Goal: Task Accomplishment & Management: Use online tool/utility

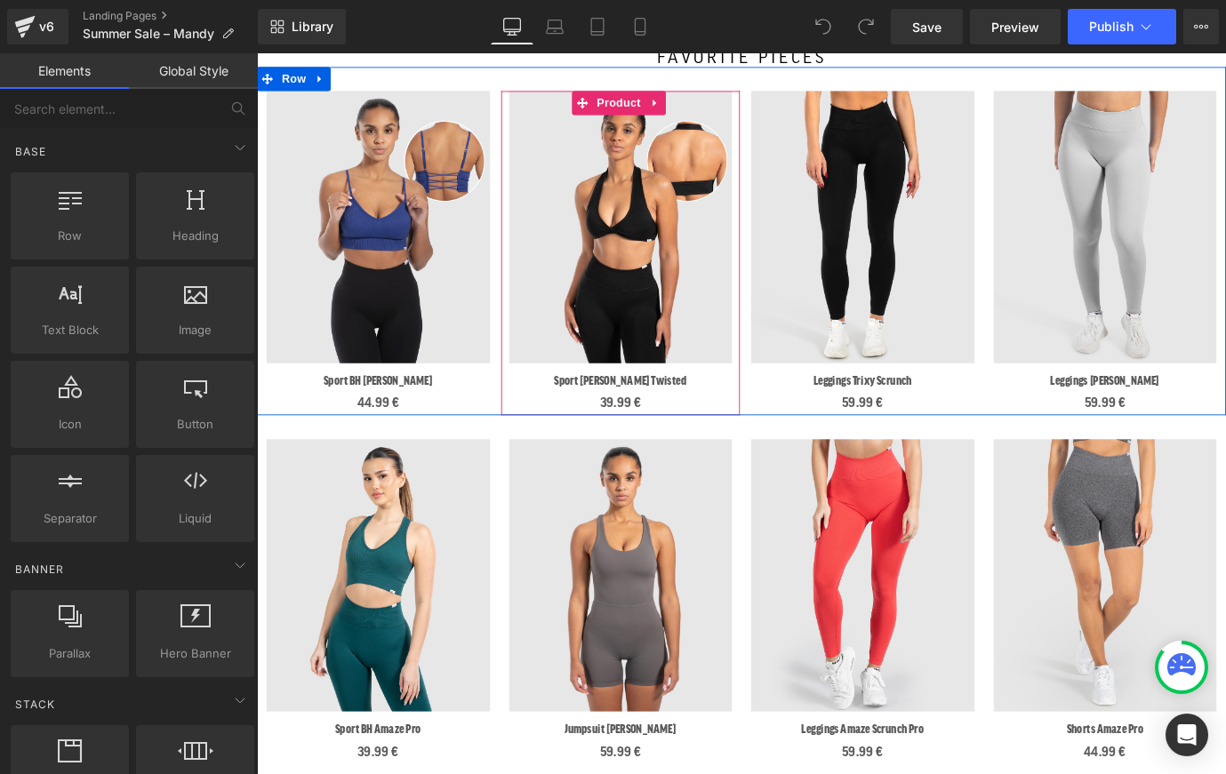
scroll to position [542, 0]
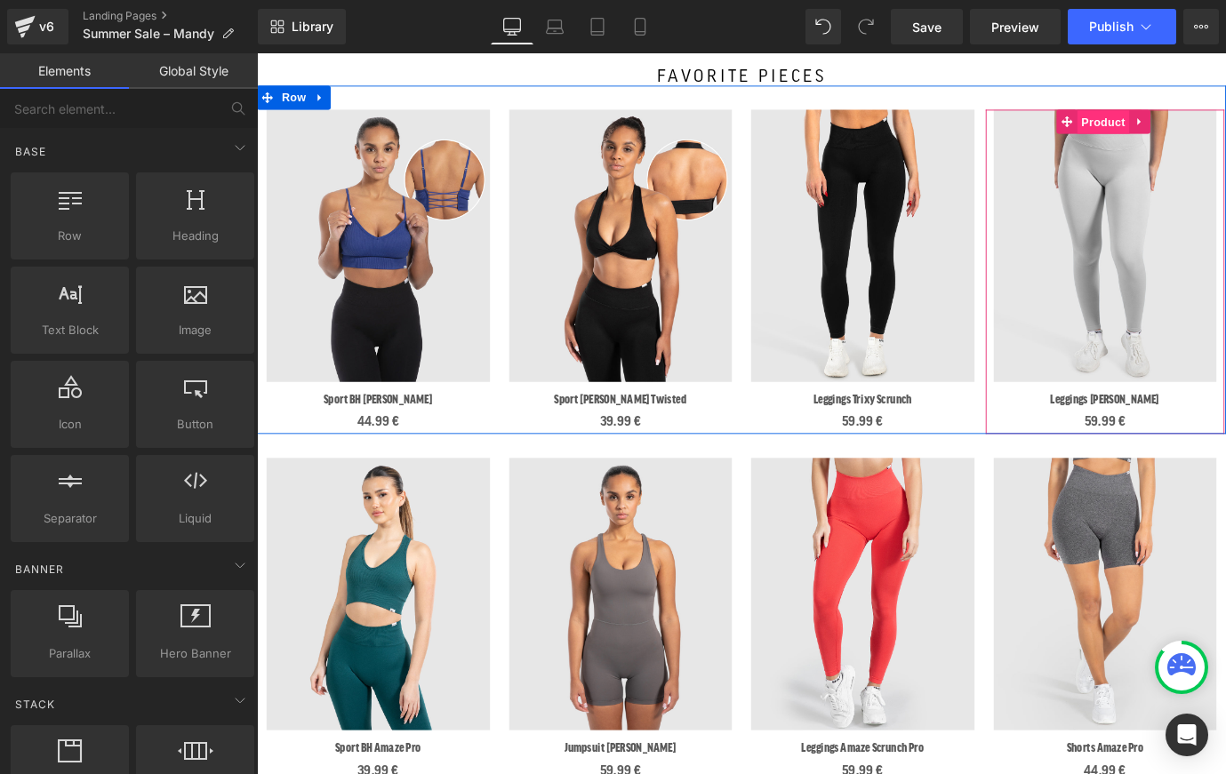
click at [1201, 118] on span "Product" at bounding box center [1196, 130] width 58 height 27
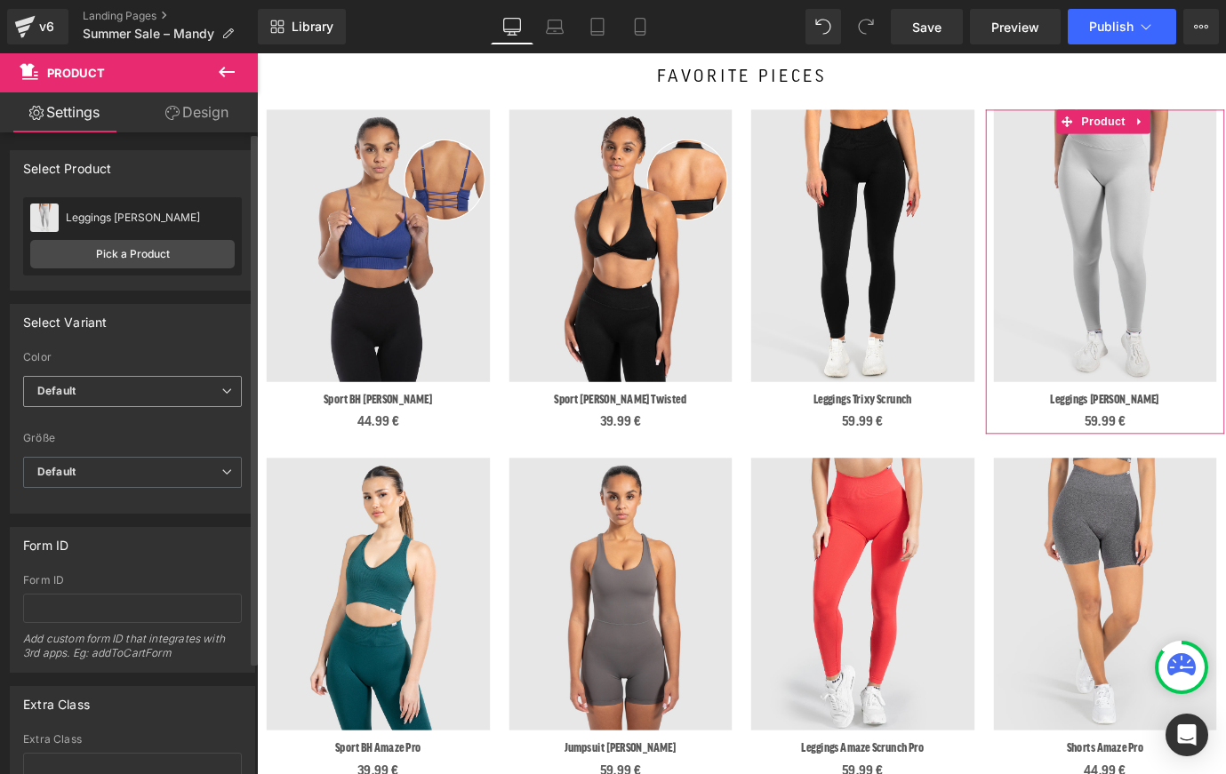
click at [116, 404] on span "Default" at bounding box center [132, 391] width 219 height 31
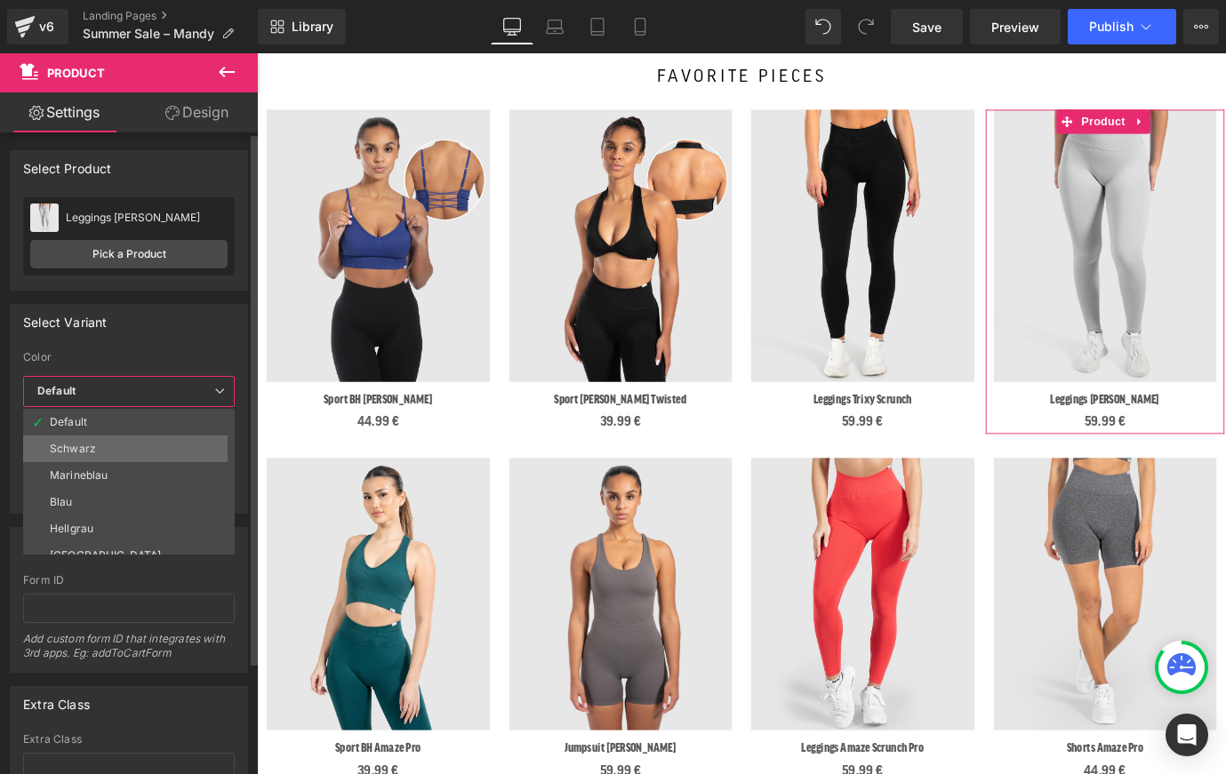
click at [102, 445] on li "Schwarz" at bounding box center [133, 449] width 220 height 27
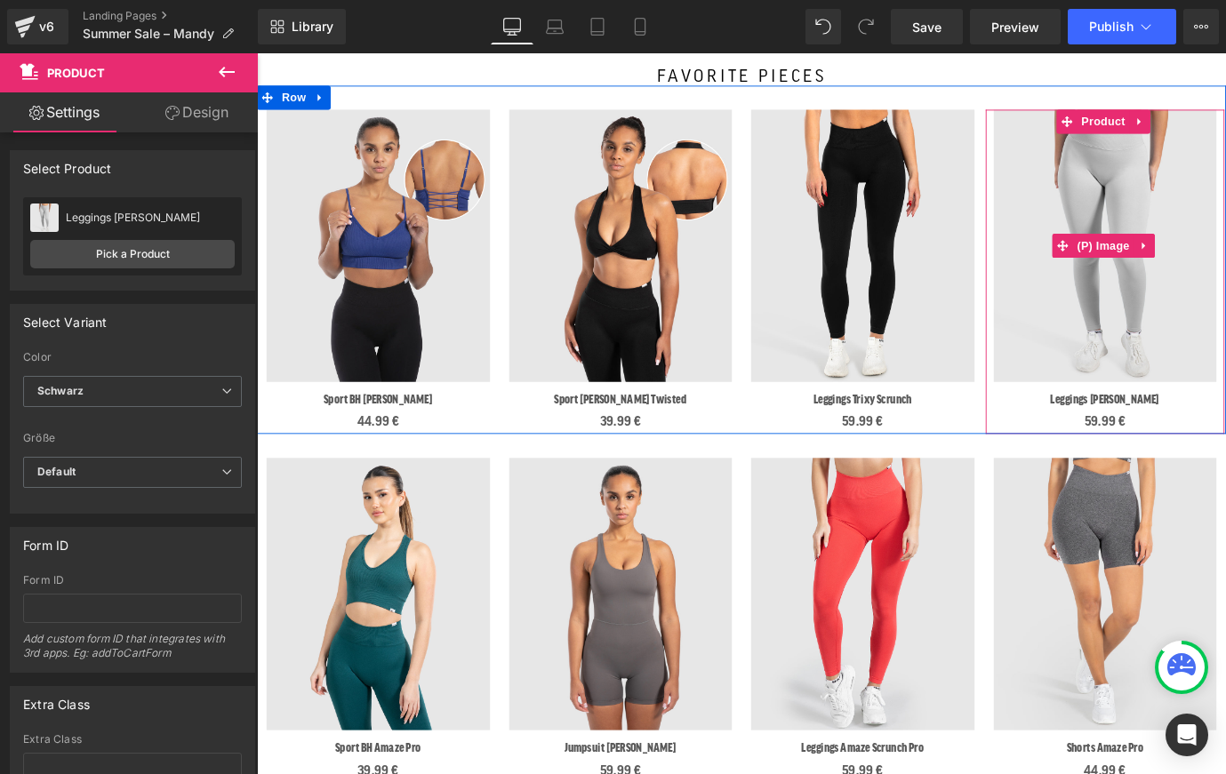
drag, startPoint x: 1182, startPoint y: 265, endPoint x: 1182, endPoint y: 165, distance: 99.6
click at [1182, 265] on span "(P) Image" at bounding box center [1197, 267] width 68 height 27
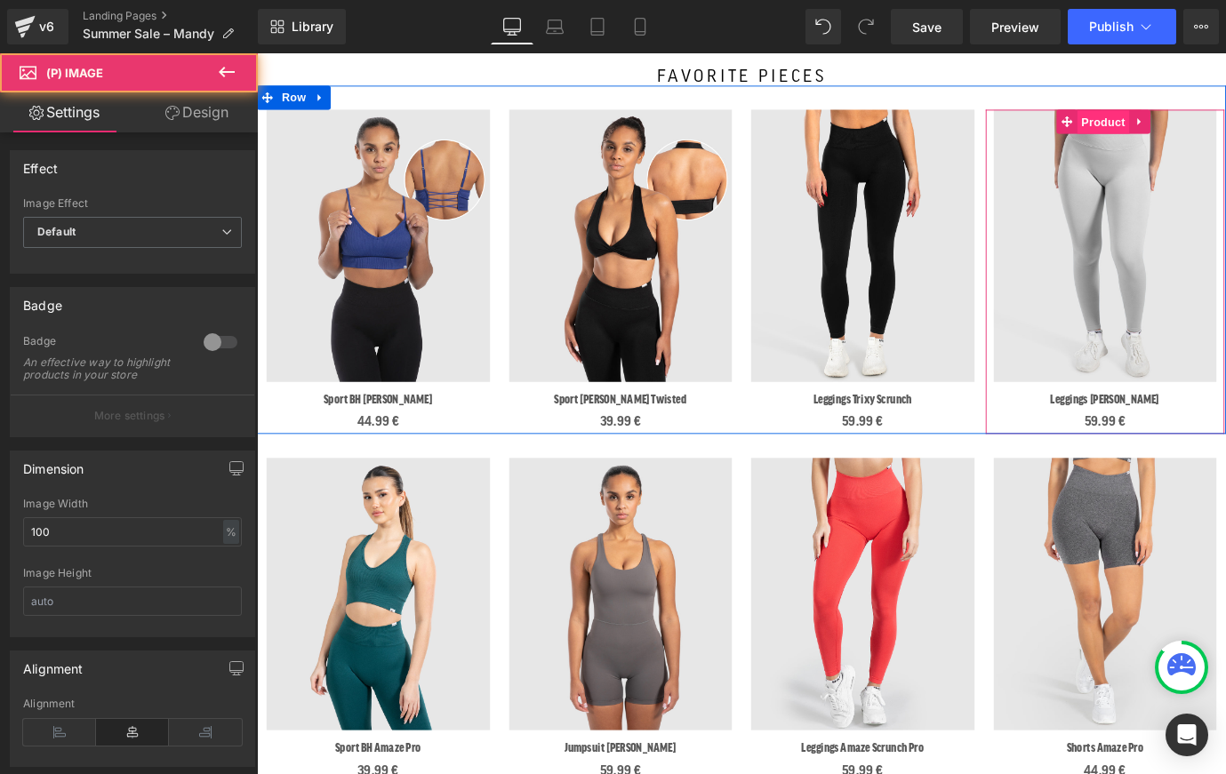
click at [1182, 122] on span "Product" at bounding box center [1196, 130] width 58 height 27
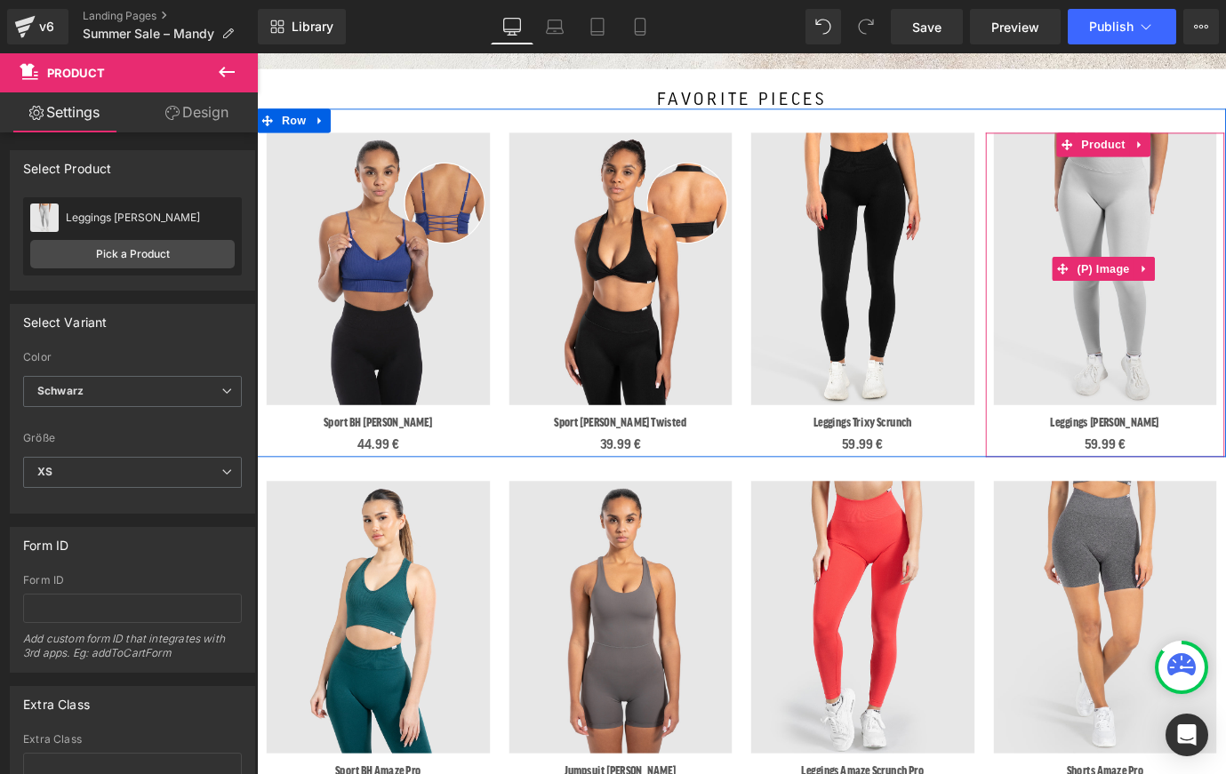
scroll to position [511, 0]
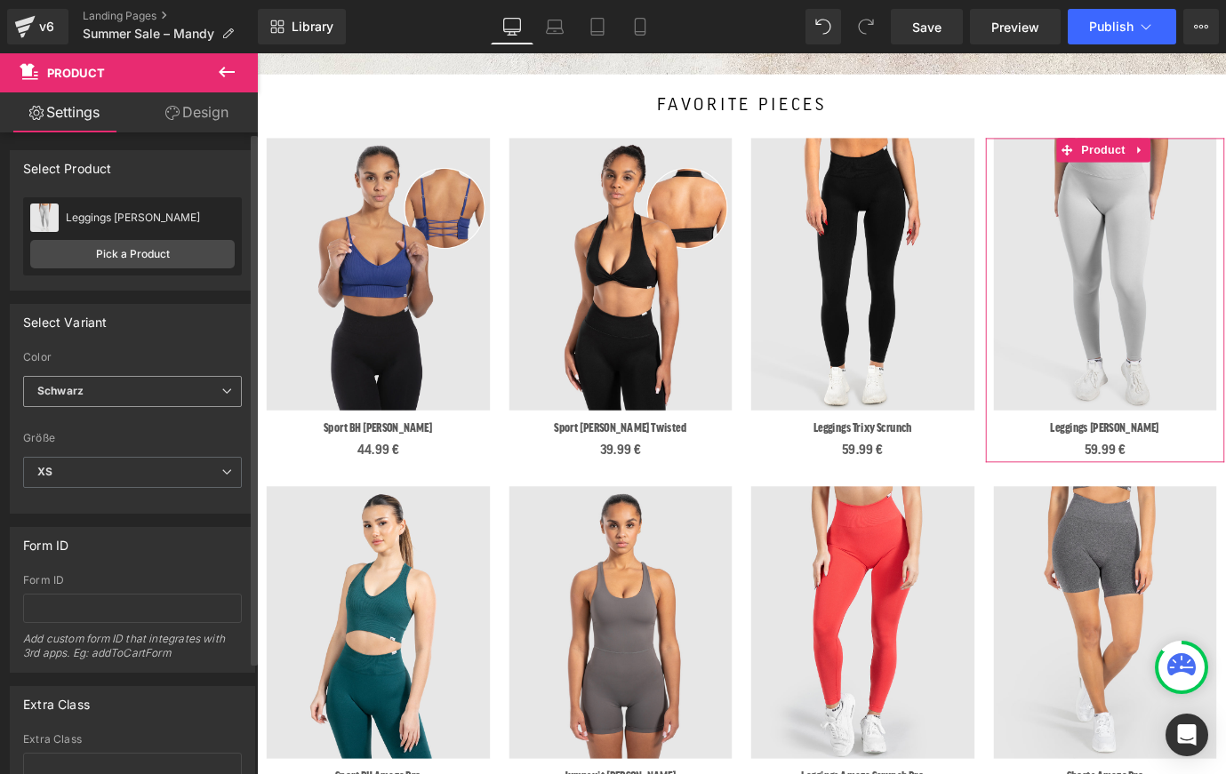
click at [67, 399] on span "Schwarz" at bounding box center [132, 391] width 219 height 31
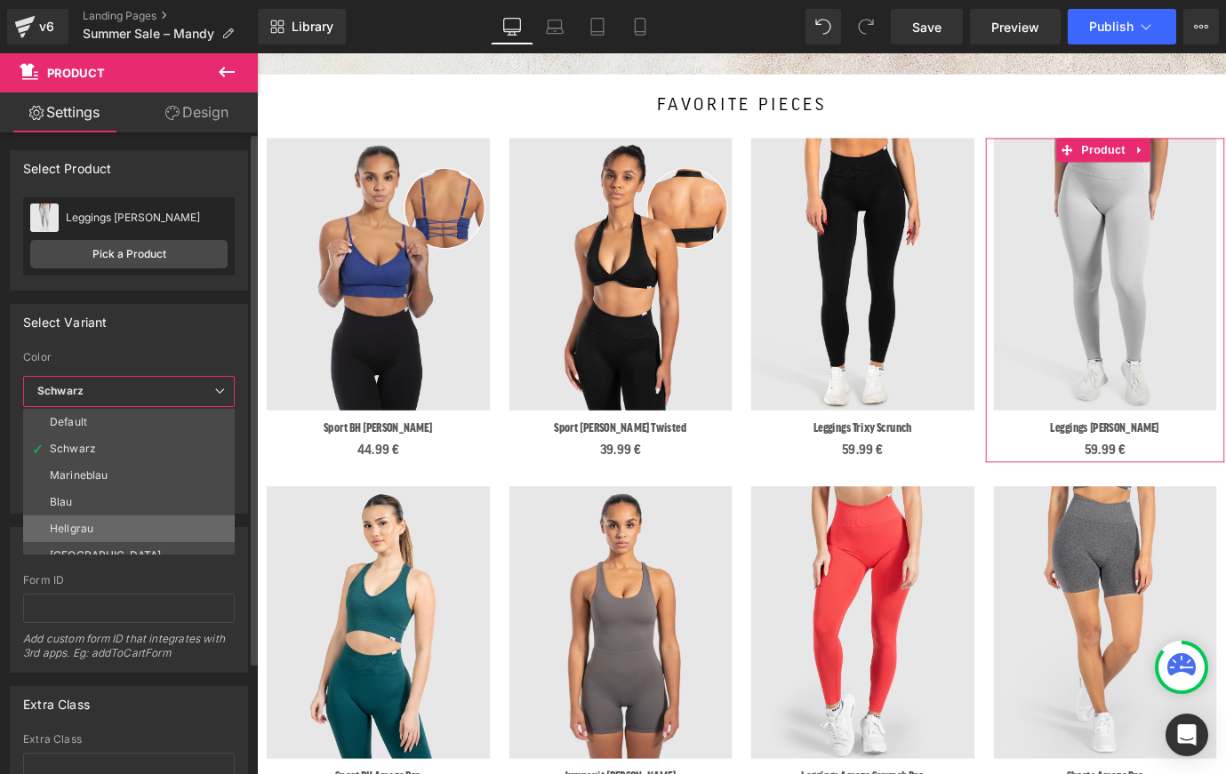
scroll to position [24, 0]
click at [108, 528] on li "[GEOGRAPHIC_DATA]" at bounding box center [133, 531] width 220 height 27
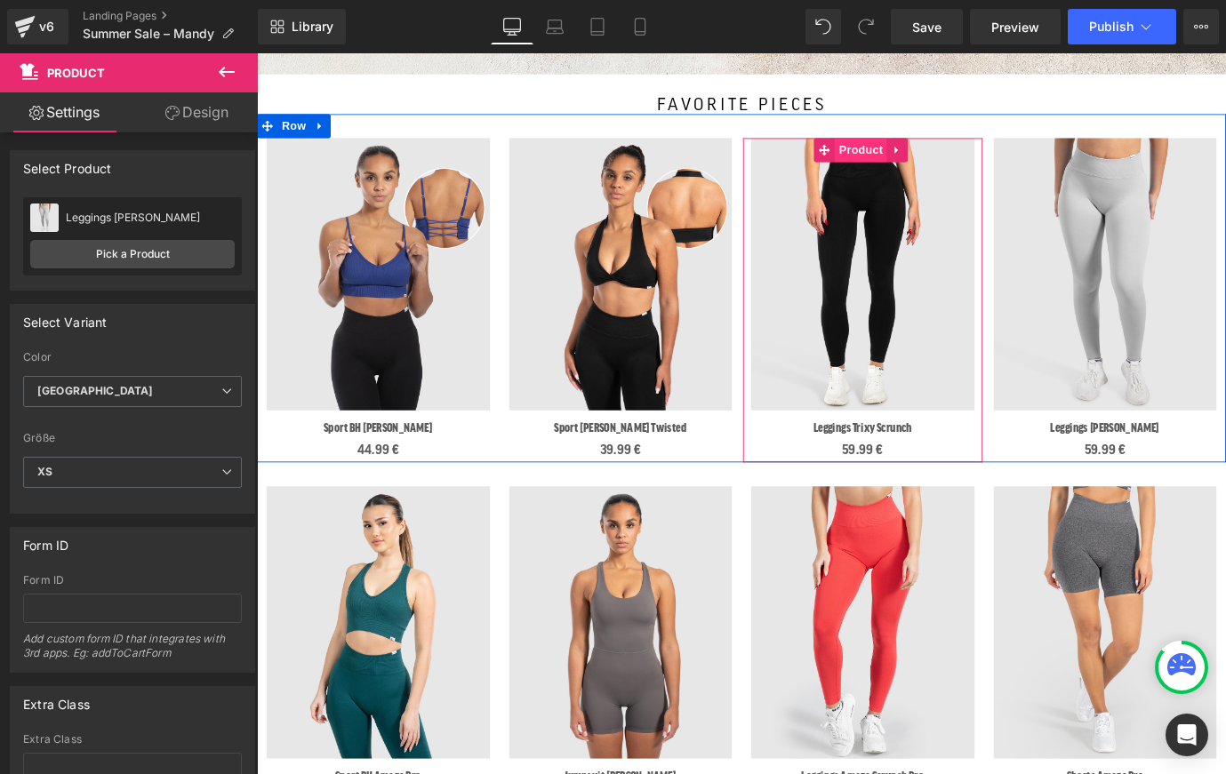
click at [906, 158] on span "Product" at bounding box center [928, 161] width 58 height 27
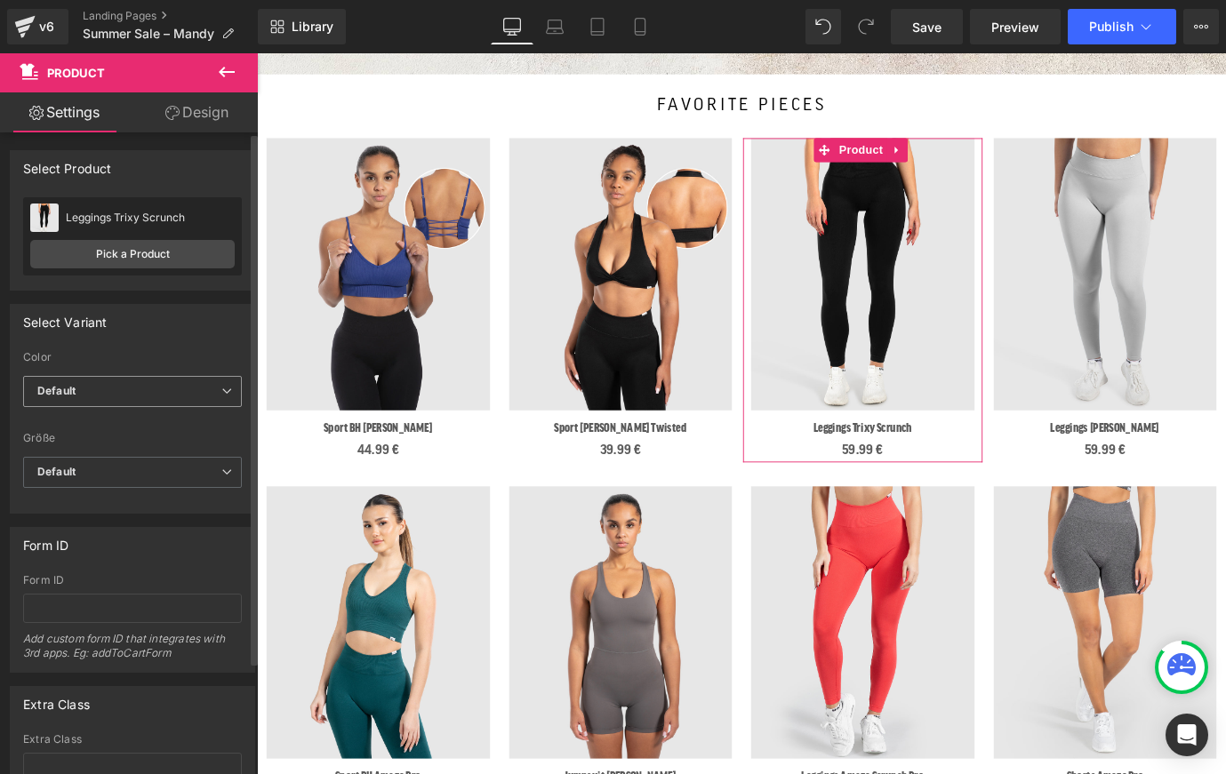
click at [104, 397] on span "Default" at bounding box center [132, 391] width 219 height 31
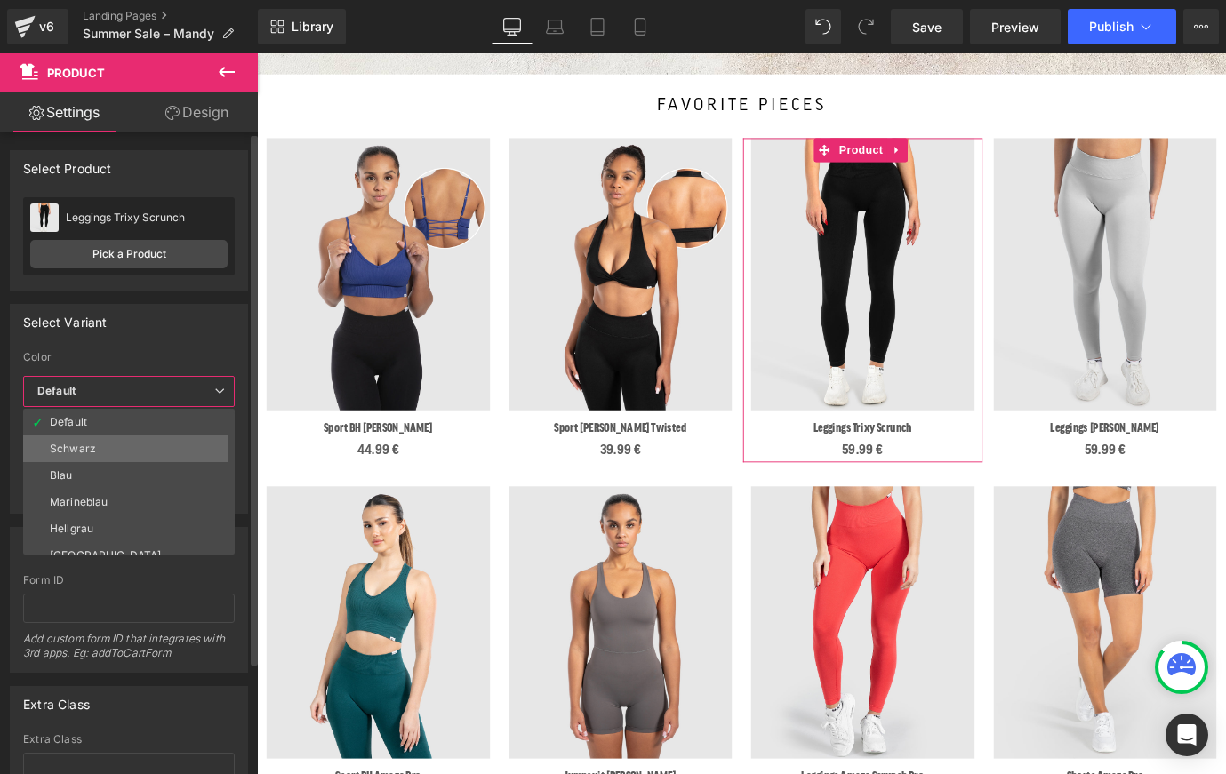
click at [91, 449] on div "Schwarz" at bounding box center [73, 449] width 46 height 12
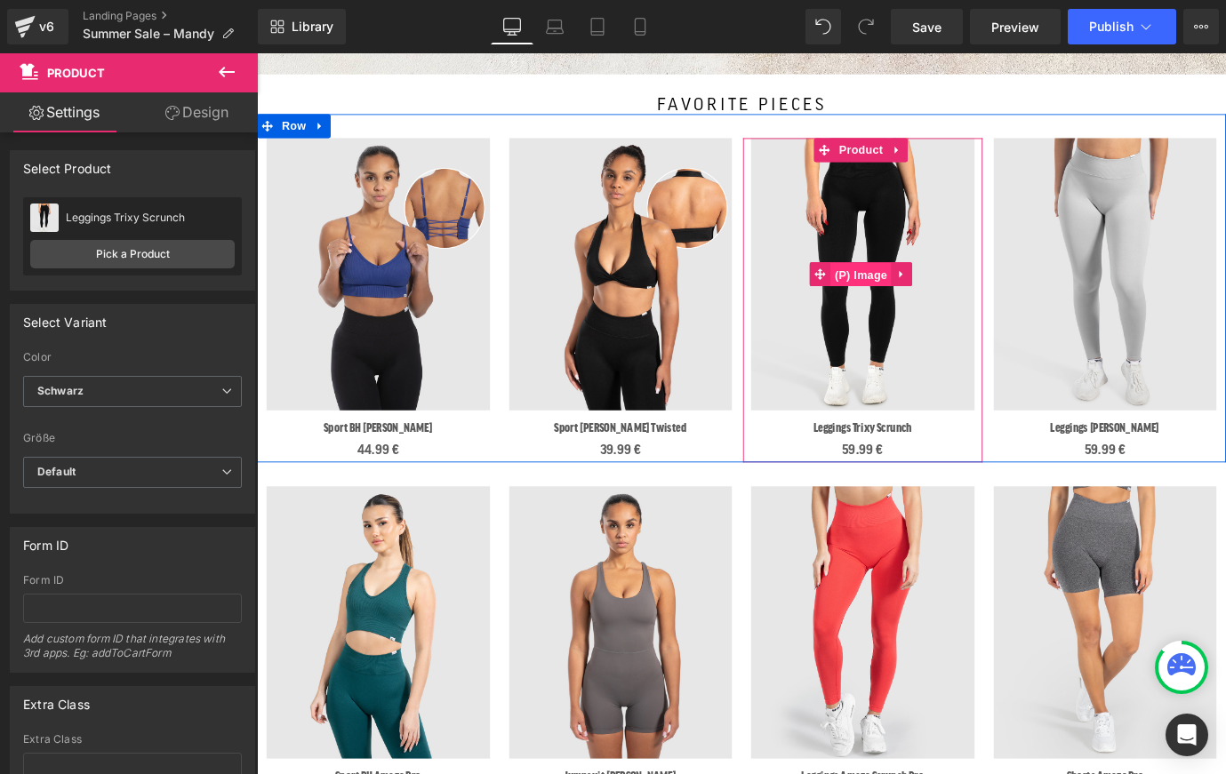
click at [926, 287] on span "(P) Image" at bounding box center [928, 299] width 68 height 27
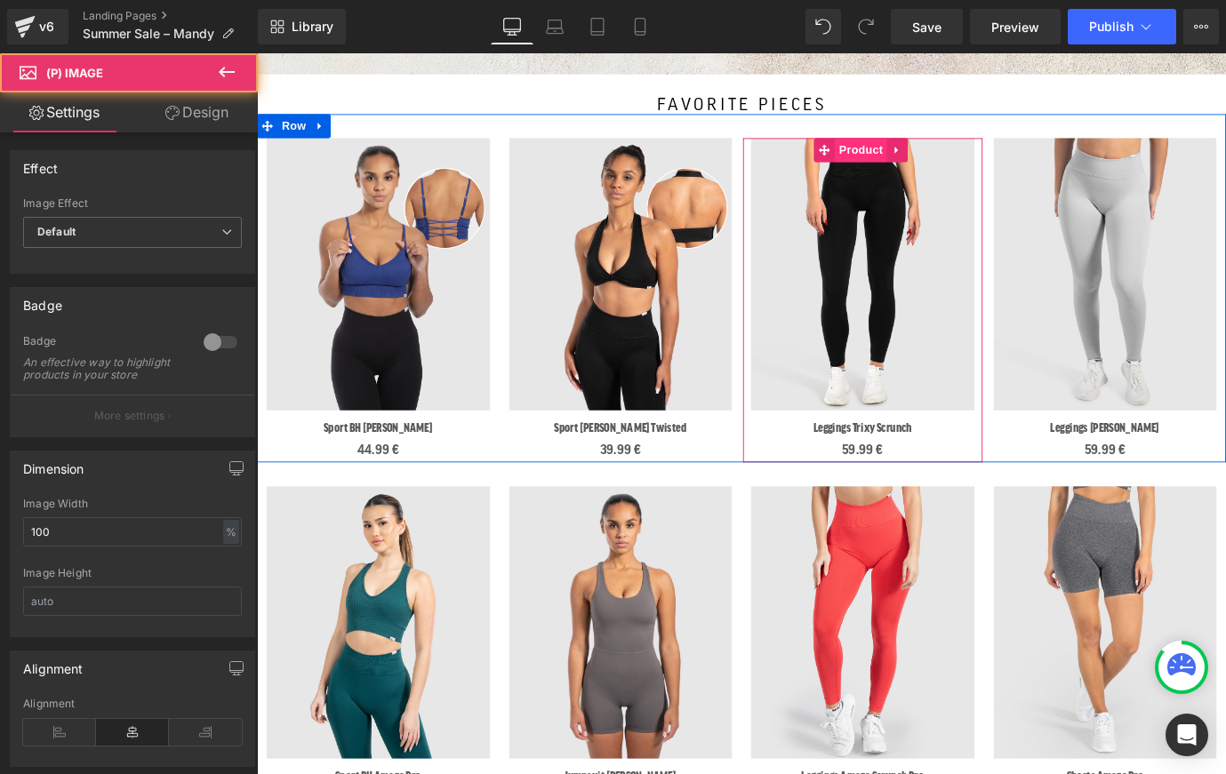
click at [909, 158] on span "Product" at bounding box center [928, 161] width 58 height 27
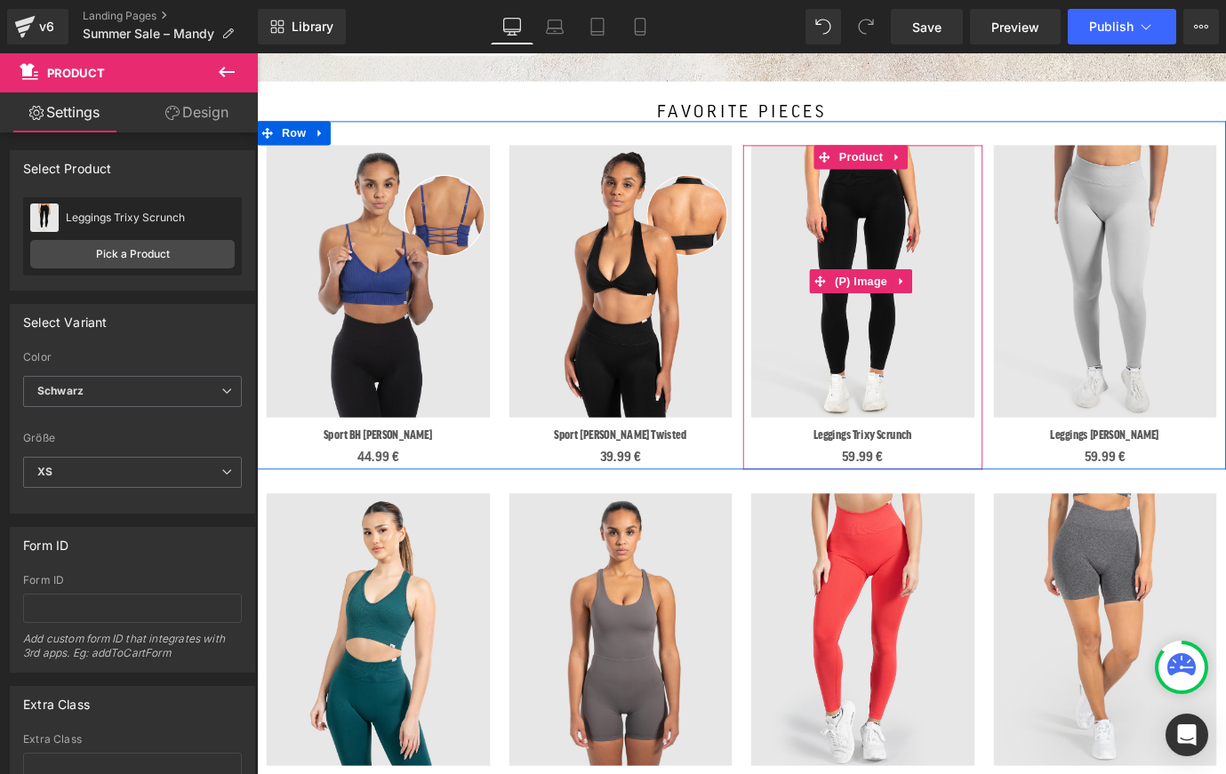
scroll to position [492, 0]
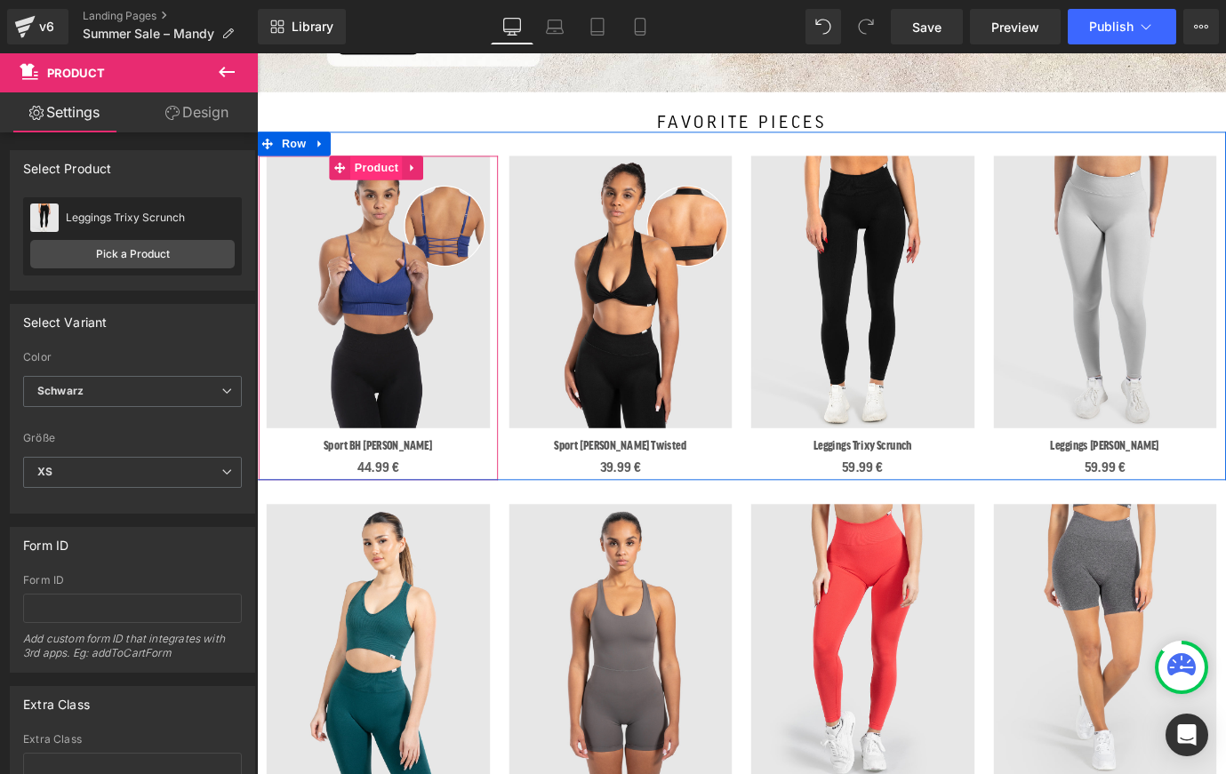
click at [388, 173] on span "Product" at bounding box center [390, 180] width 58 height 27
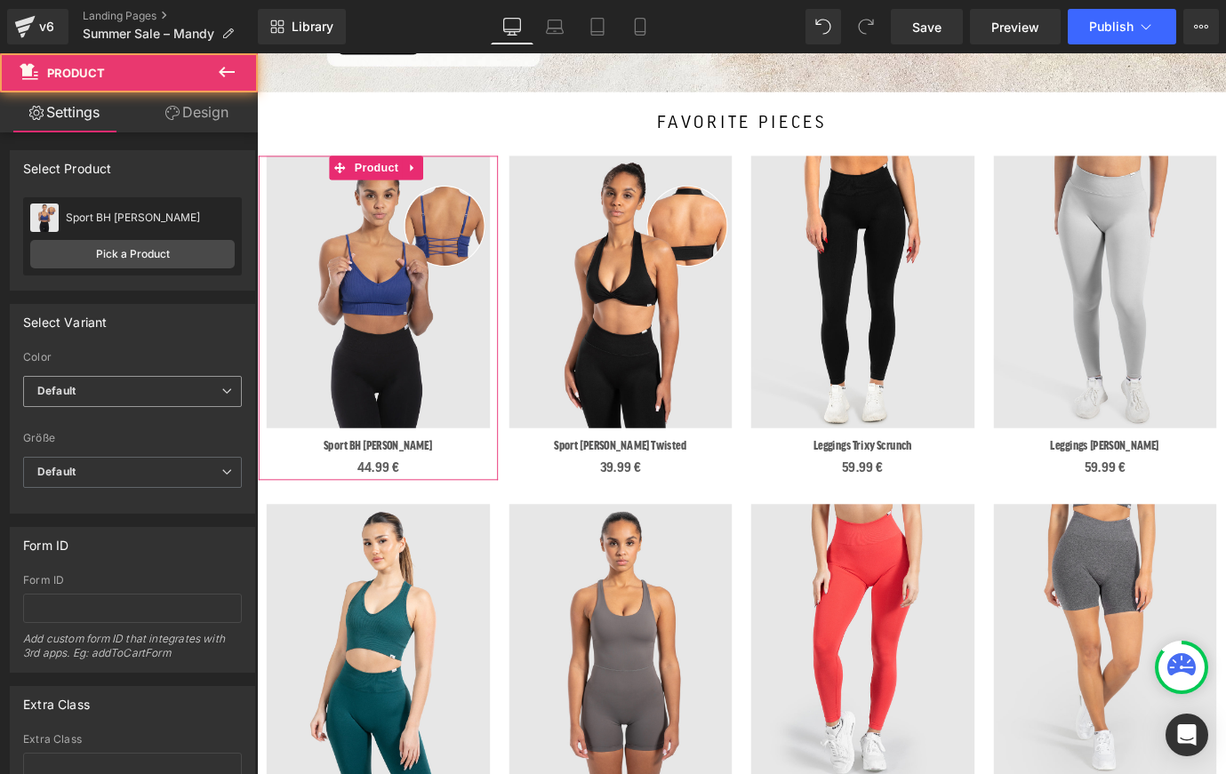
click at [117, 397] on span "Default" at bounding box center [132, 391] width 219 height 31
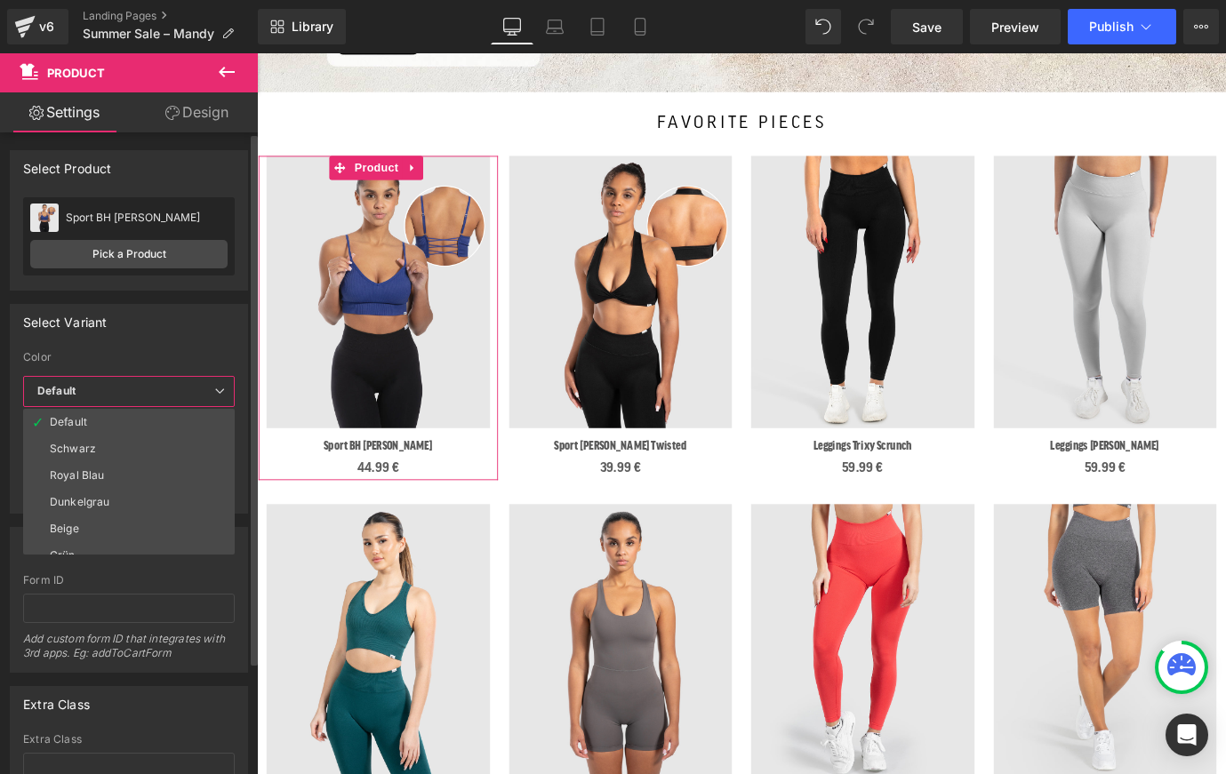
click at [115, 458] on li "Schwarz" at bounding box center [133, 449] width 220 height 27
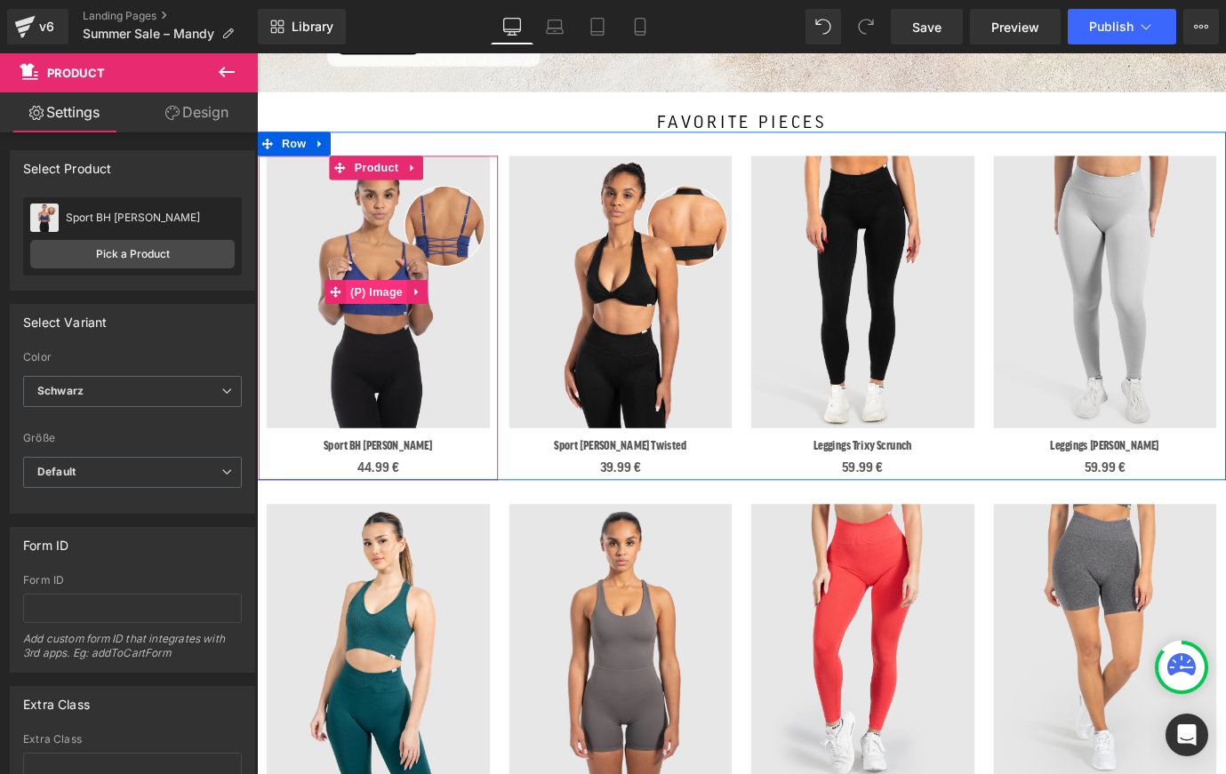
click at [391, 313] on span "(P) Image" at bounding box center [391, 318] width 68 height 27
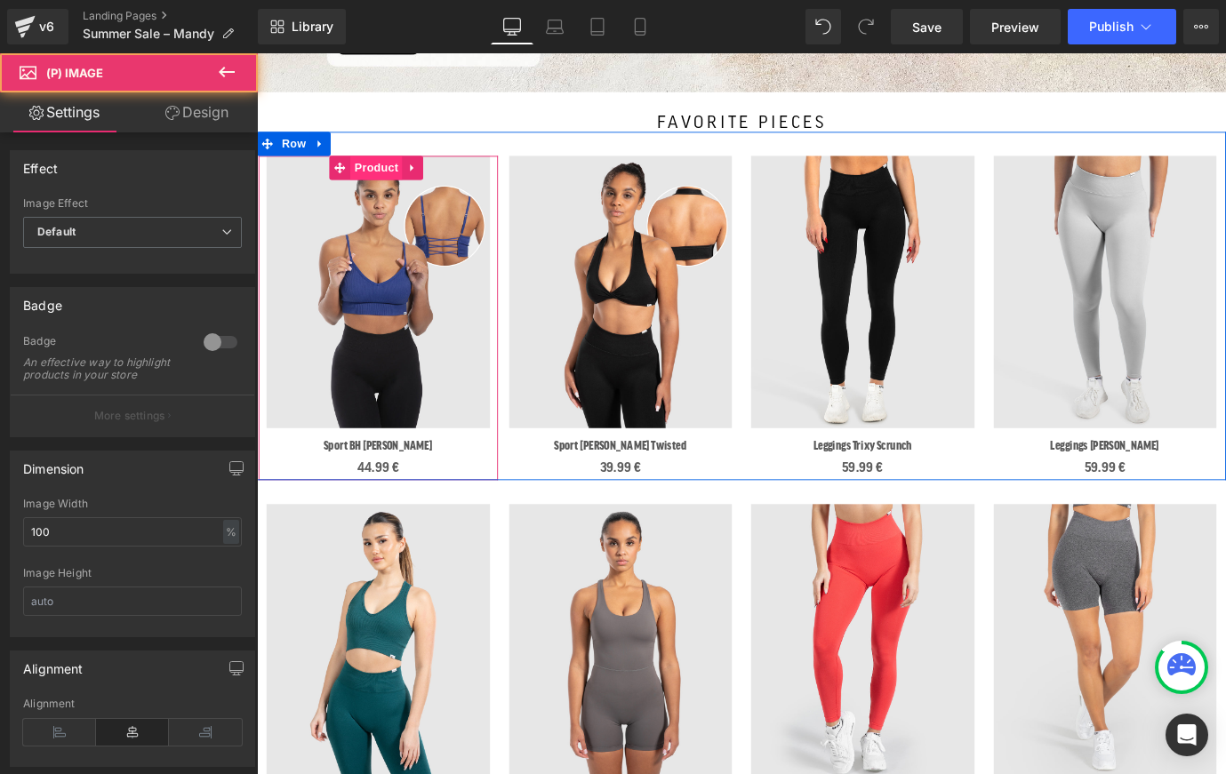
click at [389, 180] on span "Product" at bounding box center [390, 180] width 58 height 27
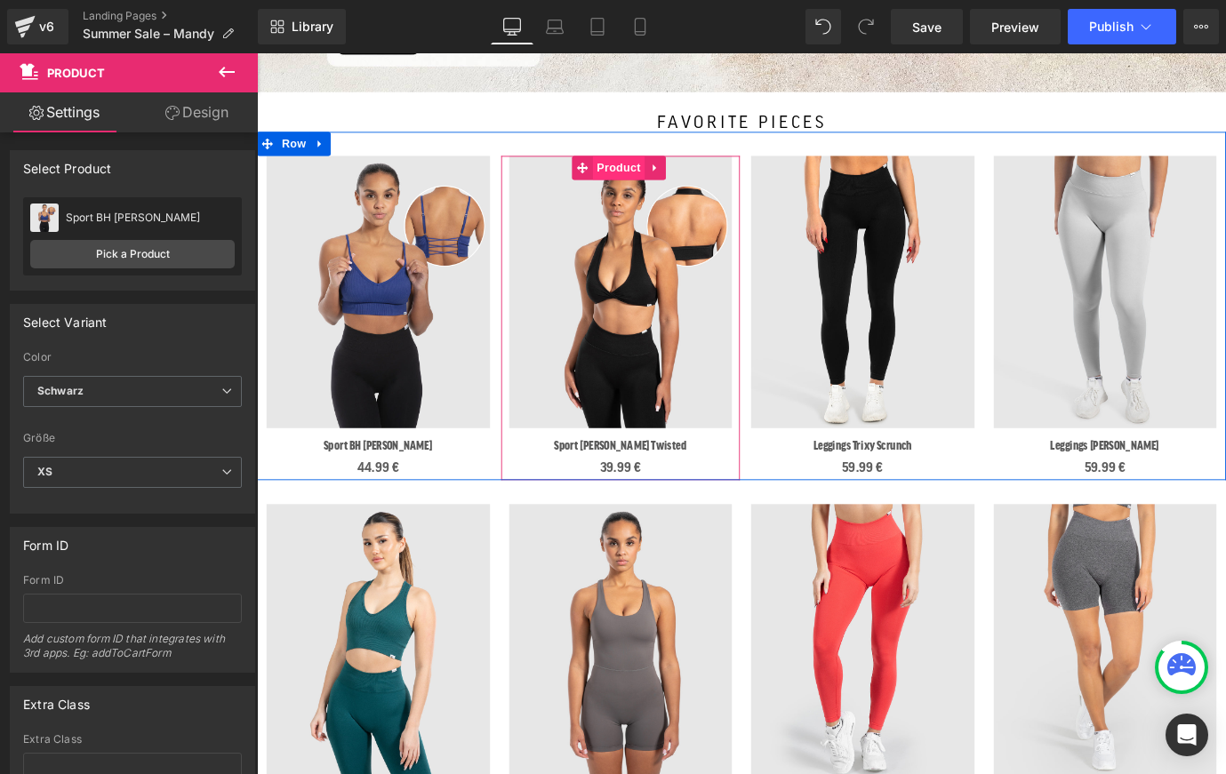
click at [645, 182] on span "Product" at bounding box center [658, 180] width 58 height 27
click at [654, 314] on span "(P) Image" at bounding box center [659, 319] width 68 height 27
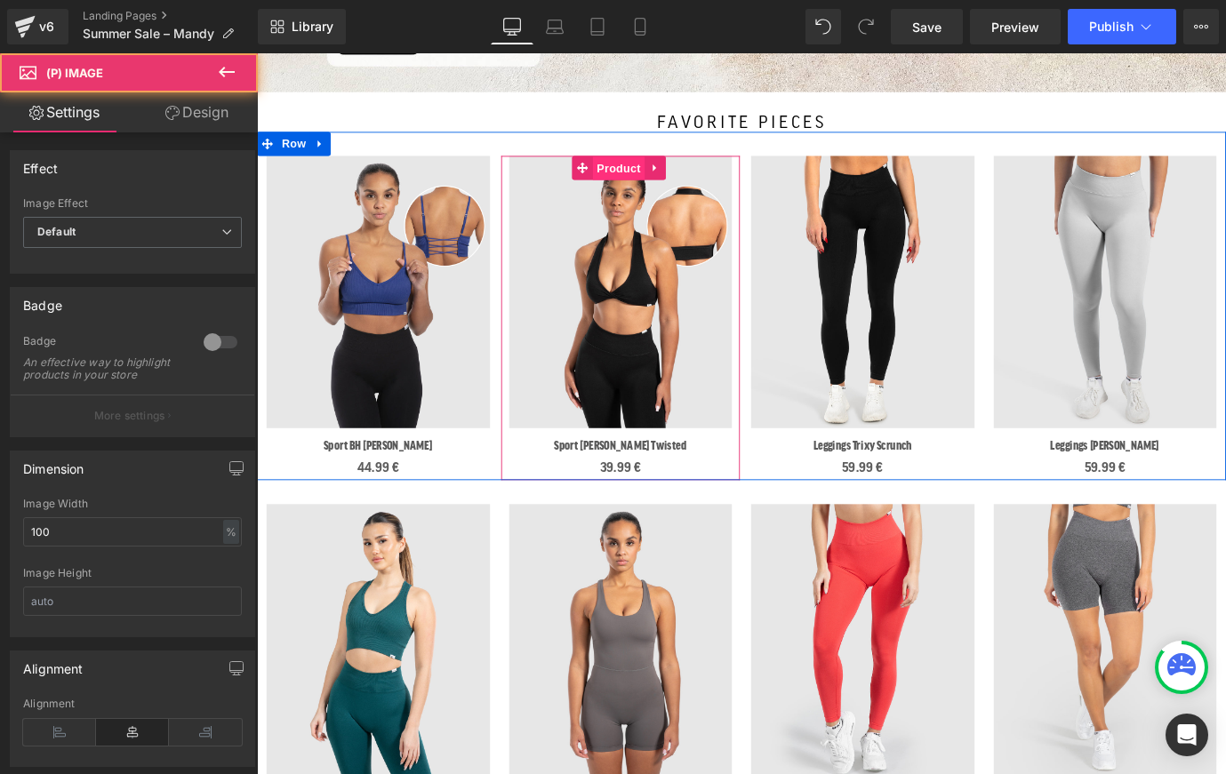
click at [654, 172] on span "Product" at bounding box center [658, 181] width 58 height 27
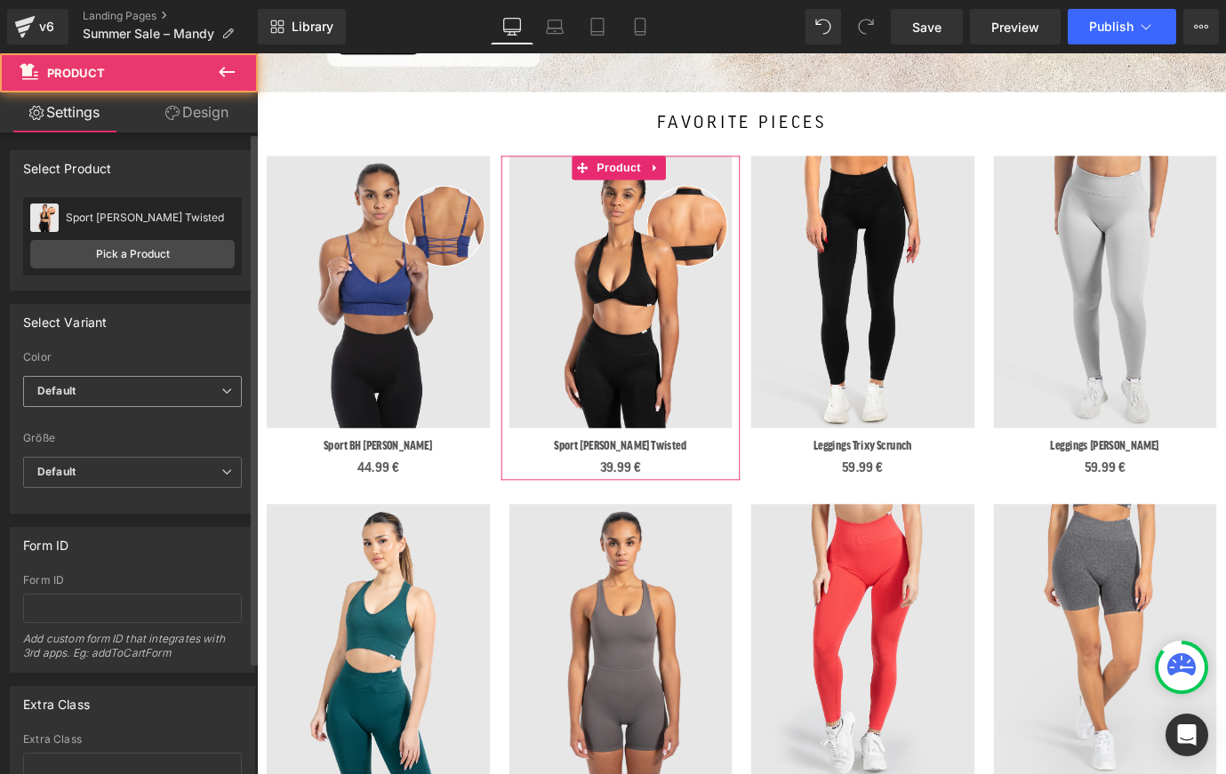
click at [160, 405] on span "Default" at bounding box center [132, 391] width 219 height 31
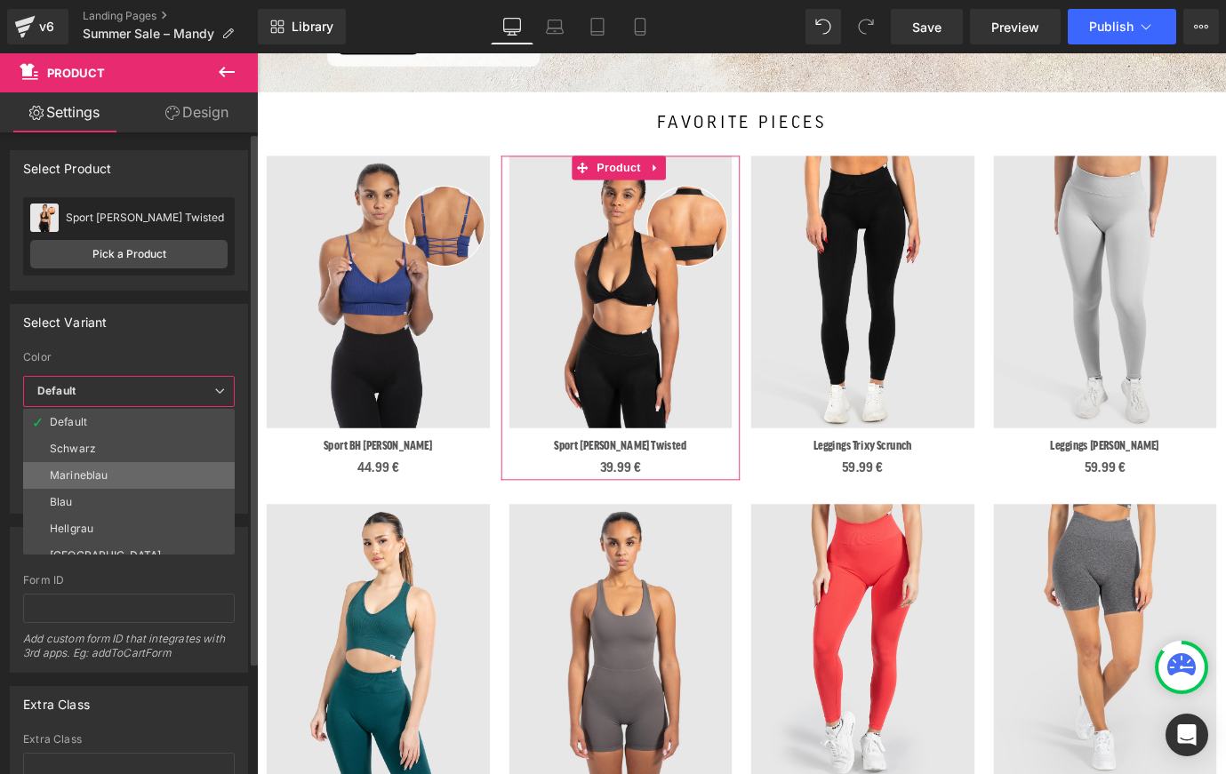
click at [136, 469] on li "Marineblau" at bounding box center [133, 475] width 220 height 27
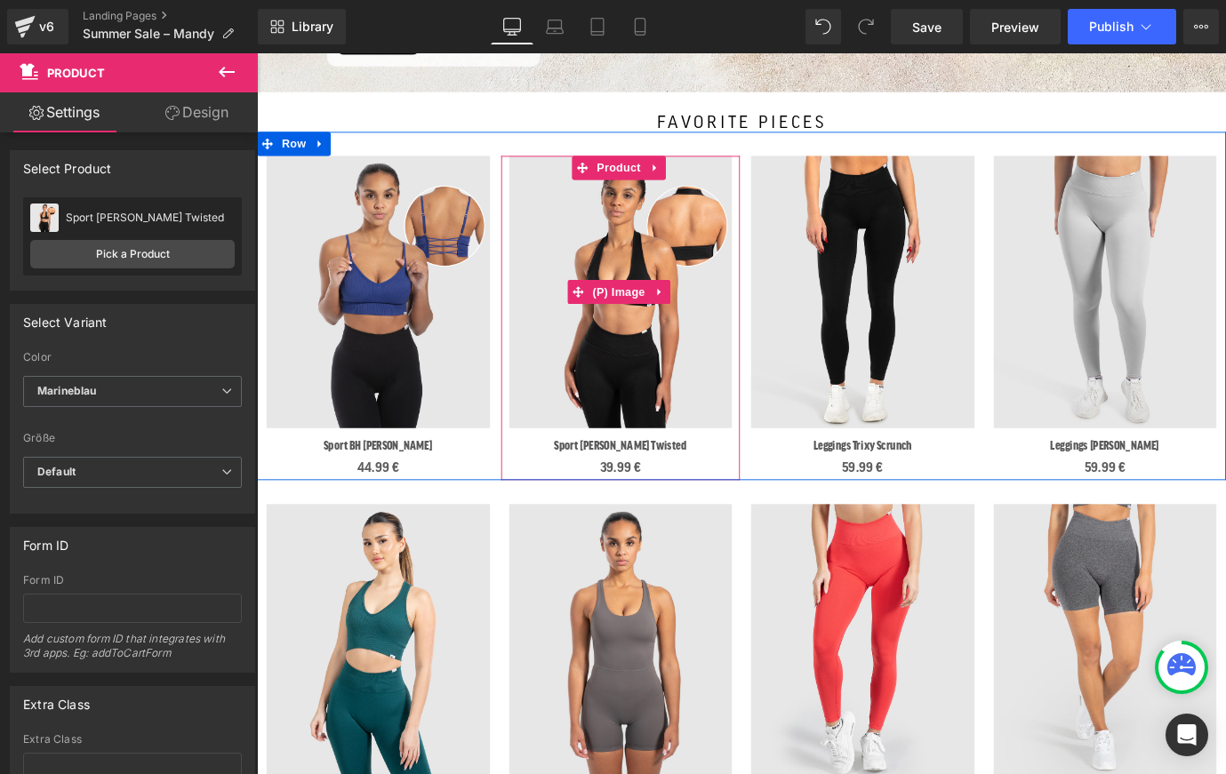
click at [641, 314] on span "(P) Image" at bounding box center [659, 318] width 68 height 27
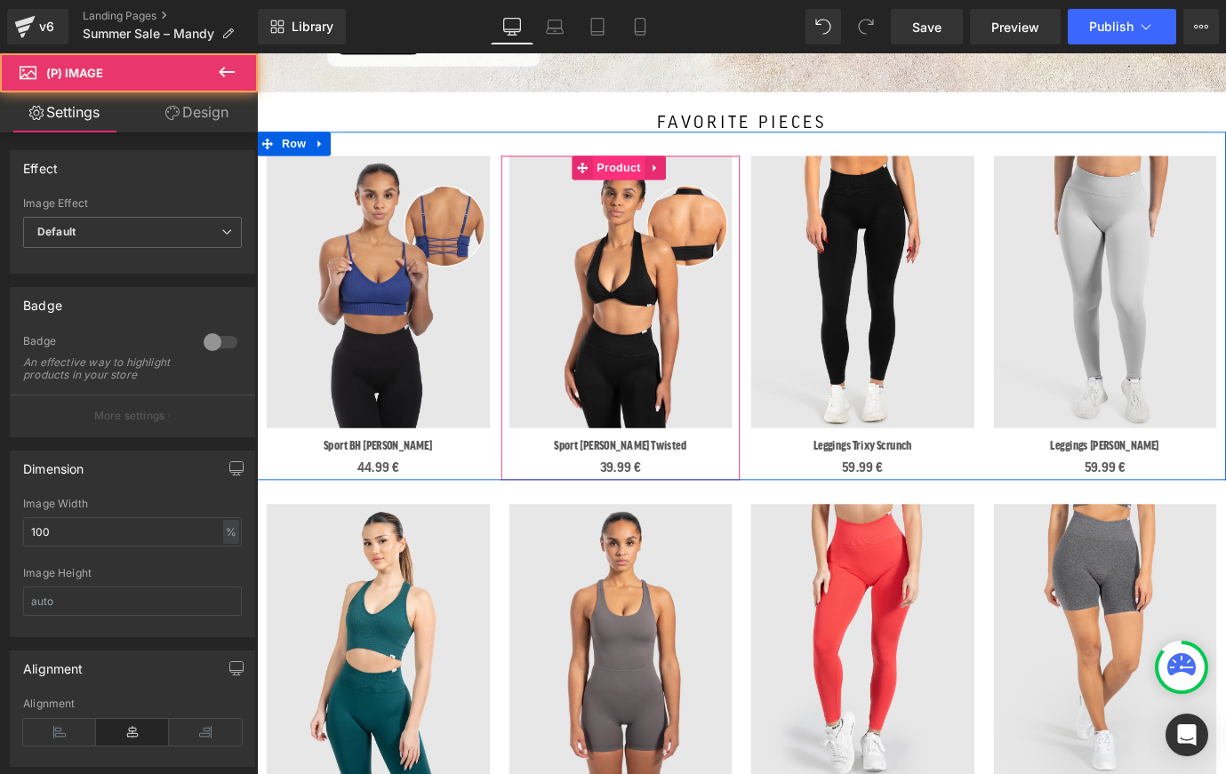
click at [643, 180] on span "Product" at bounding box center [658, 180] width 58 height 27
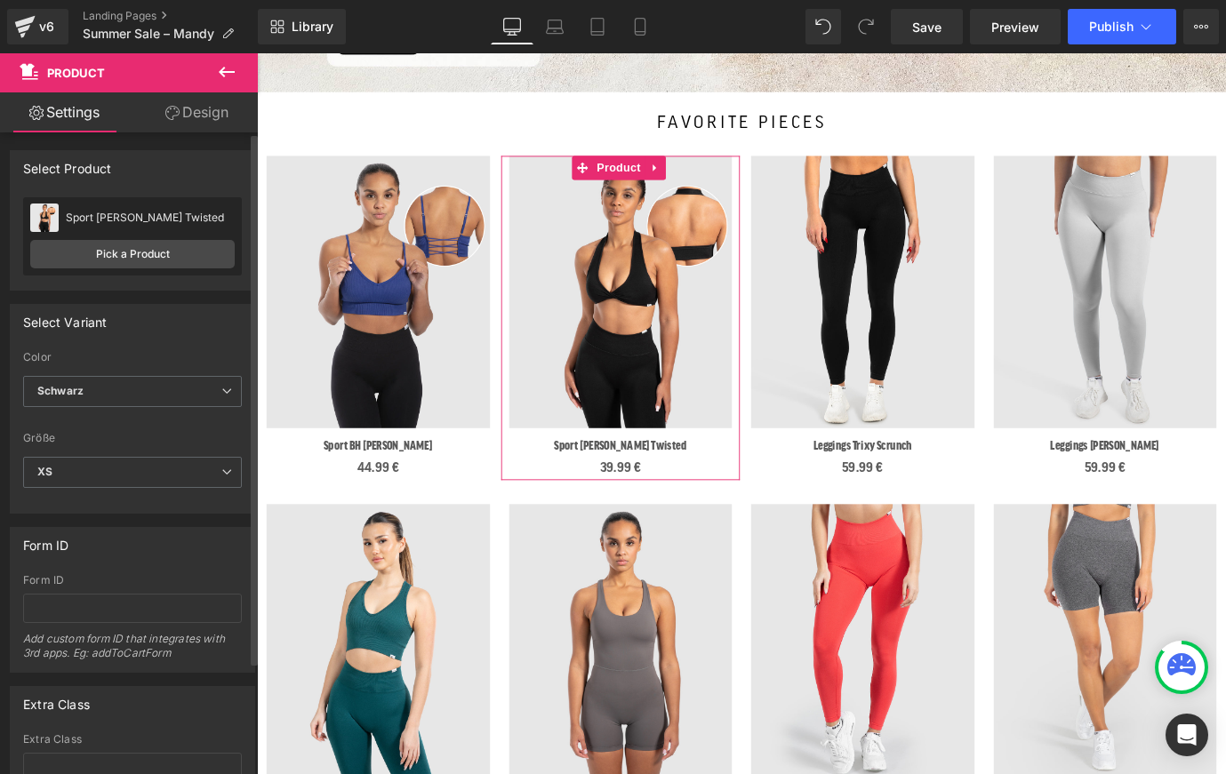
click at [180, 375] on div "Color Default [PERSON_NAME] Marineblau Blau Hellgrau Bordeaux Pink Hellblau [PE…" at bounding box center [132, 404] width 219 height 106
click at [167, 404] on span "Schwarz" at bounding box center [132, 391] width 219 height 31
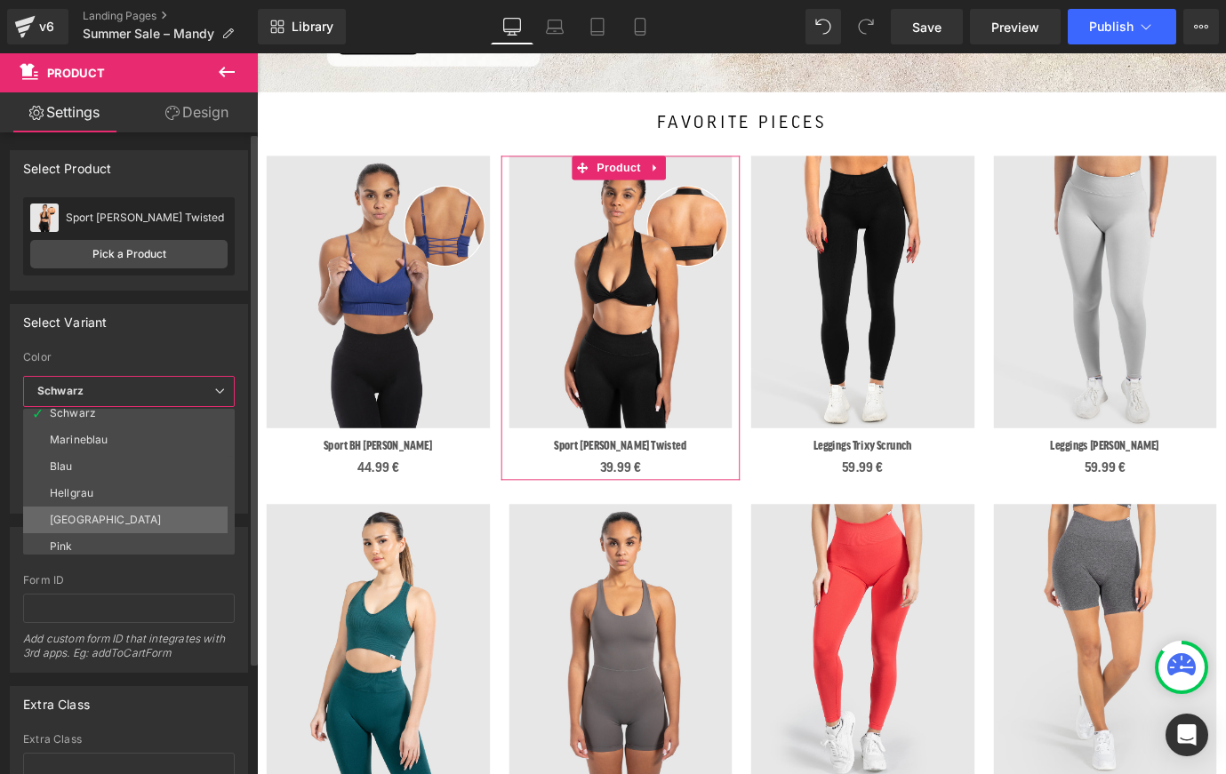
scroll to position [68, 0]
click at [84, 484] on div "[GEOGRAPHIC_DATA]" at bounding box center [105, 488] width 111 height 12
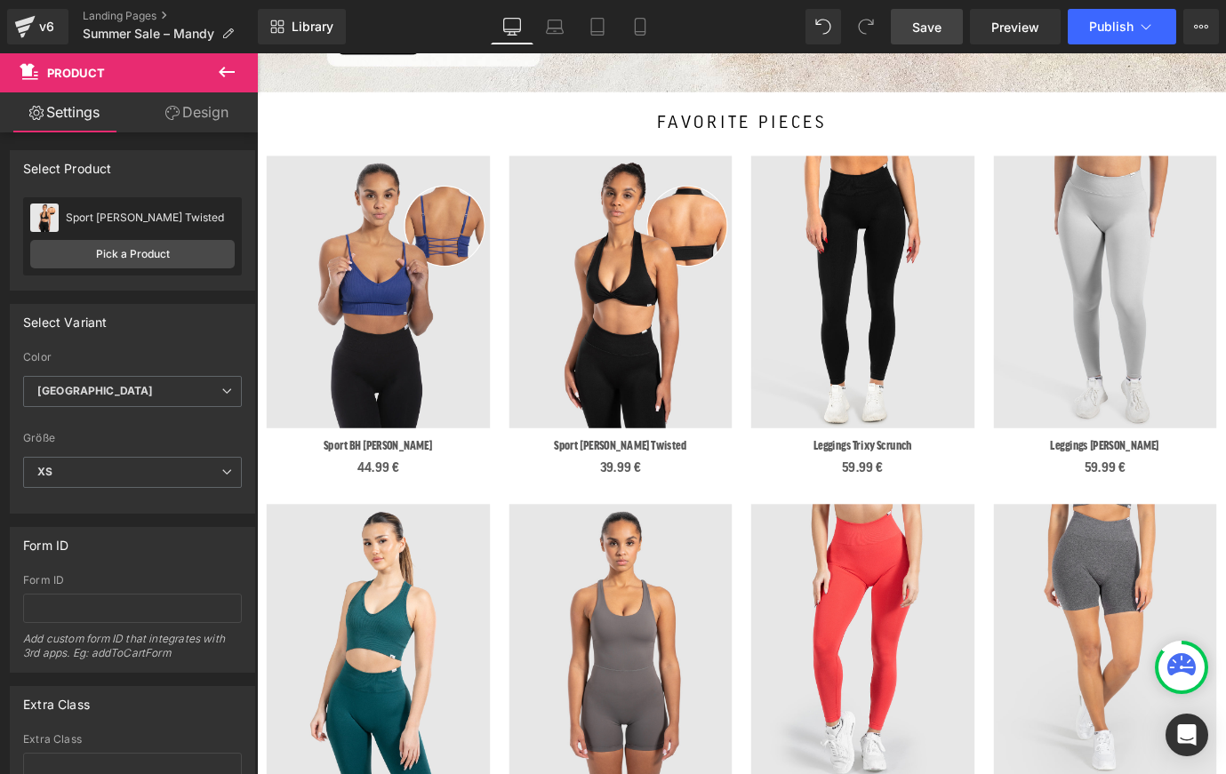
click at [933, 28] on span "Save" at bounding box center [926, 27] width 29 height 19
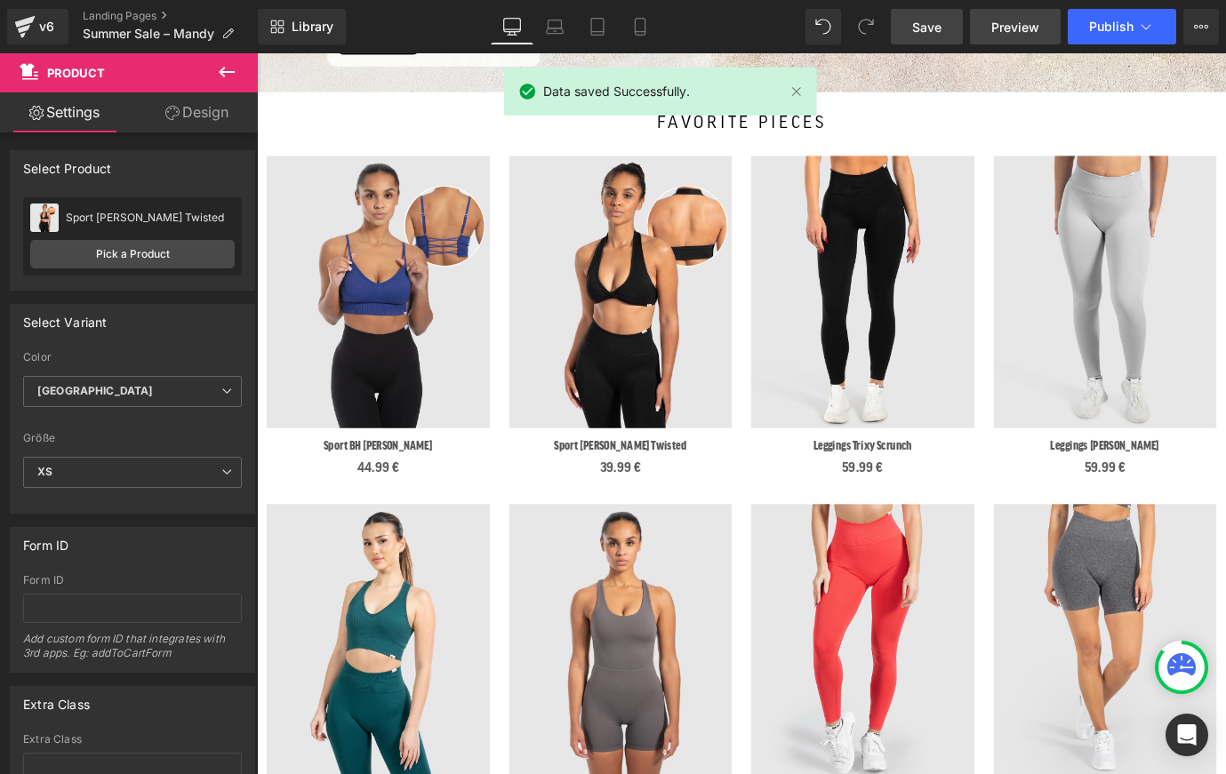
click at [1022, 33] on span "Preview" at bounding box center [1015, 27] width 48 height 19
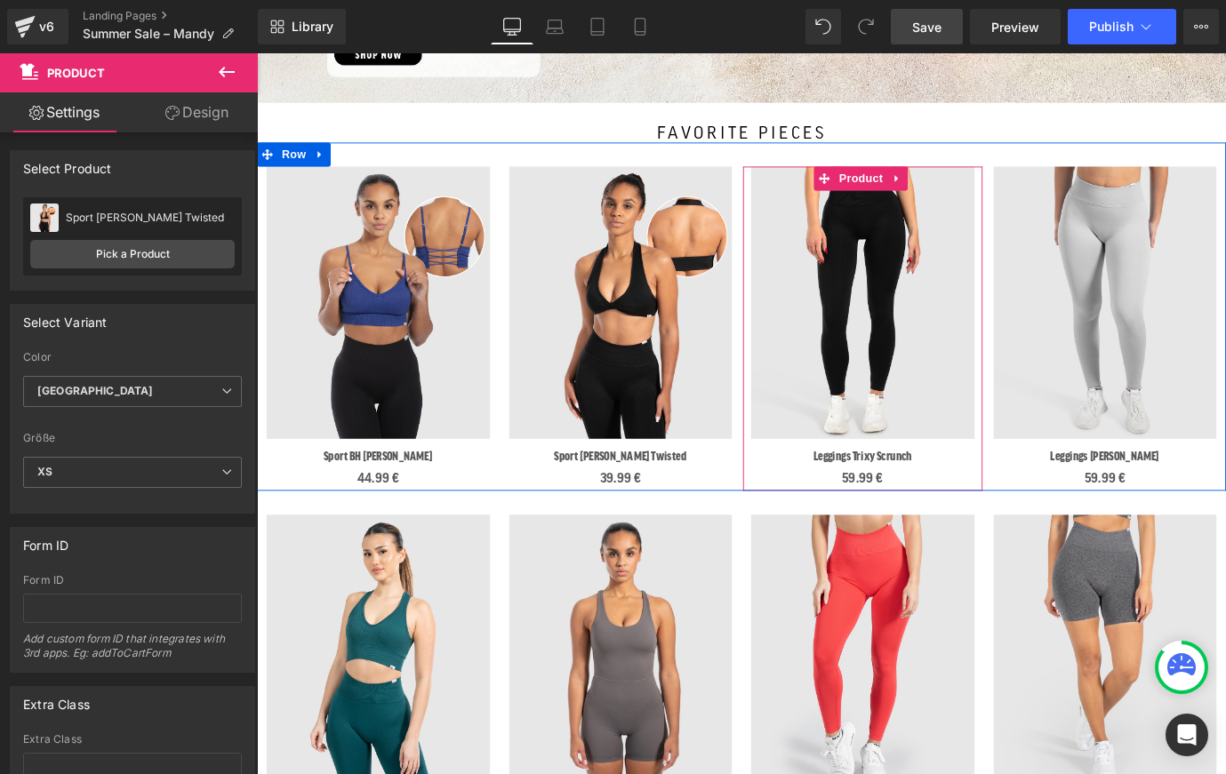
scroll to position [471, 0]
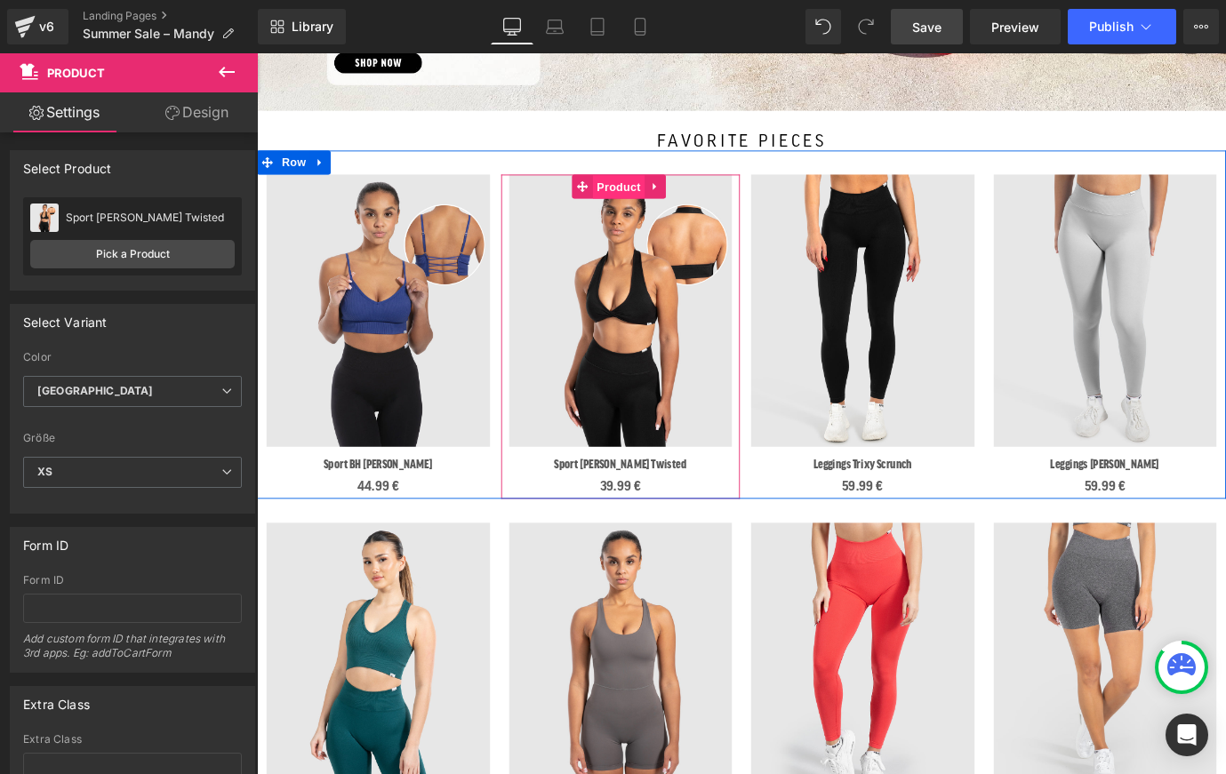
click at [639, 191] on span "Product" at bounding box center [658, 201] width 58 height 27
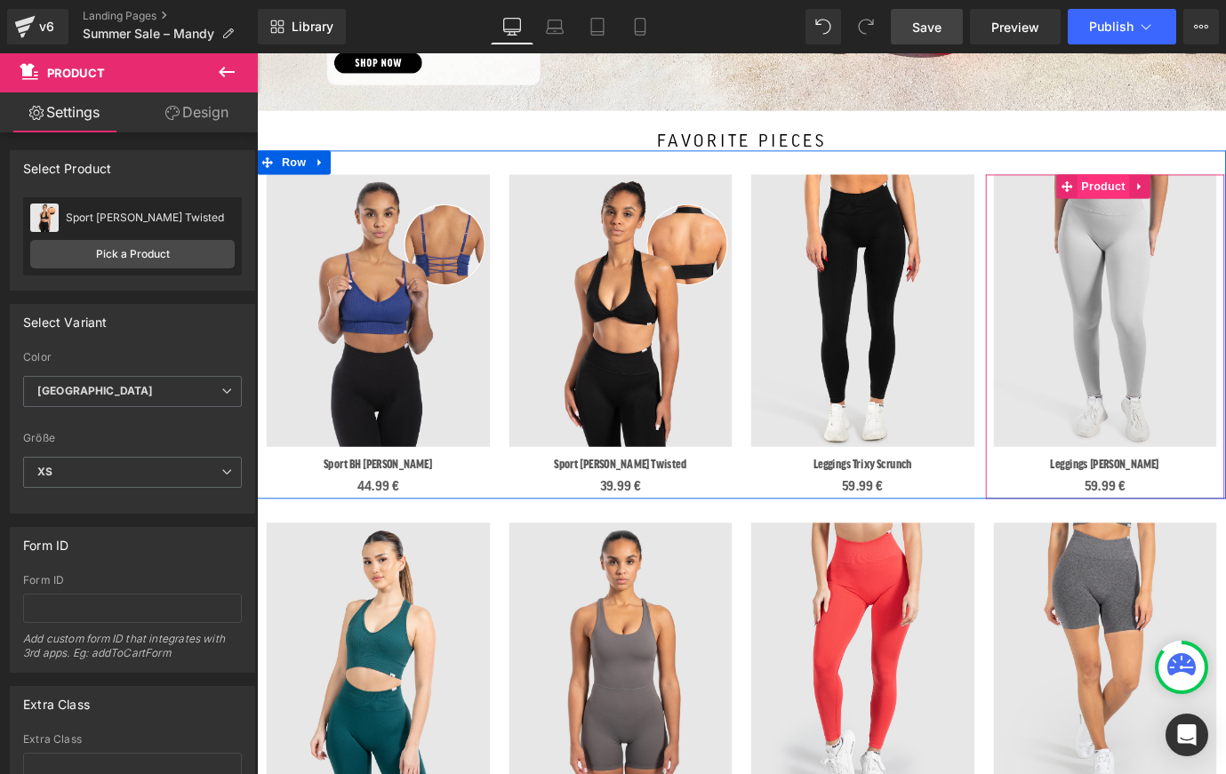
click at [1198, 191] on span "Product" at bounding box center [1196, 201] width 58 height 27
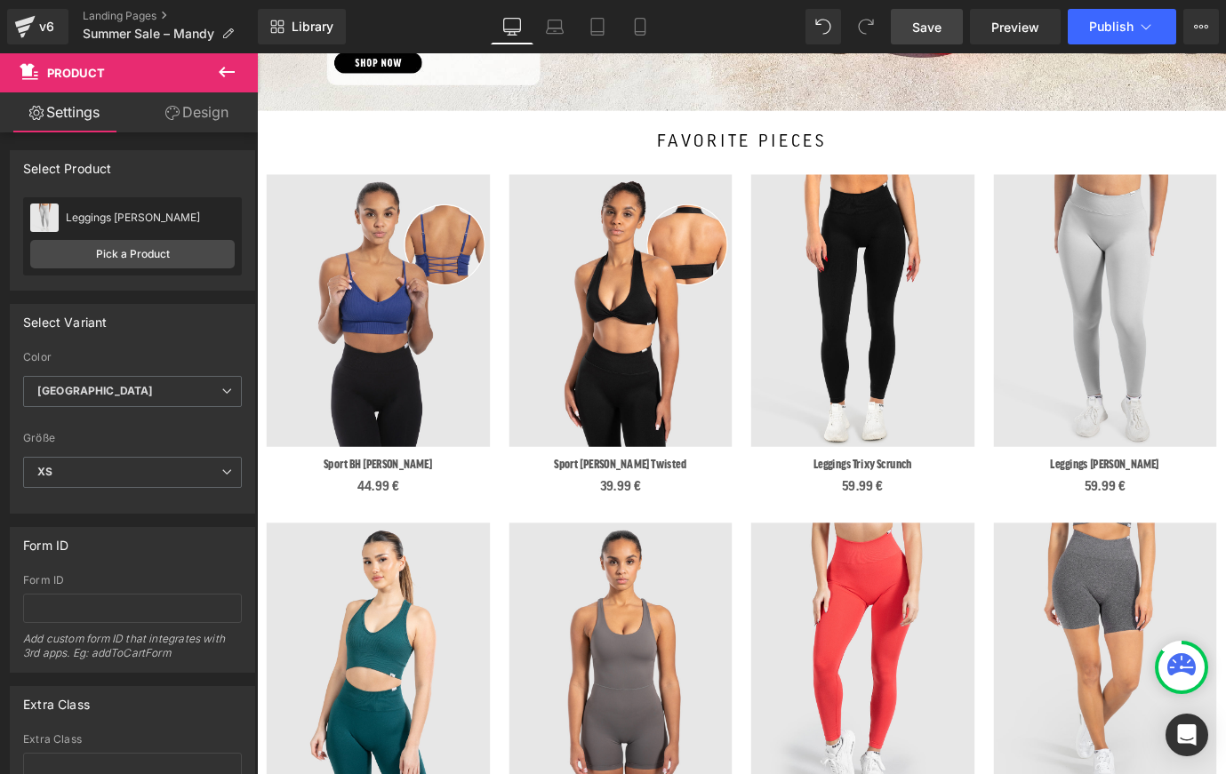
click at [939, 27] on span "Save" at bounding box center [926, 27] width 29 height 19
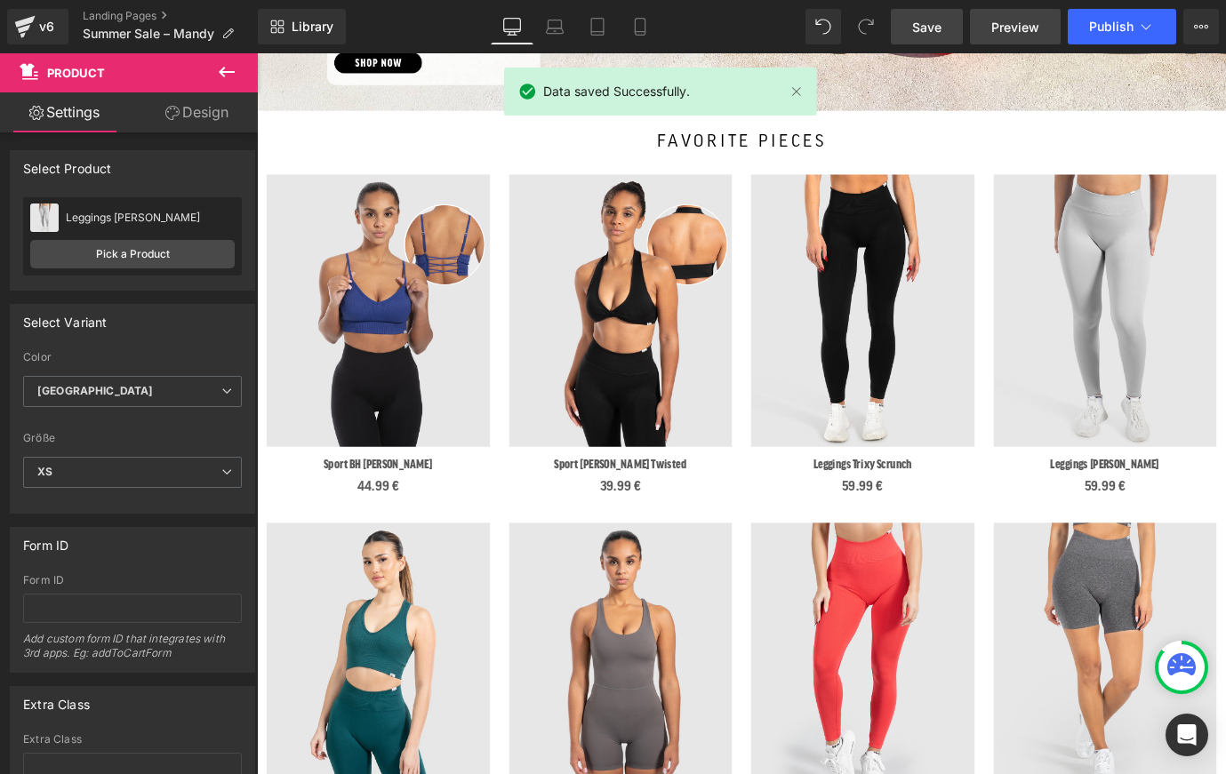
click at [997, 27] on span "Preview" at bounding box center [1015, 27] width 48 height 19
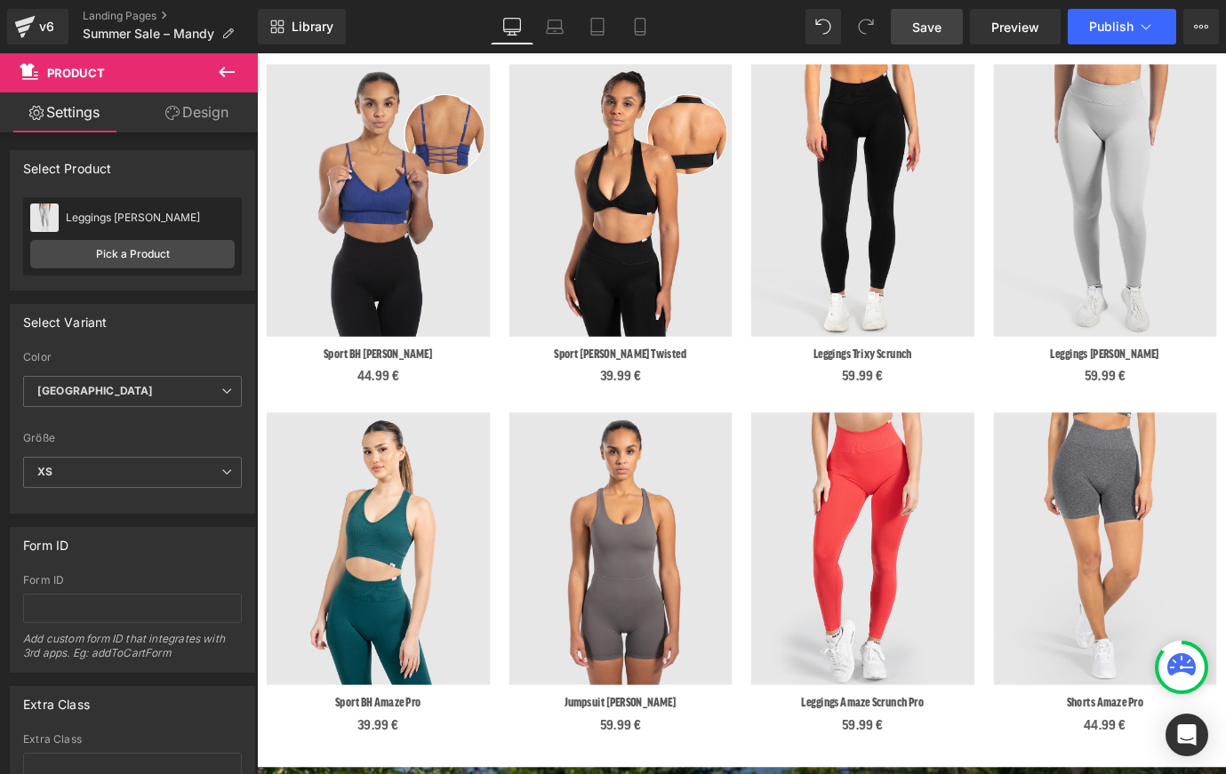
scroll to position [599, 0]
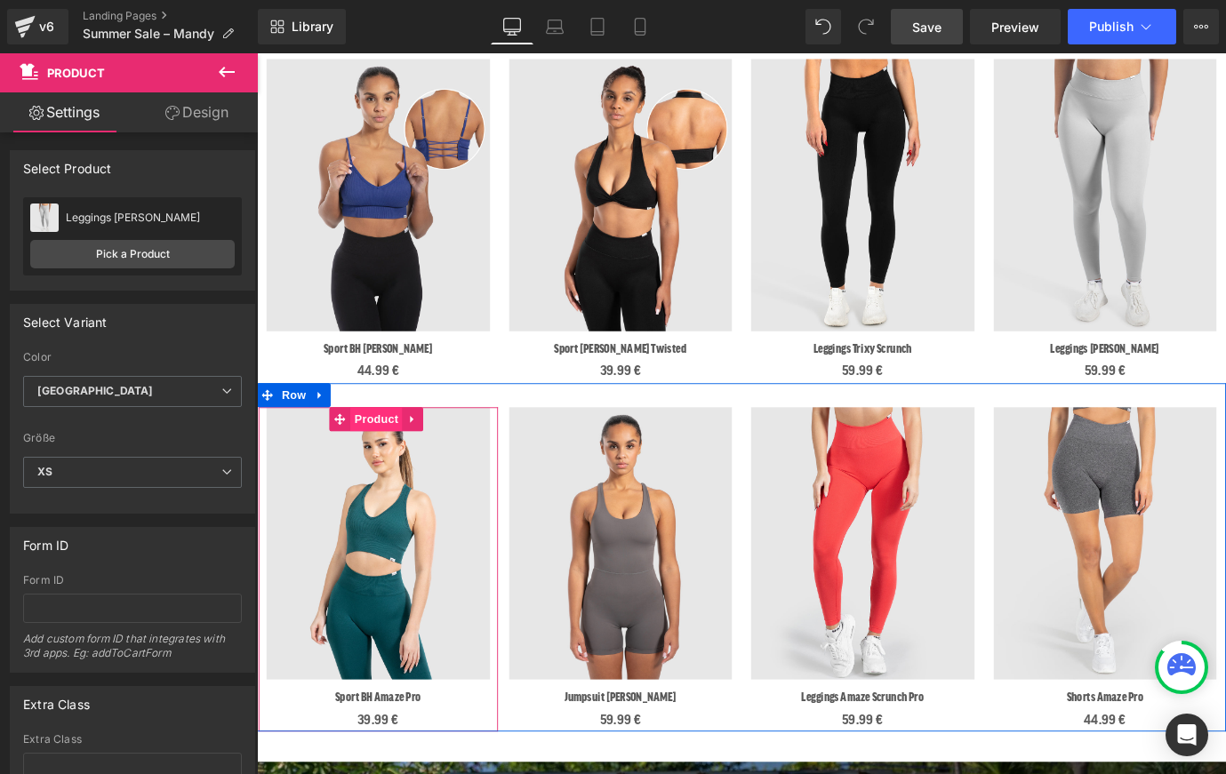
click at [384, 458] on span "Product" at bounding box center [390, 459] width 58 height 27
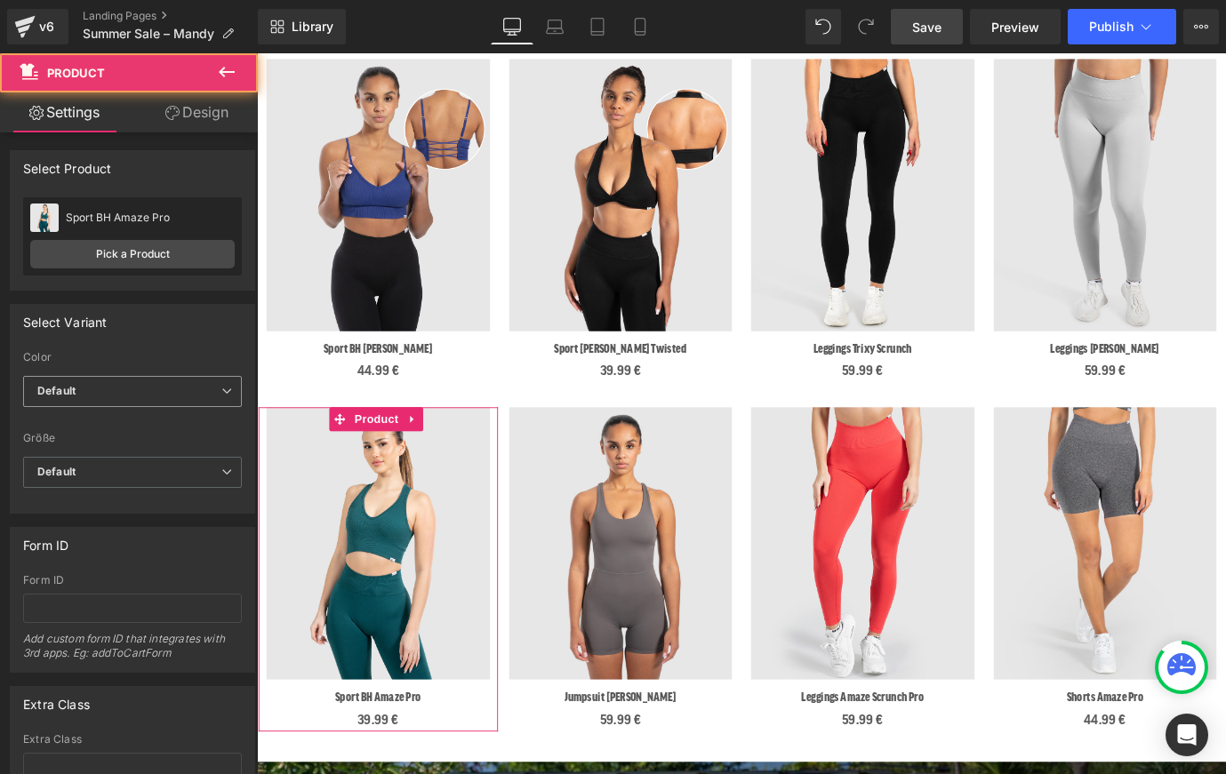
click at [98, 388] on span "Default" at bounding box center [132, 391] width 219 height 31
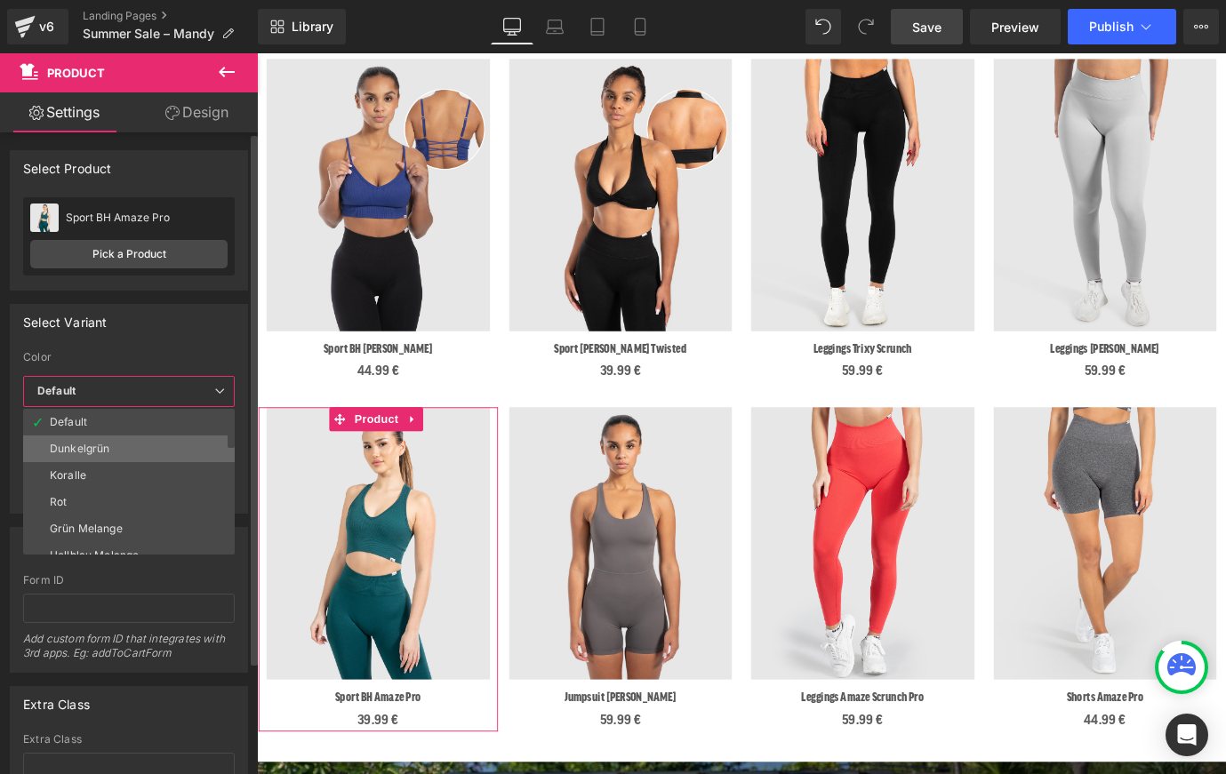
click at [106, 453] on div "Dunkelgrün" at bounding box center [80, 449] width 60 height 12
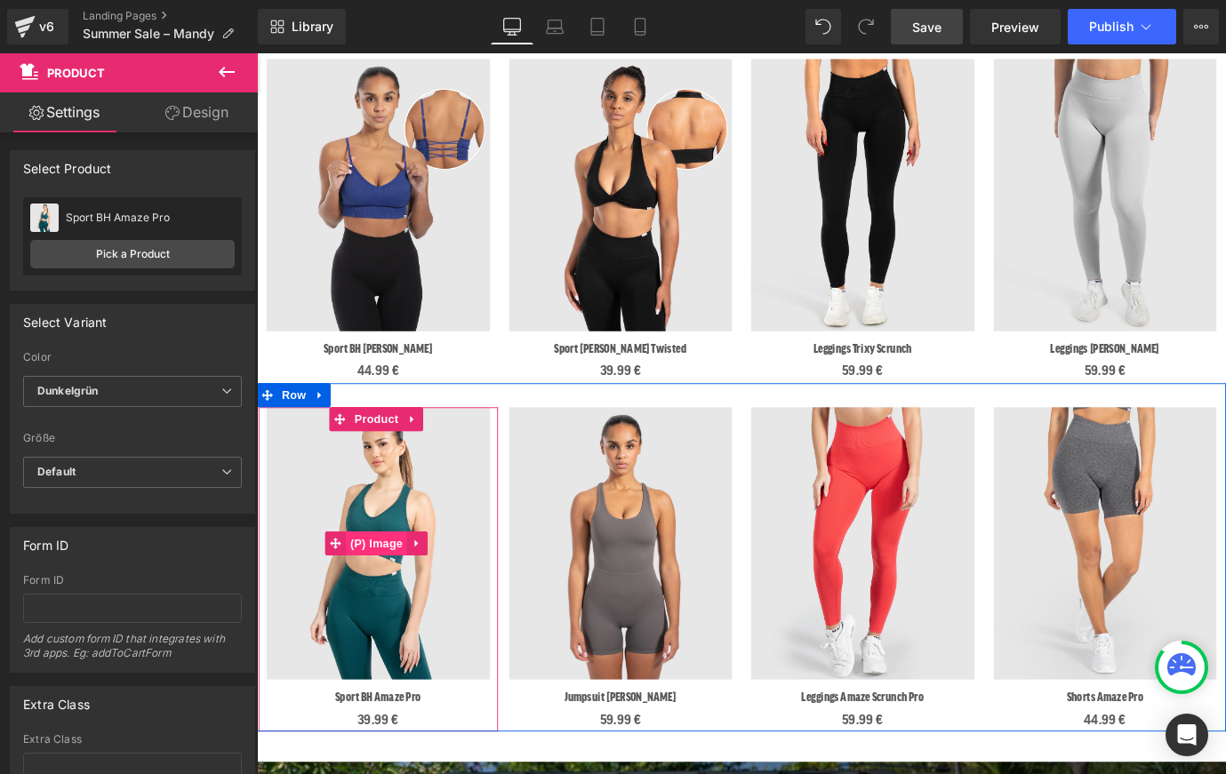
click at [387, 588] on span "(P) Image" at bounding box center [391, 597] width 68 height 27
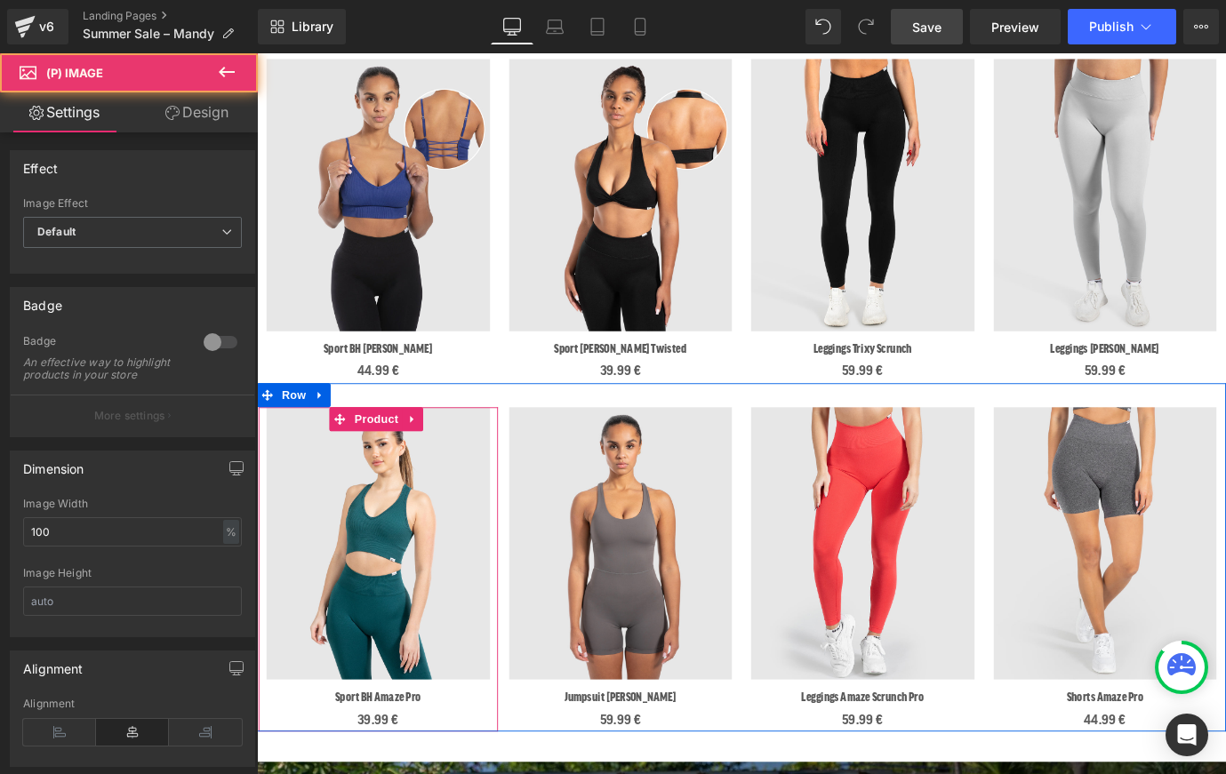
drag, startPoint x: 387, startPoint y: 460, endPoint x: 388, endPoint y: 480, distance: 20.5
click at [387, 460] on span "Product" at bounding box center [390, 459] width 58 height 27
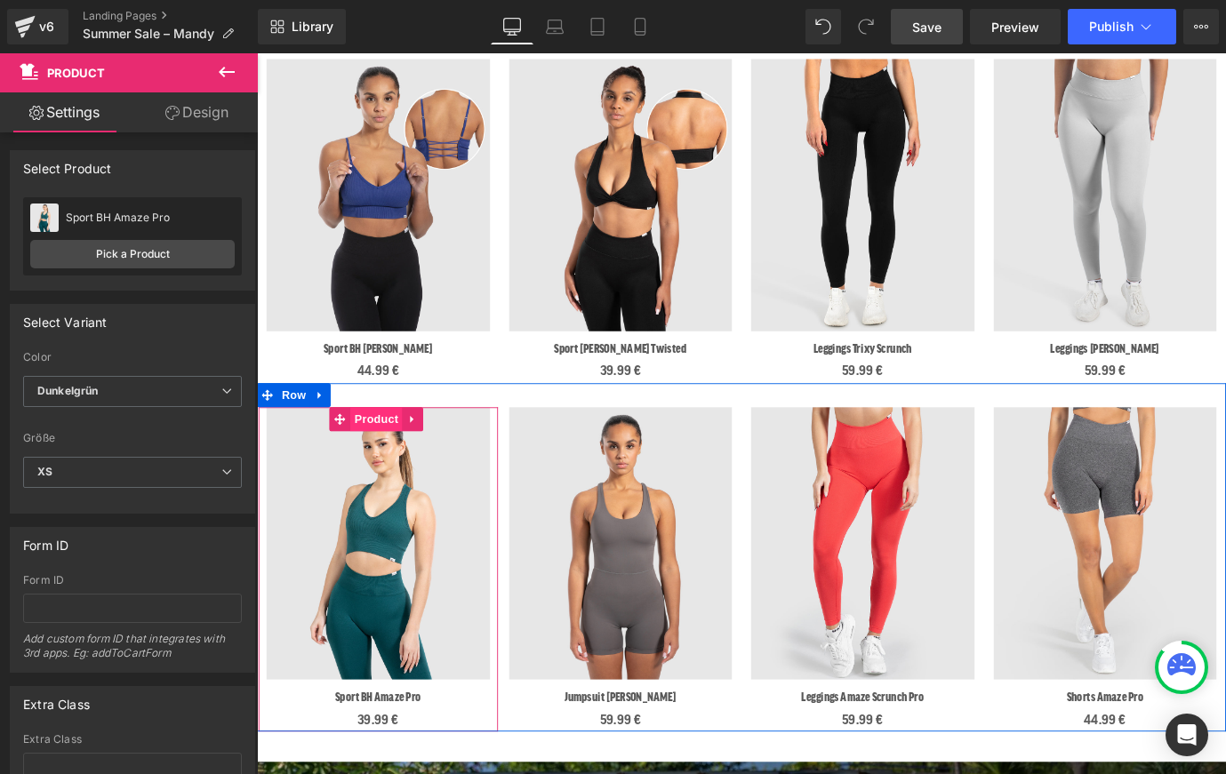
click at [370, 454] on span "Product" at bounding box center [390, 459] width 58 height 27
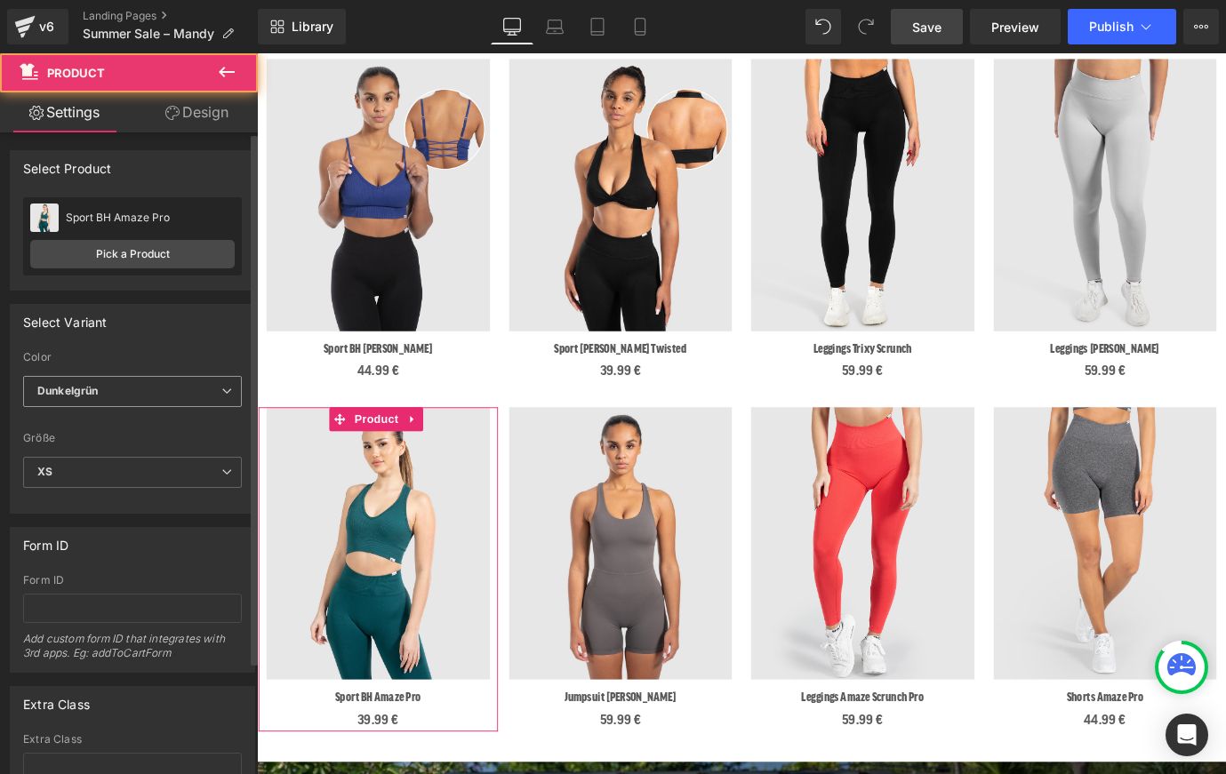
click at [123, 391] on span "Dunkelgrün" at bounding box center [132, 391] width 219 height 31
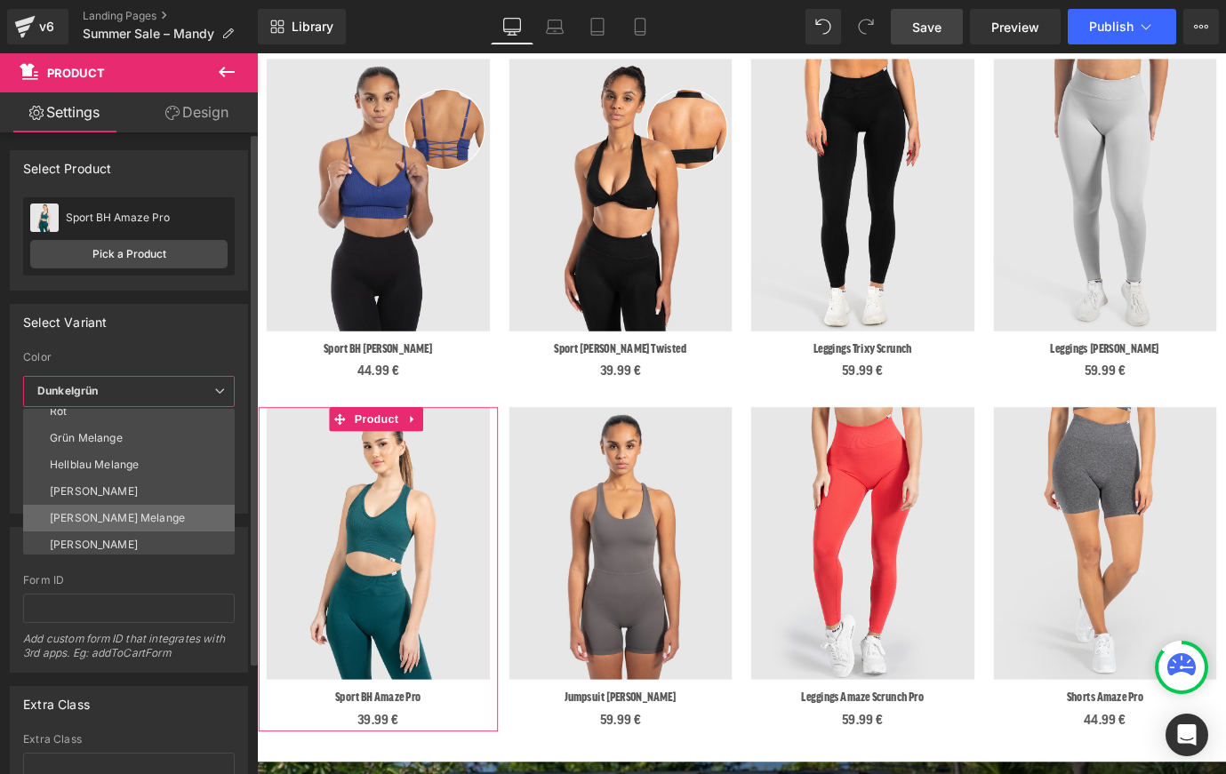
scroll to position [93, 0]
click at [118, 507] on li "[PERSON_NAME] Melange" at bounding box center [133, 515] width 220 height 27
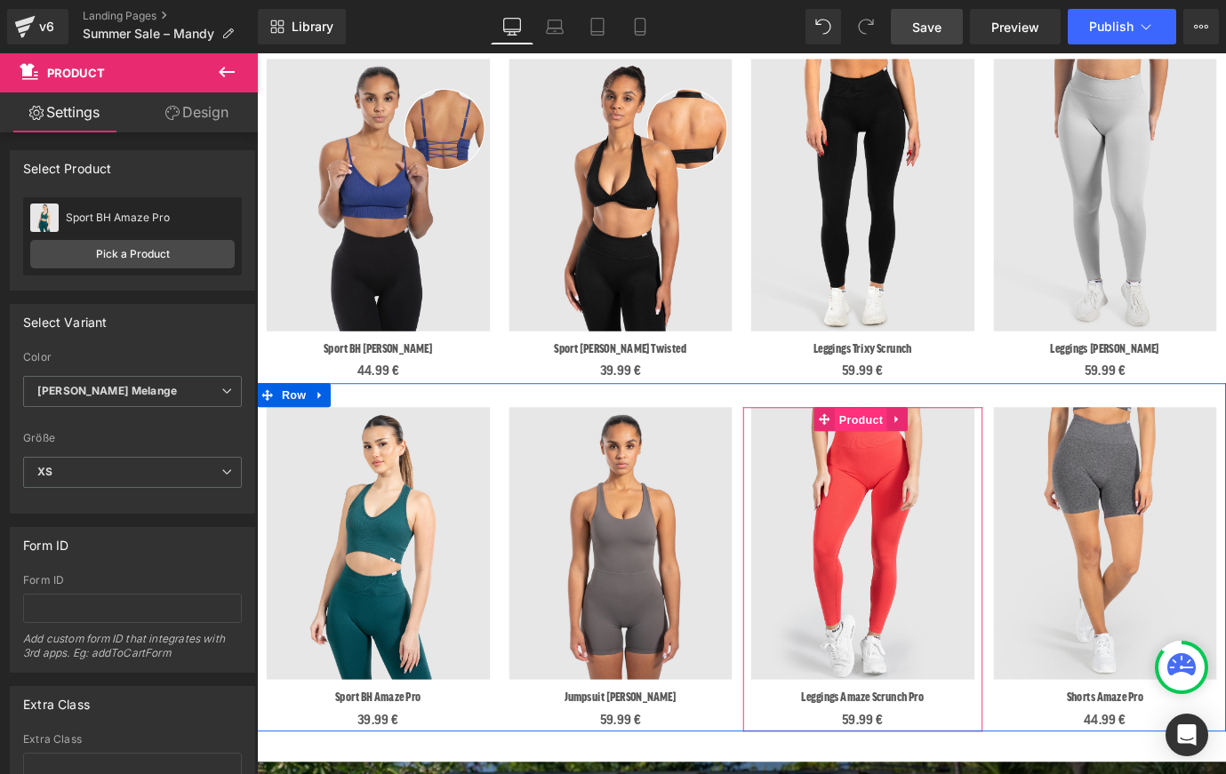
click at [917, 450] on span "Product" at bounding box center [928, 460] width 58 height 27
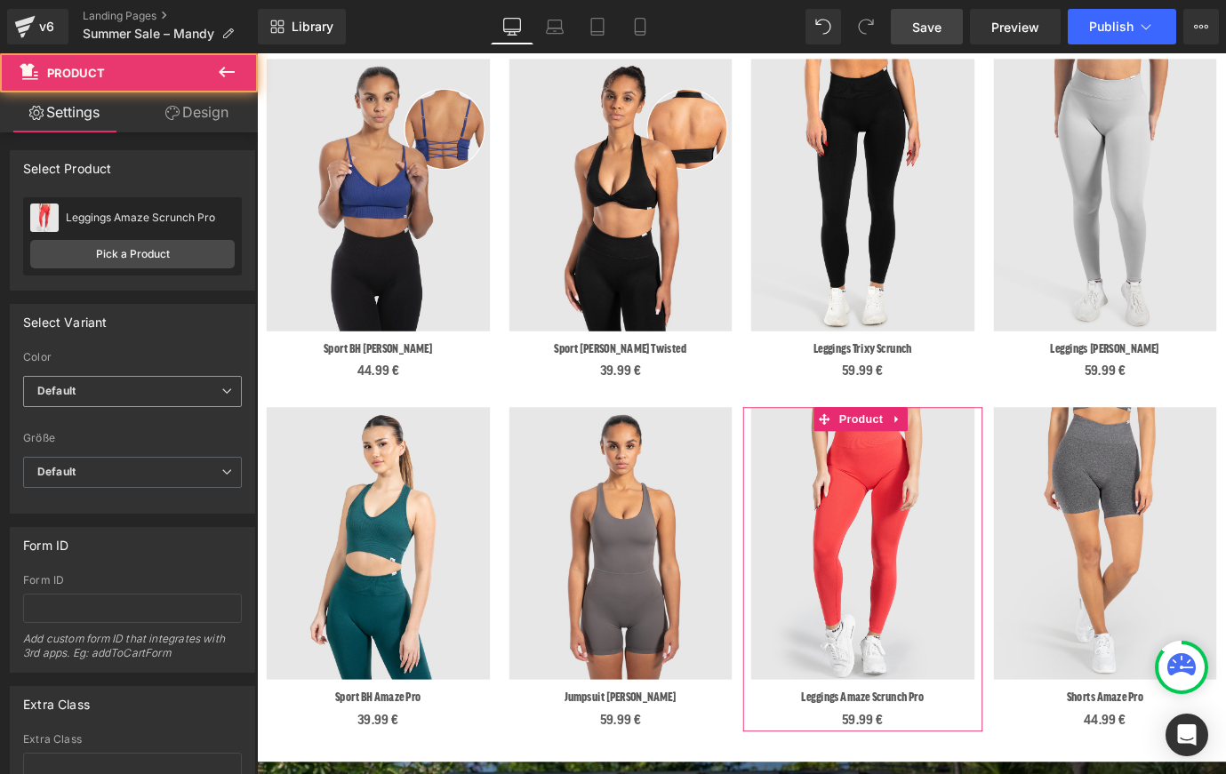
click at [124, 382] on span "Default" at bounding box center [132, 391] width 219 height 31
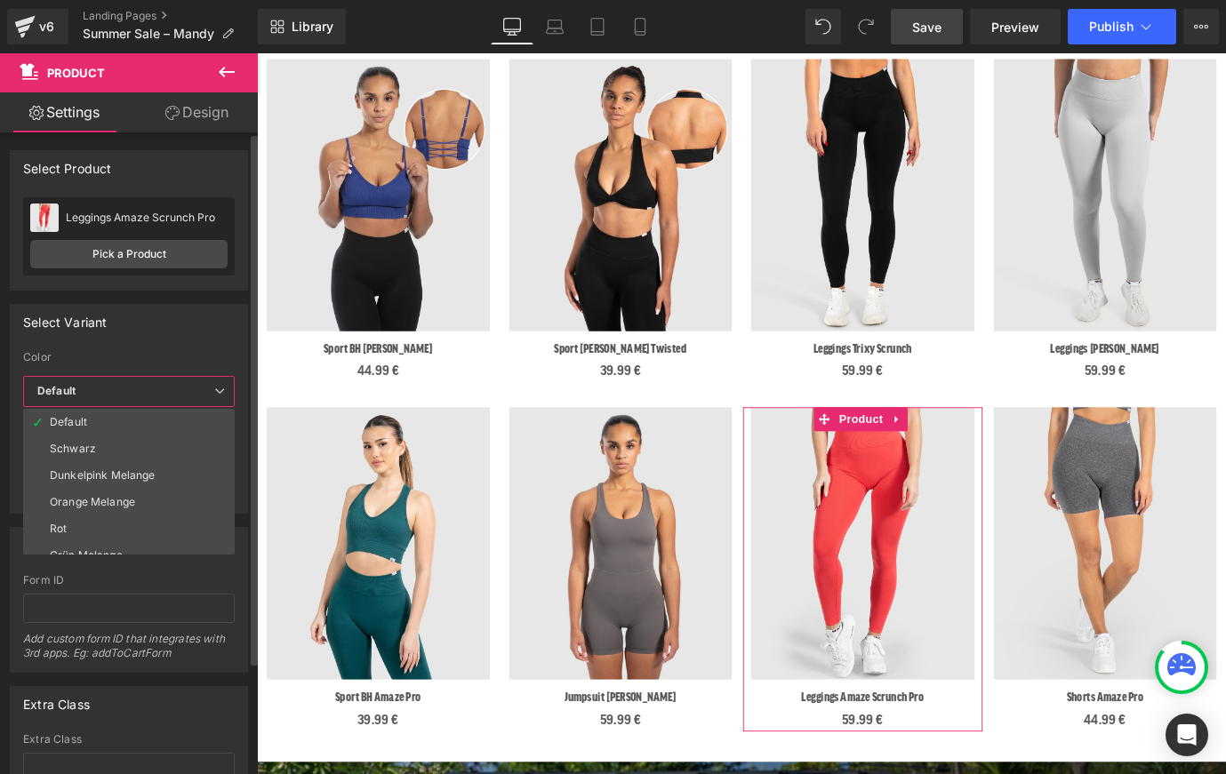
click at [106, 472] on div "Dunkelpink Melange" at bounding box center [103, 475] width 106 height 12
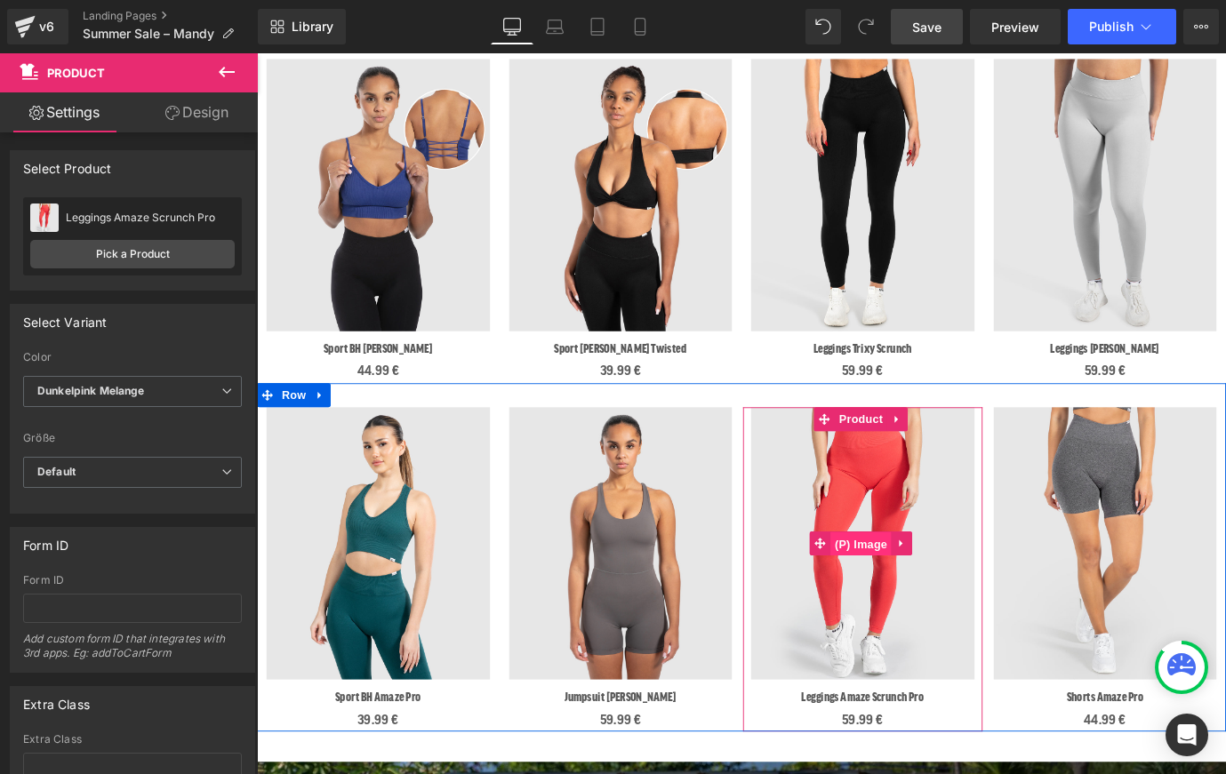
click at [906, 587] on span "(P) Image" at bounding box center [928, 598] width 68 height 27
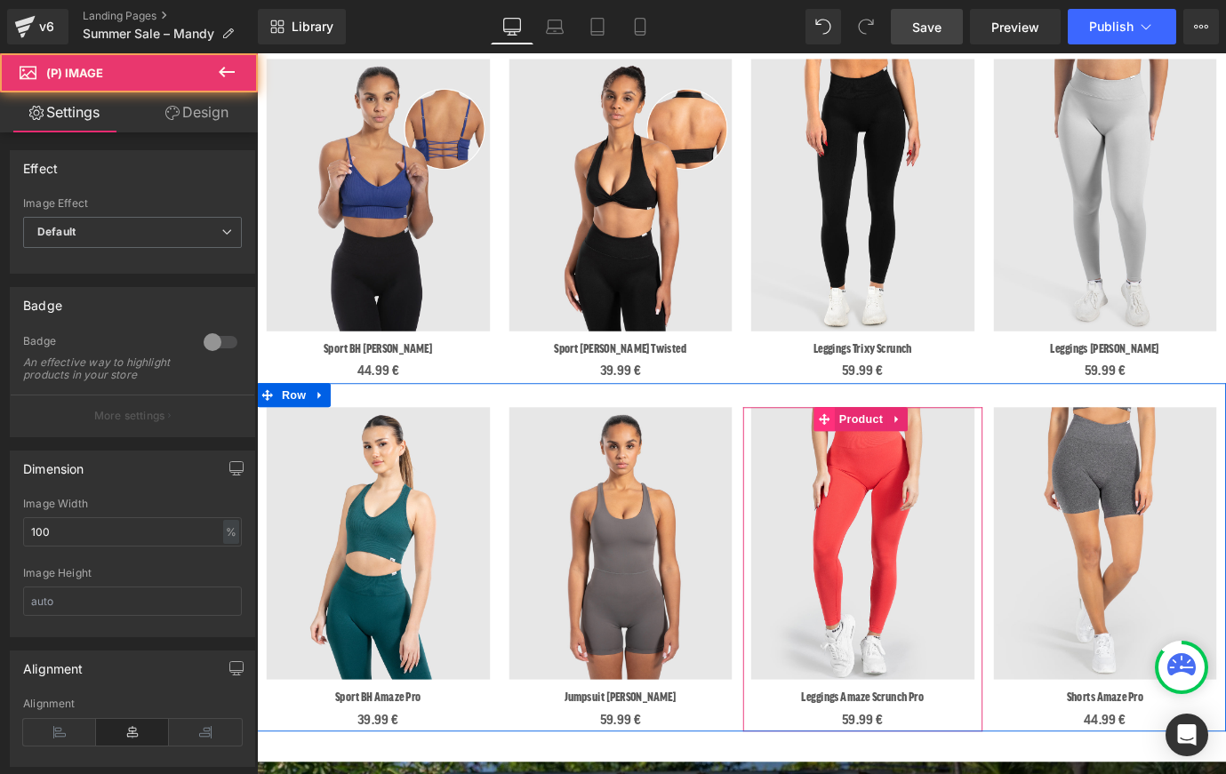
drag, startPoint x: 910, startPoint y: 456, endPoint x: 882, endPoint y: 459, distance: 28.6
click at [910, 456] on span "Product" at bounding box center [928, 459] width 58 height 27
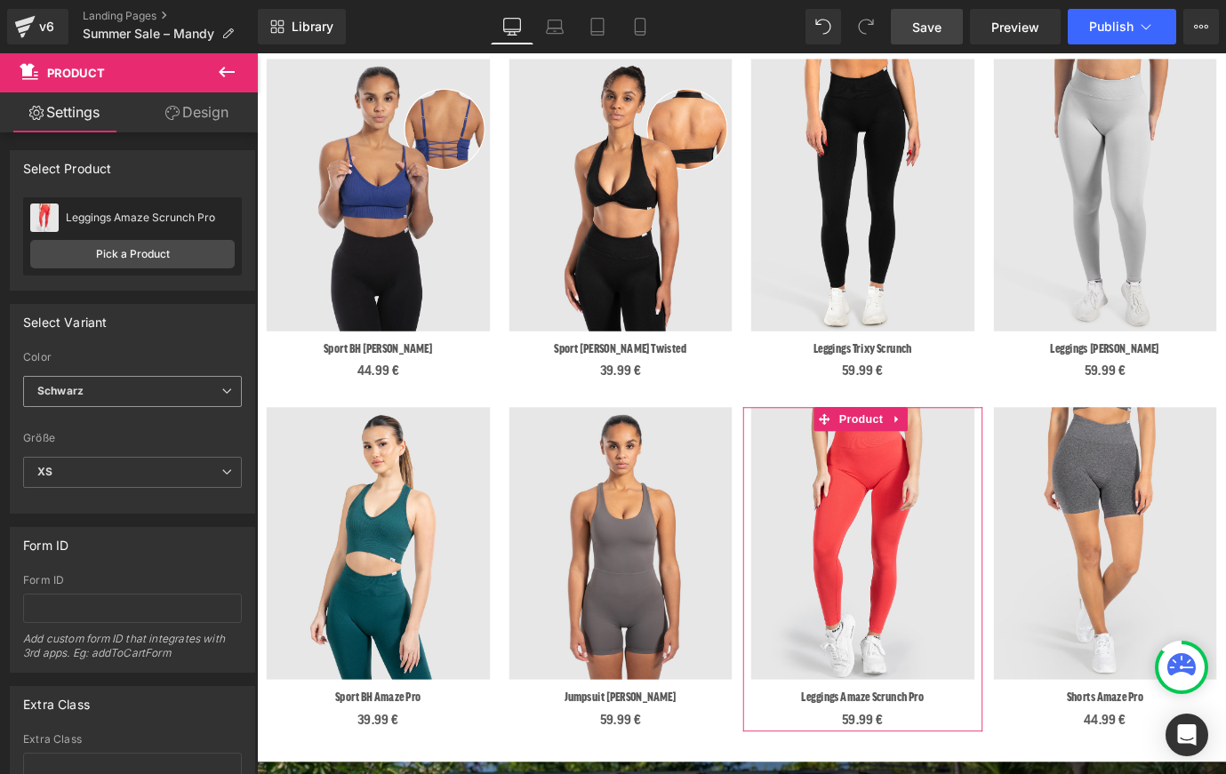
click at [124, 391] on span "Schwarz" at bounding box center [132, 391] width 219 height 31
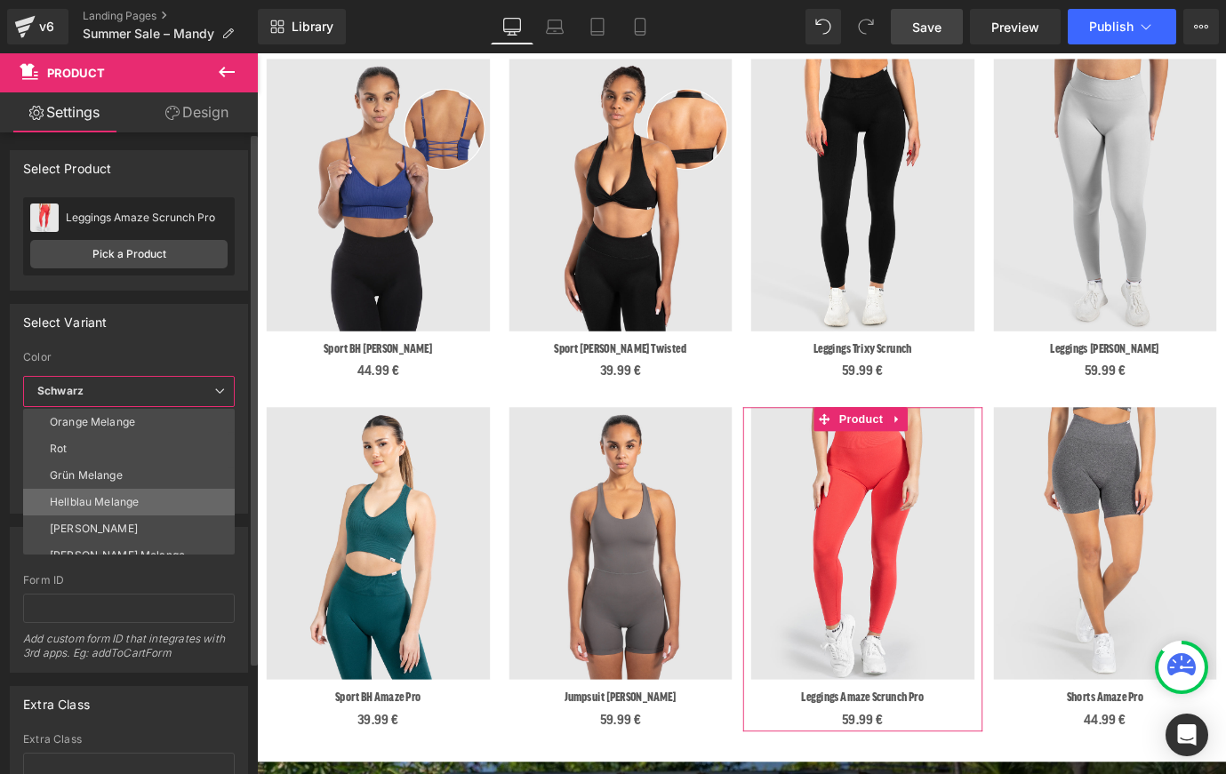
scroll to position [136, 0]
click at [124, 493] on li "[PERSON_NAME] Melange" at bounding box center [133, 499] width 220 height 27
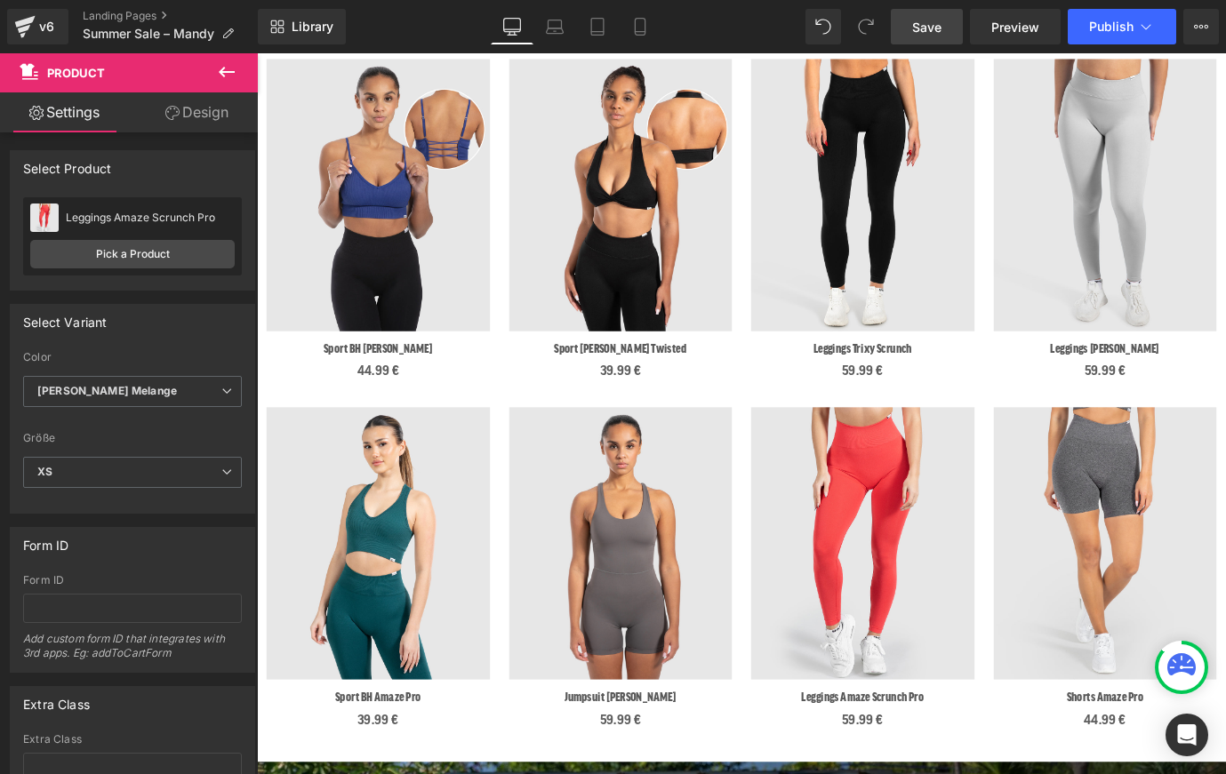
click at [942, 25] on span "Save" at bounding box center [926, 27] width 29 height 19
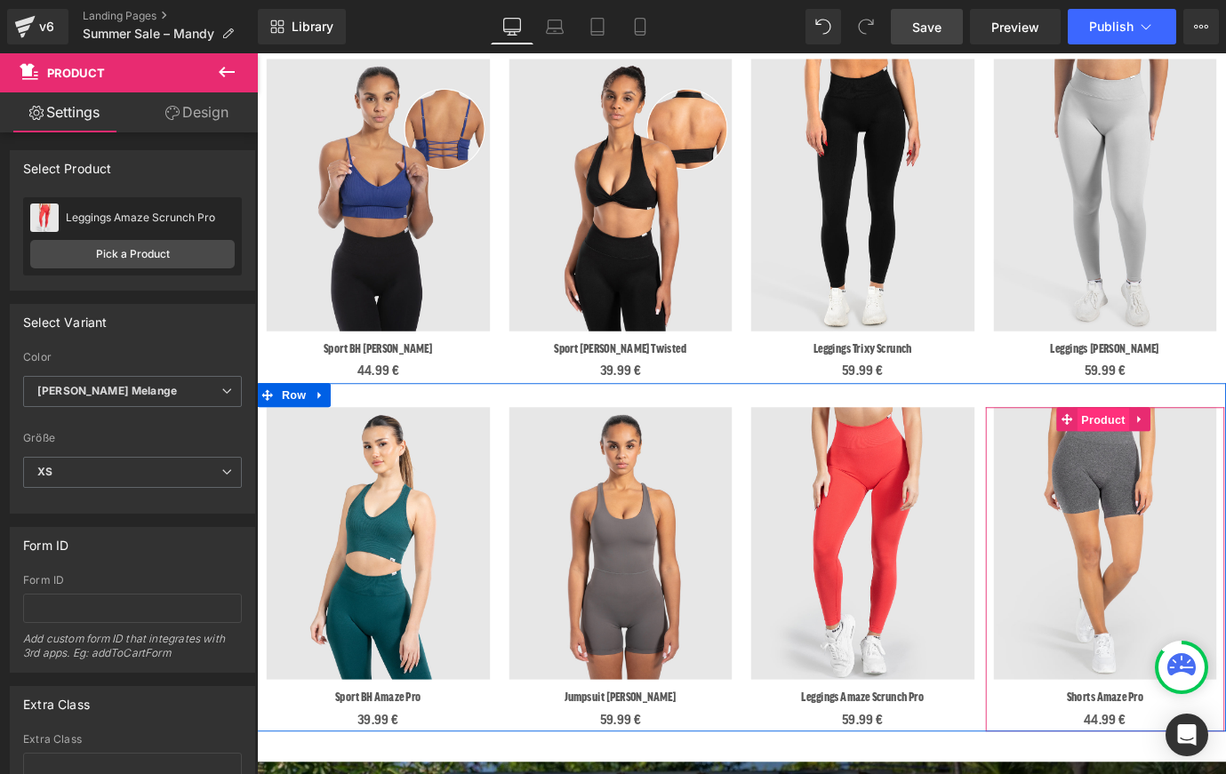
click at [1184, 457] on span "Product" at bounding box center [1196, 460] width 58 height 27
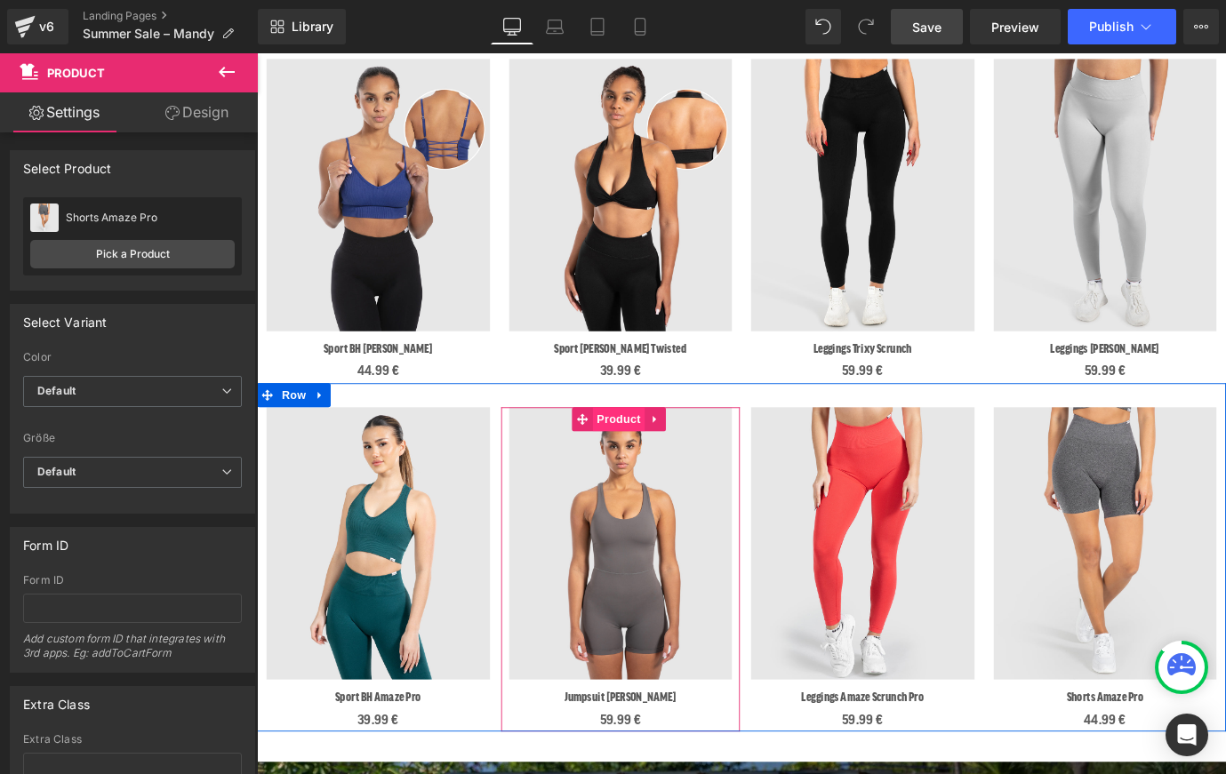
click at [656, 459] on span "Product" at bounding box center [658, 459] width 58 height 27
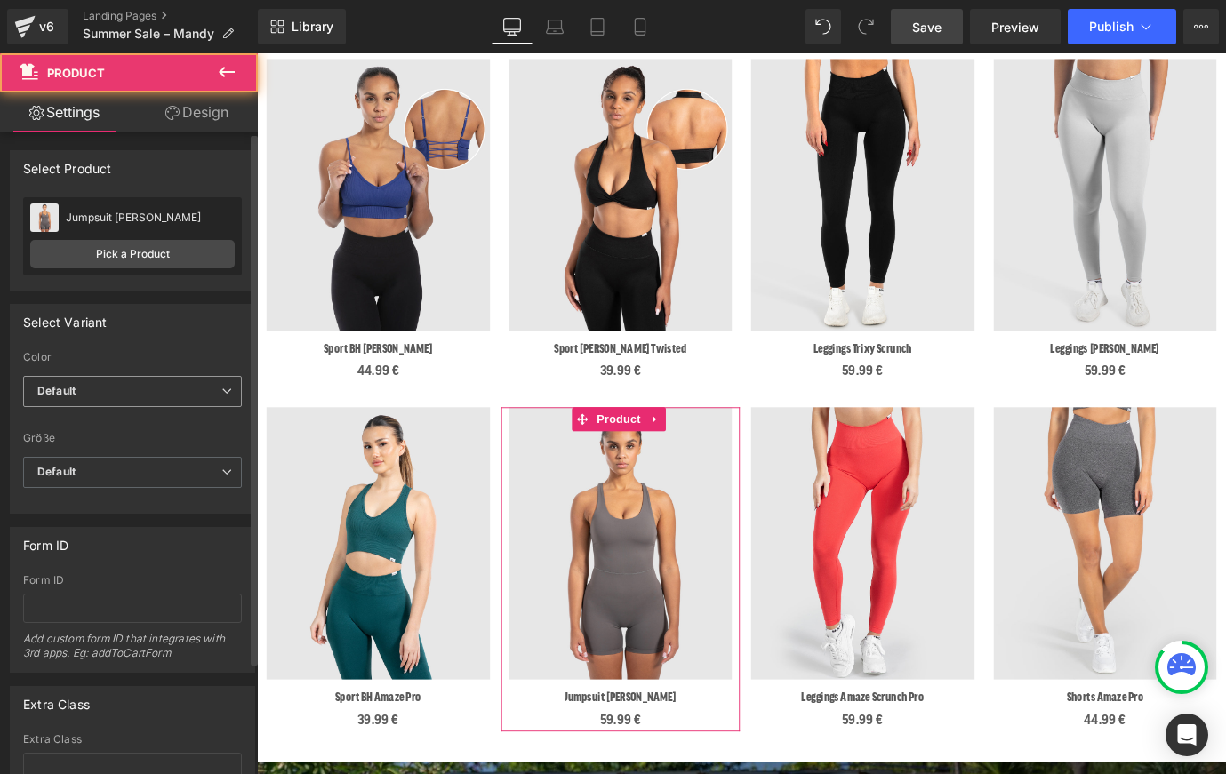
click at [91, 391] on span "Default" at bounding box center [132, 391] width 219 height 31
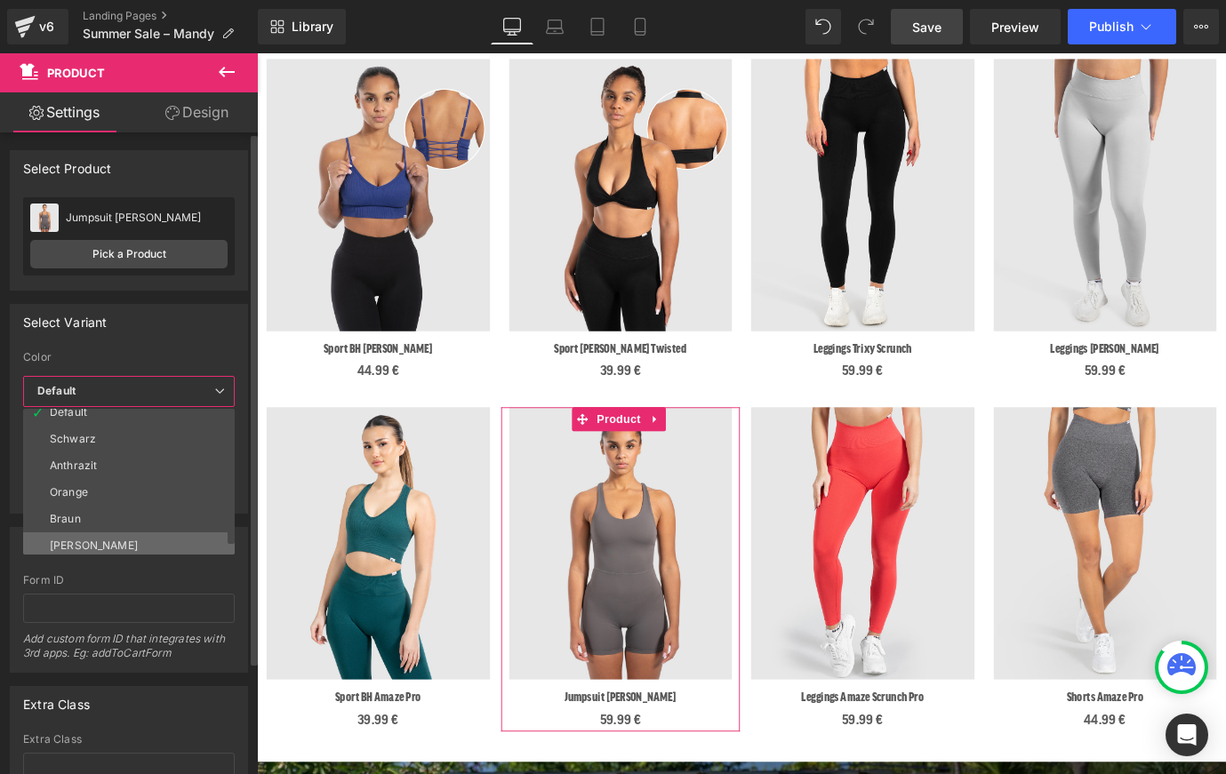
scroll to position [14, 0]
click at [114, 546] on li "[PERSON_NAME]" at bounding box center [133, 541] width 220 height 27
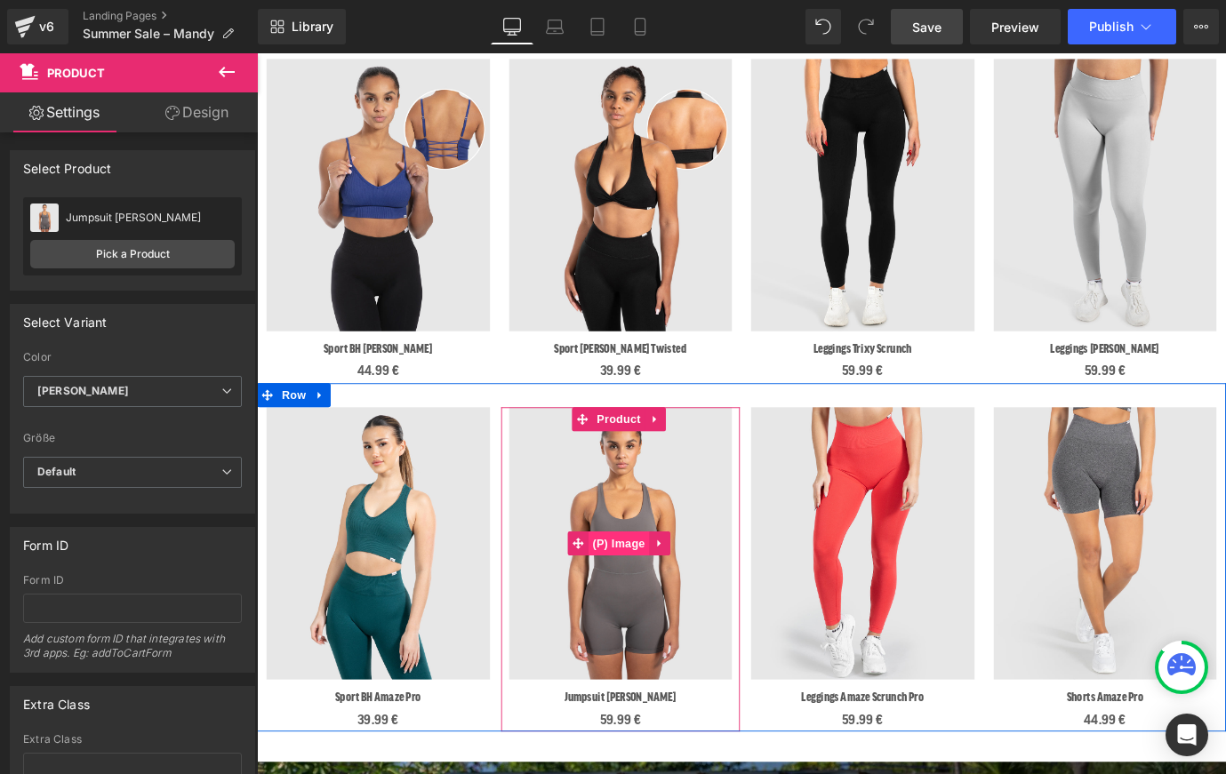
click at [672, 593] on span "(P) Image" at bounding box center [659, 597] width 68 height 27
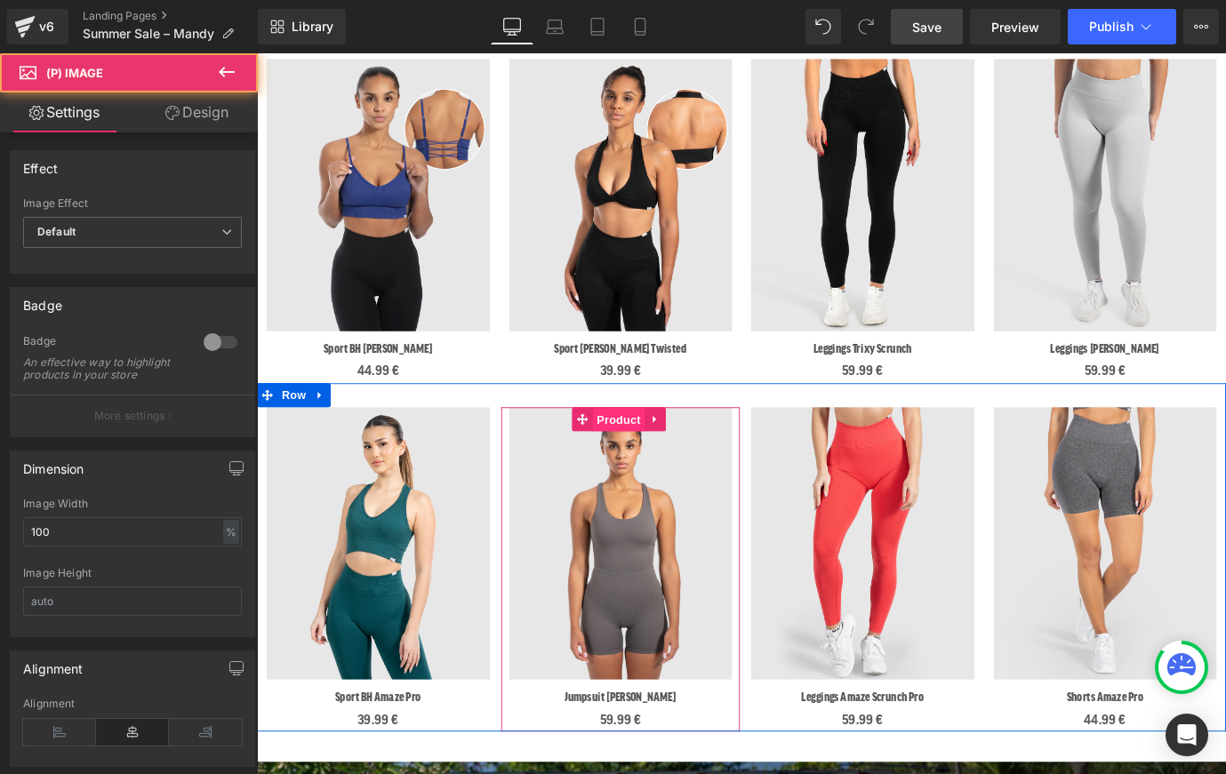
click at [646, 450] on span "Product" at bounding box center [658, 460] width 58 height 27
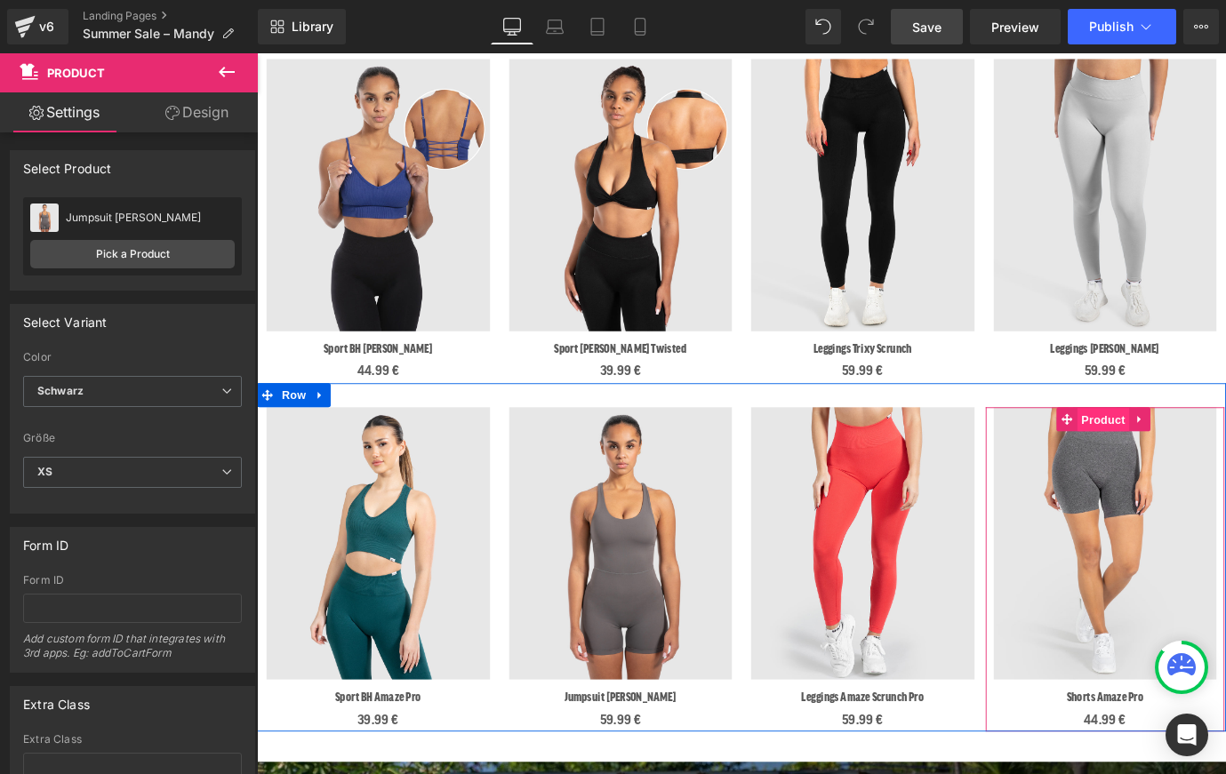
click at [1174, 451] on span "Product" at bounding box center [1196, 460] width 58 height 27
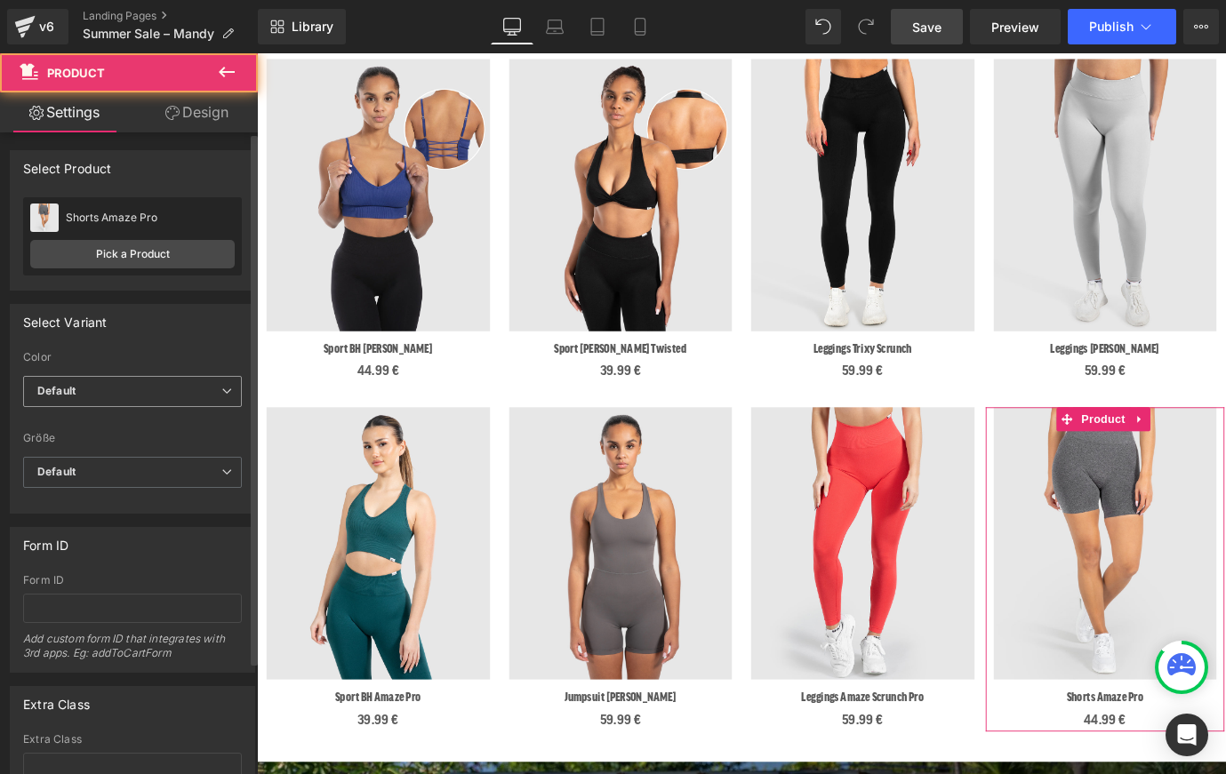
click at [108, 403] on span "Default" at bounding box center [132, 391] width 219 height 31
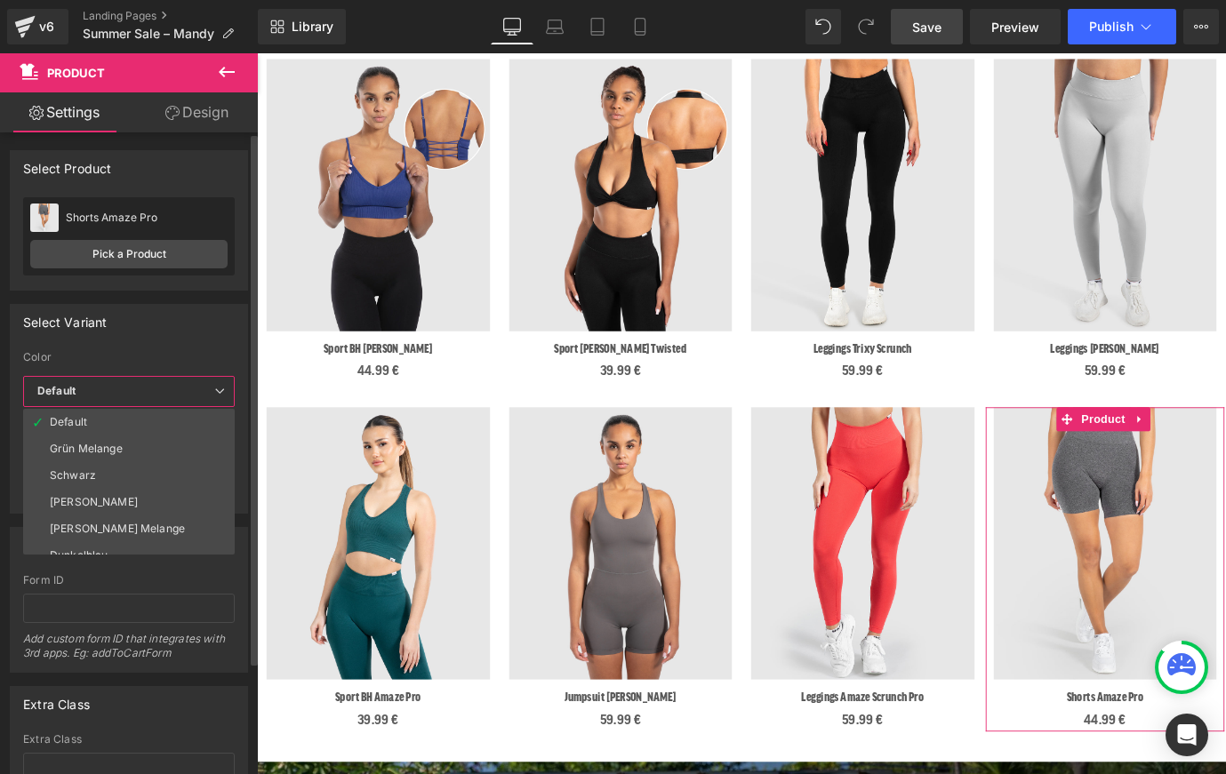
click at [104, 476] on li "Schwarz" at bounding box center [133, 475] width 220 height 27
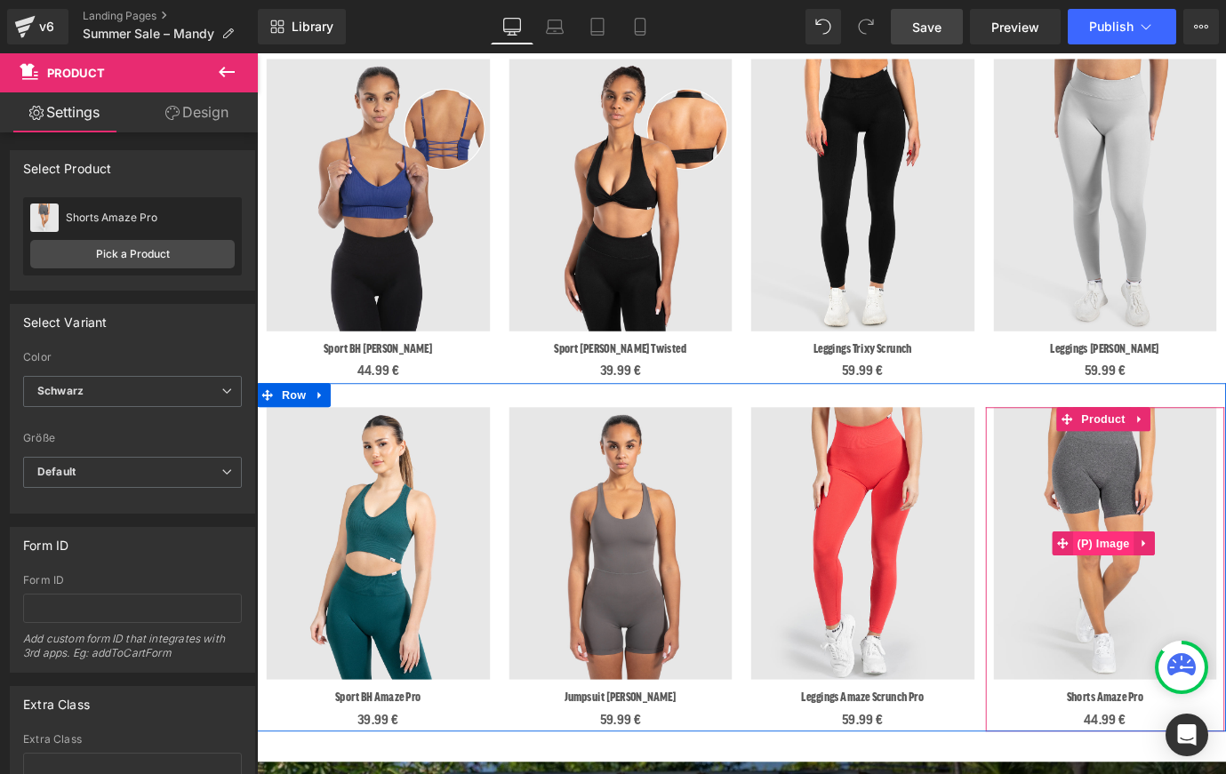
click at [1191, 598] on span "(P) Image" at bounding box center [1197, 597] width 68 height 27
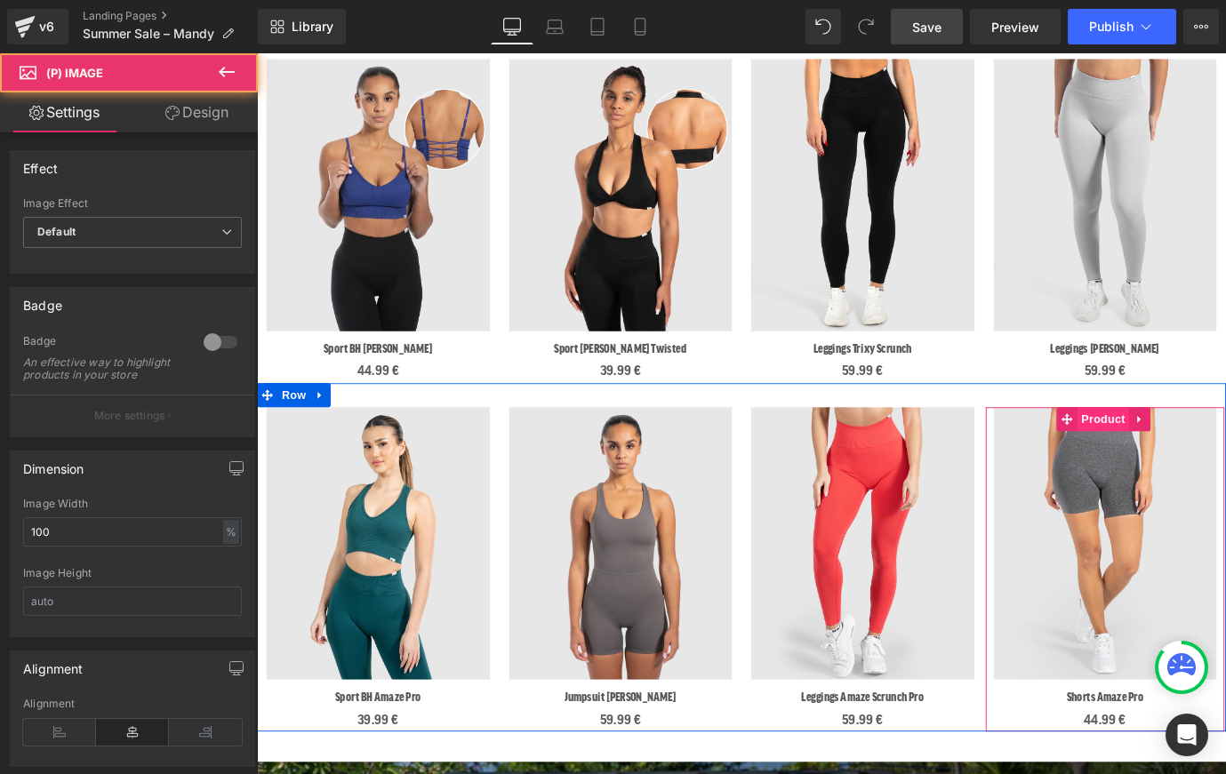
click at [1184, 452] on span "Product" at bounding box center [1196, 459] width 58 height 27
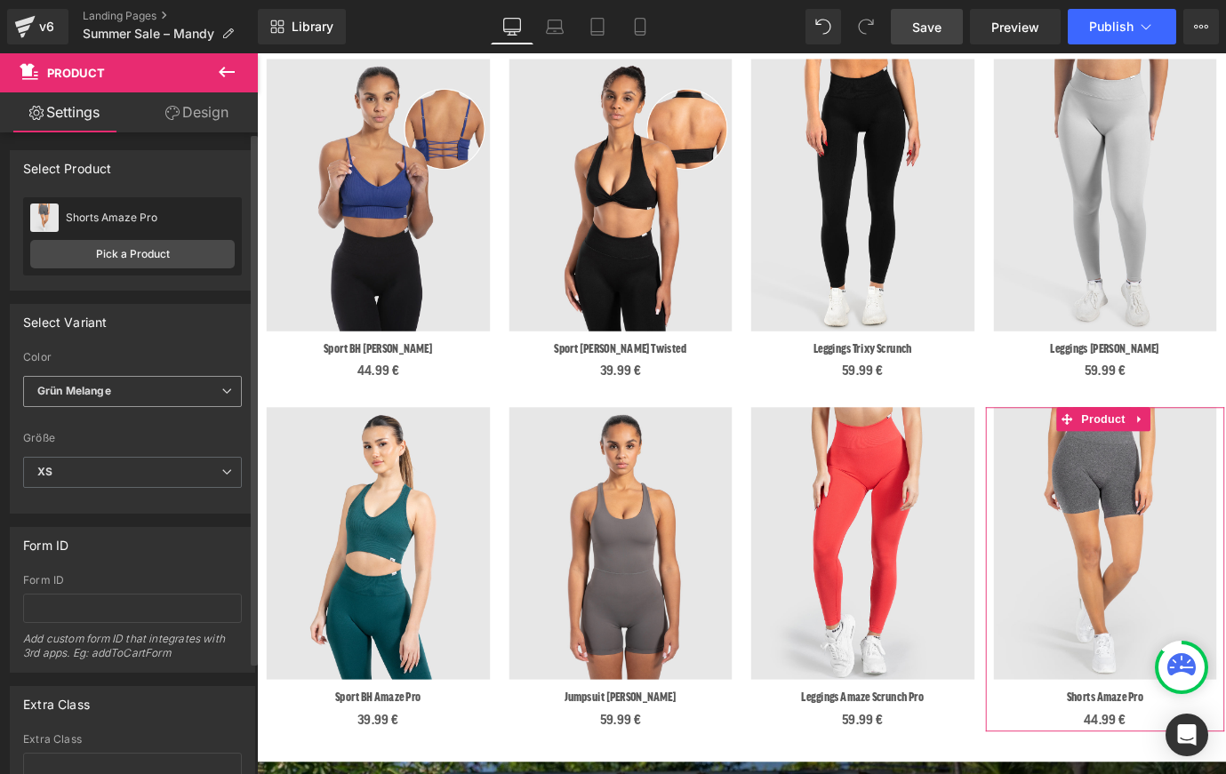
click at [147, 392] on span "Grün Melange" at bounding box center [132, 391] width 219 height 31
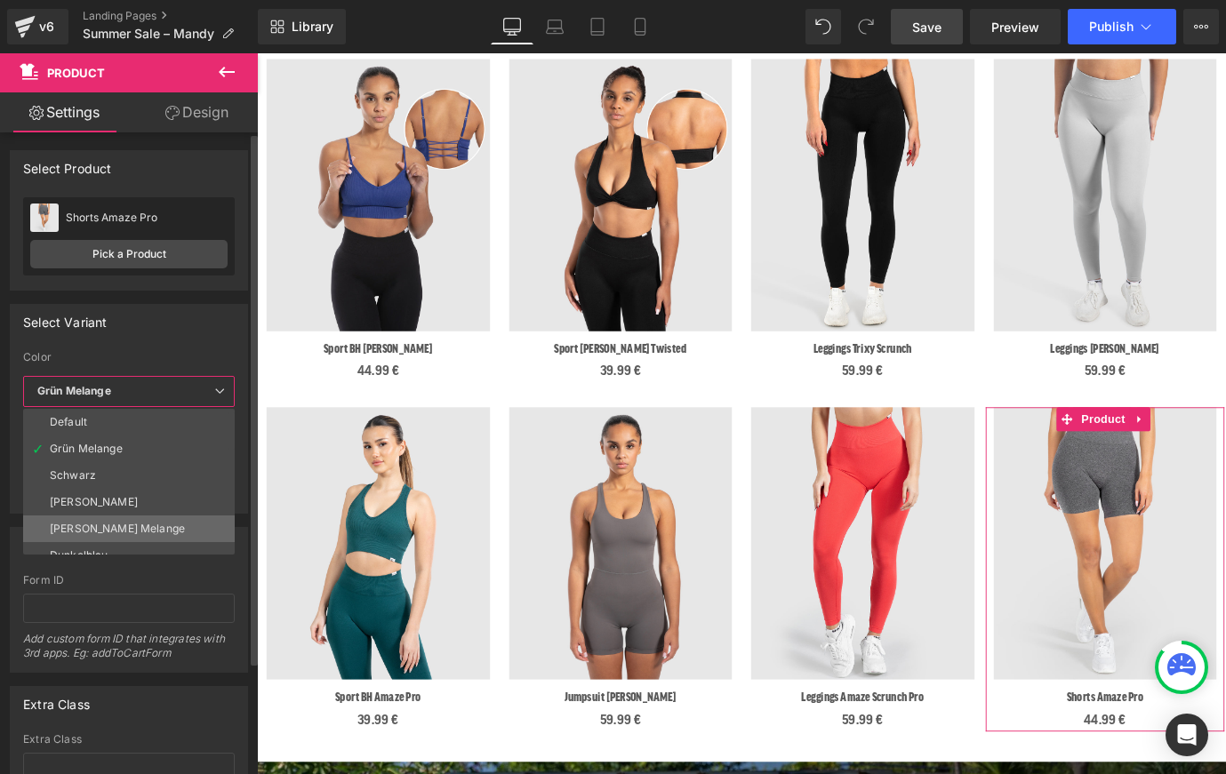
click at [134, 528] on li "[PERSON_NAME] Melange" at bounding box center [133, 529] width 220 height 27
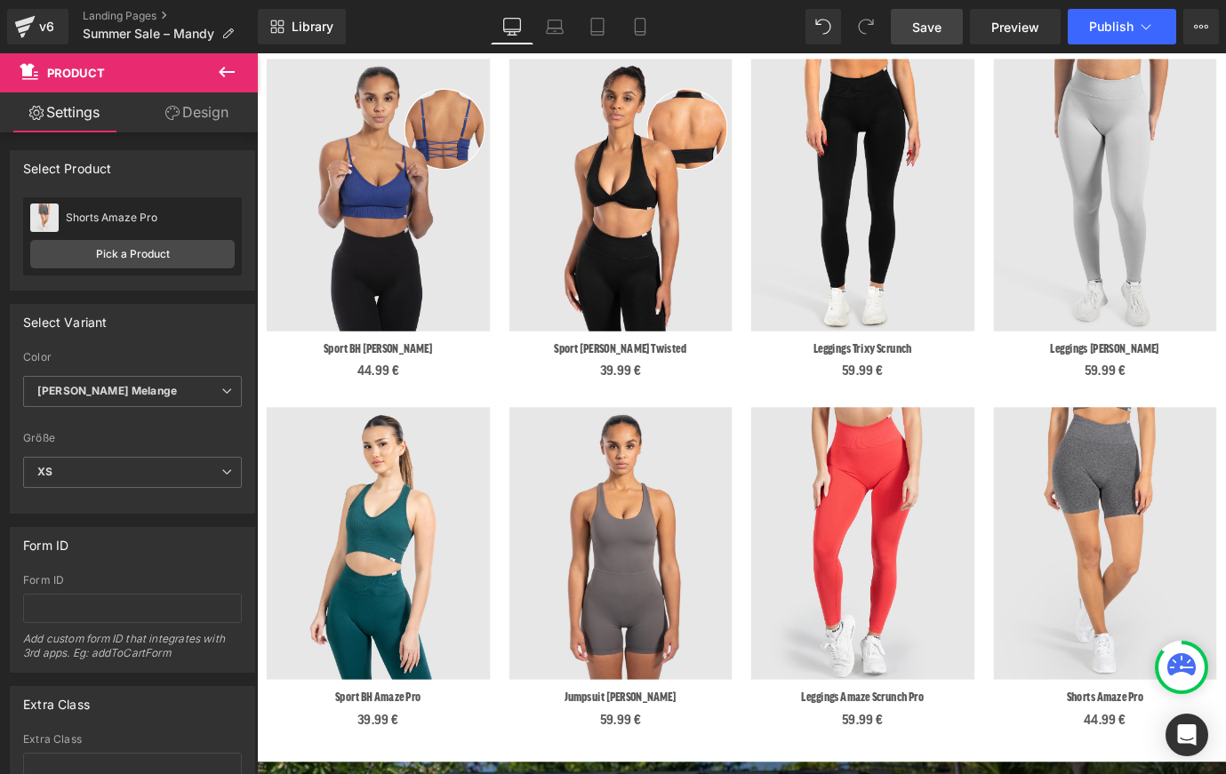
drag, startPoint x: 895, startPoint y: 30, endPoint x: 741, endPoint y: 130, distance: 184.0
click at [895, 30] on link "Save" at bounding box center [927, 27] width 72 height 36
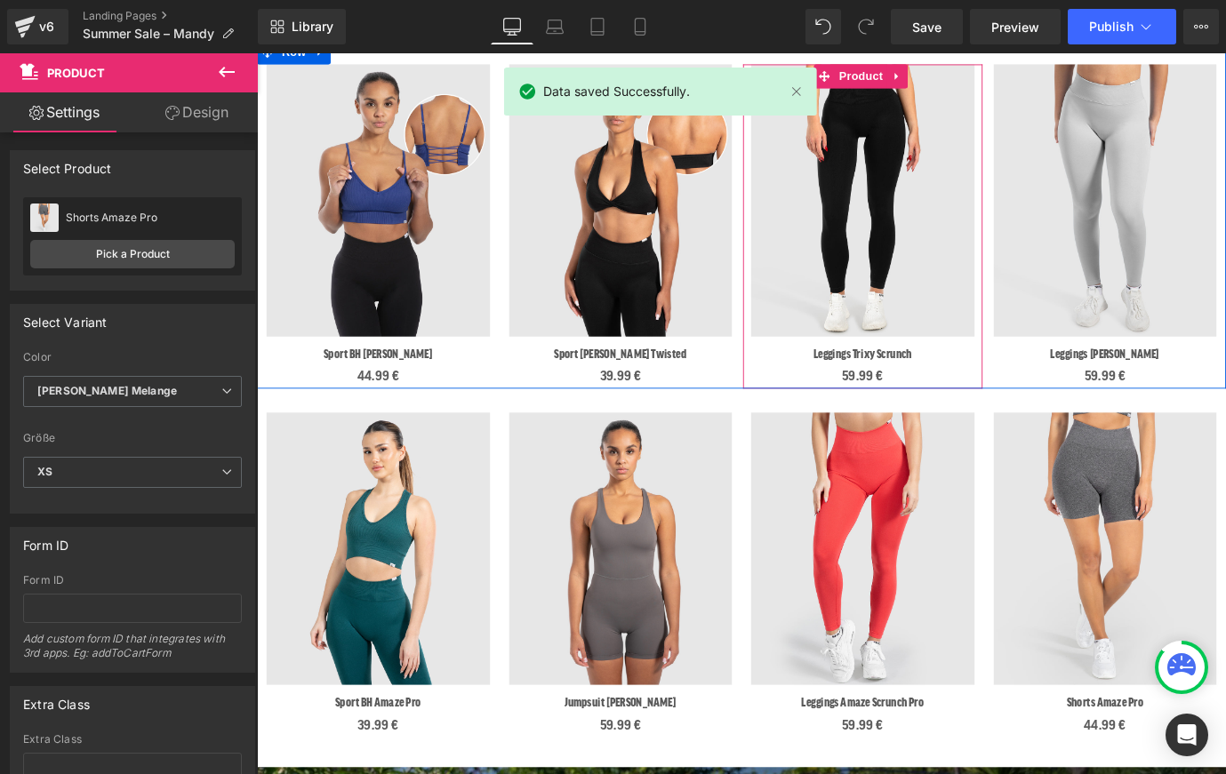
scroll to position [581, 0]
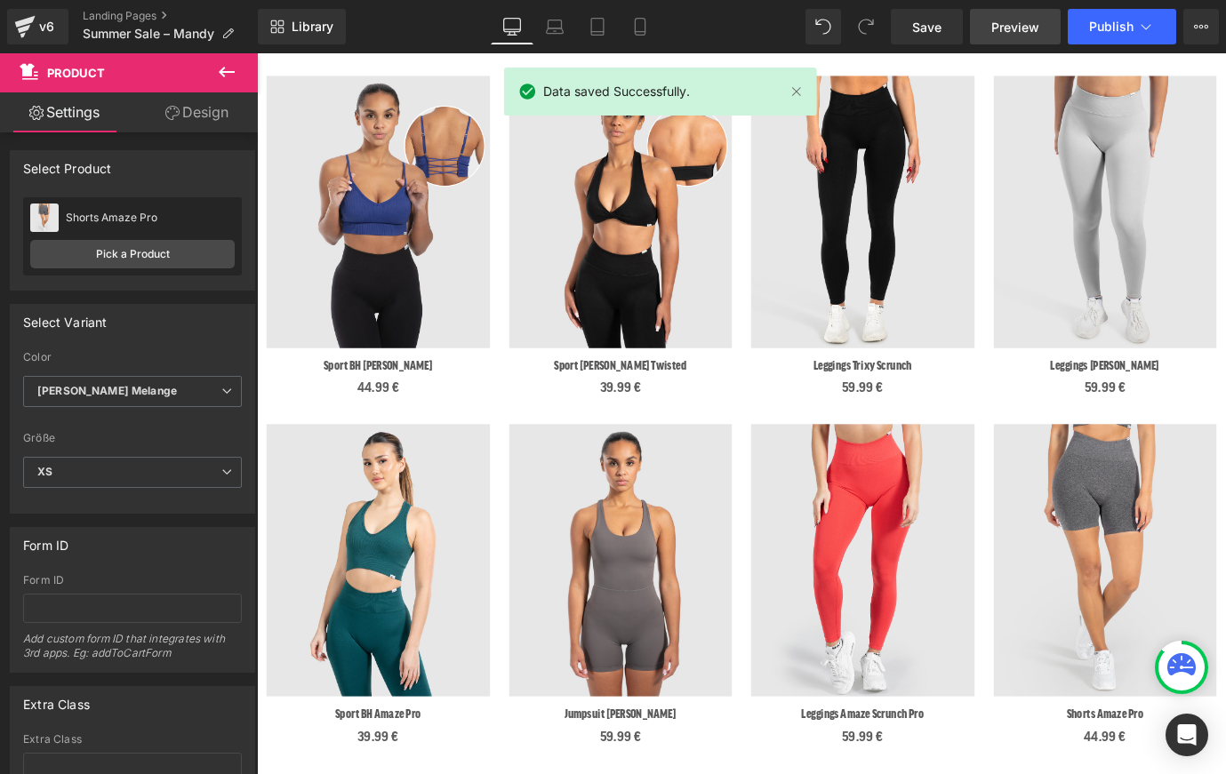
click at [996, 27] on span "Preview" at bounding box center [1015, 27] width 48 height 19
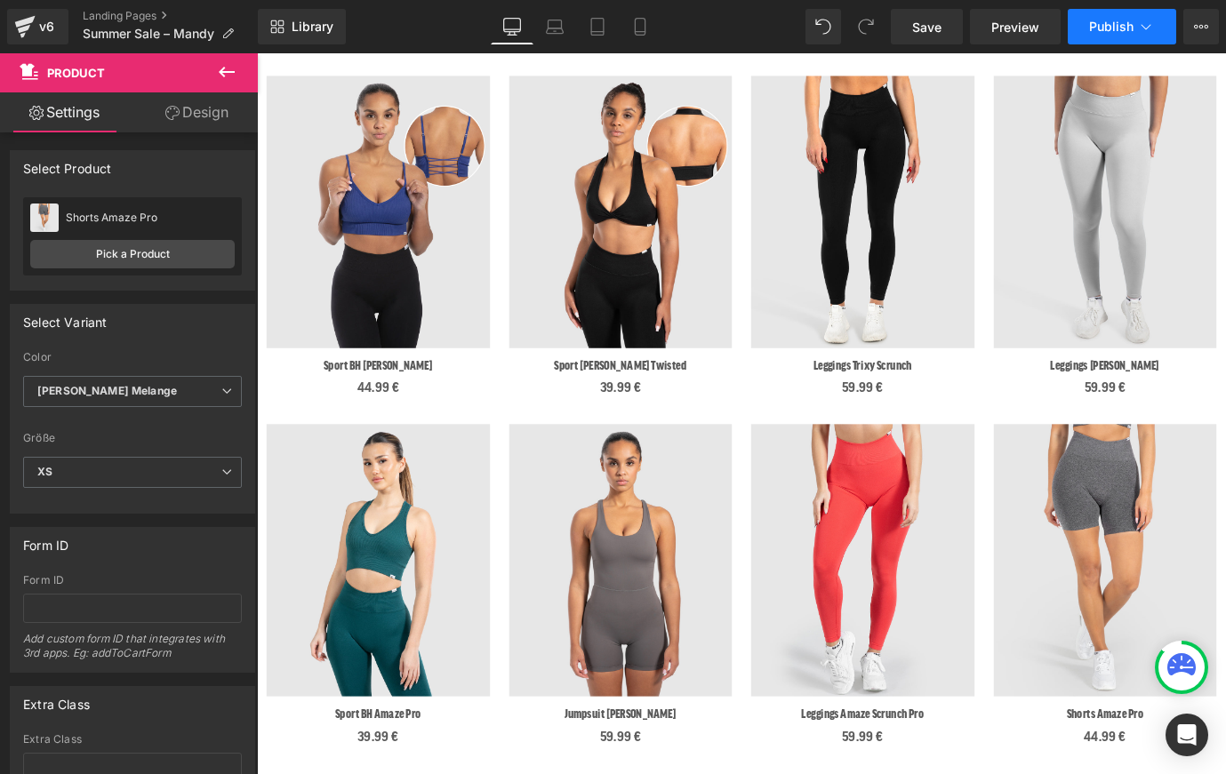
click at [1118, 29] on span "Publish" at bounding box center [1111, 27] width 44 height 14
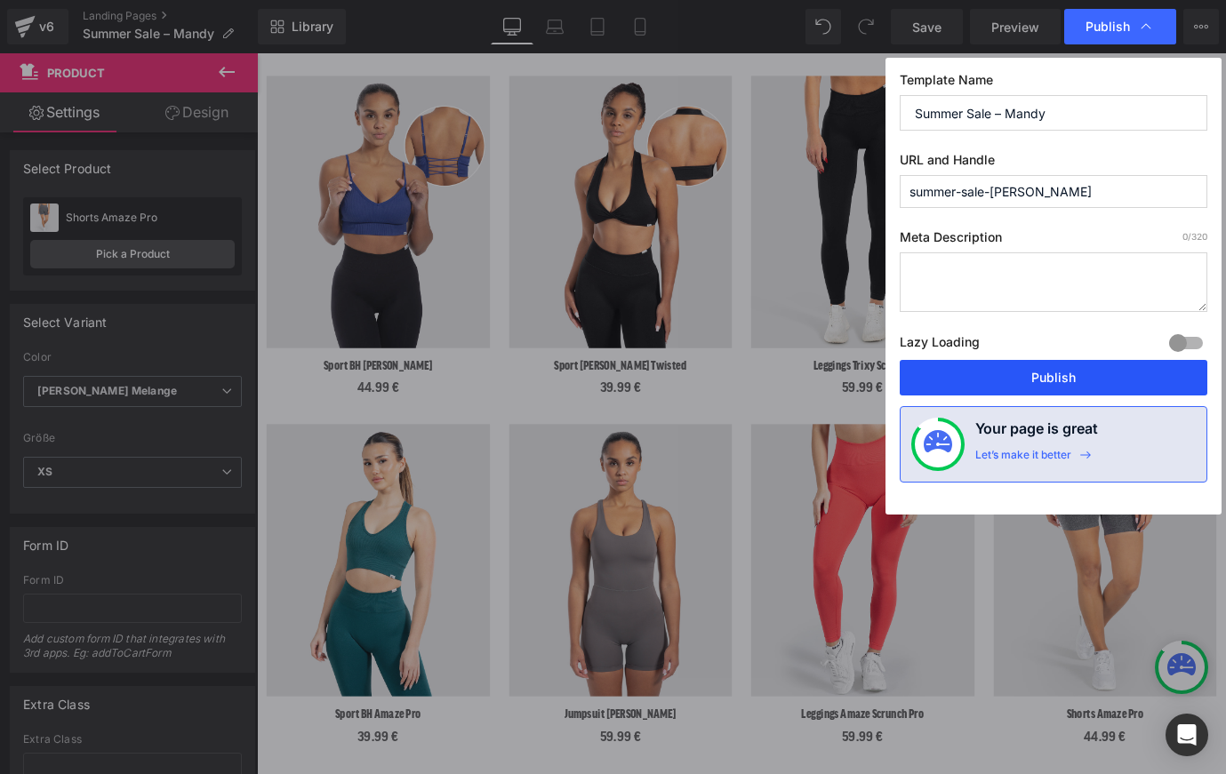
click at [1034, 370] on button "Publish" at bounding box center [1054, 378] width 308 height 36
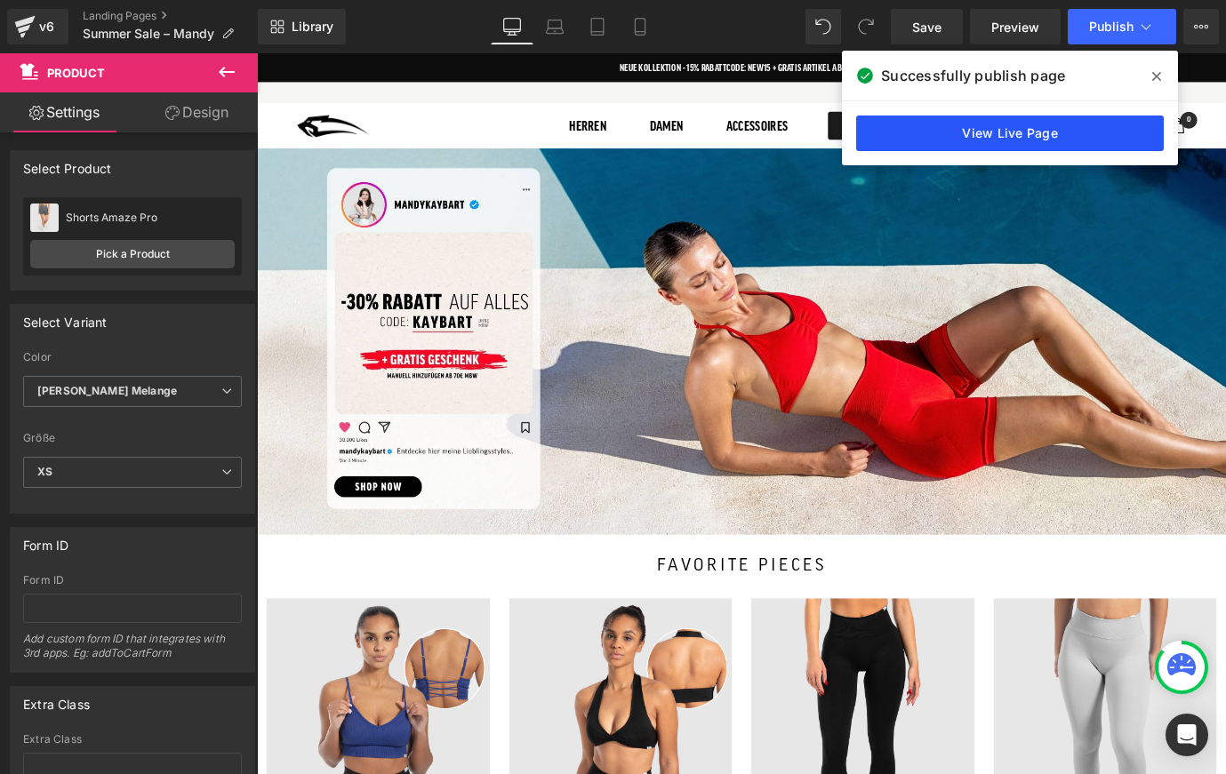
click at [953, 135] on link "View Live Page" at bounding box center [1010, 134] width 308 height 36
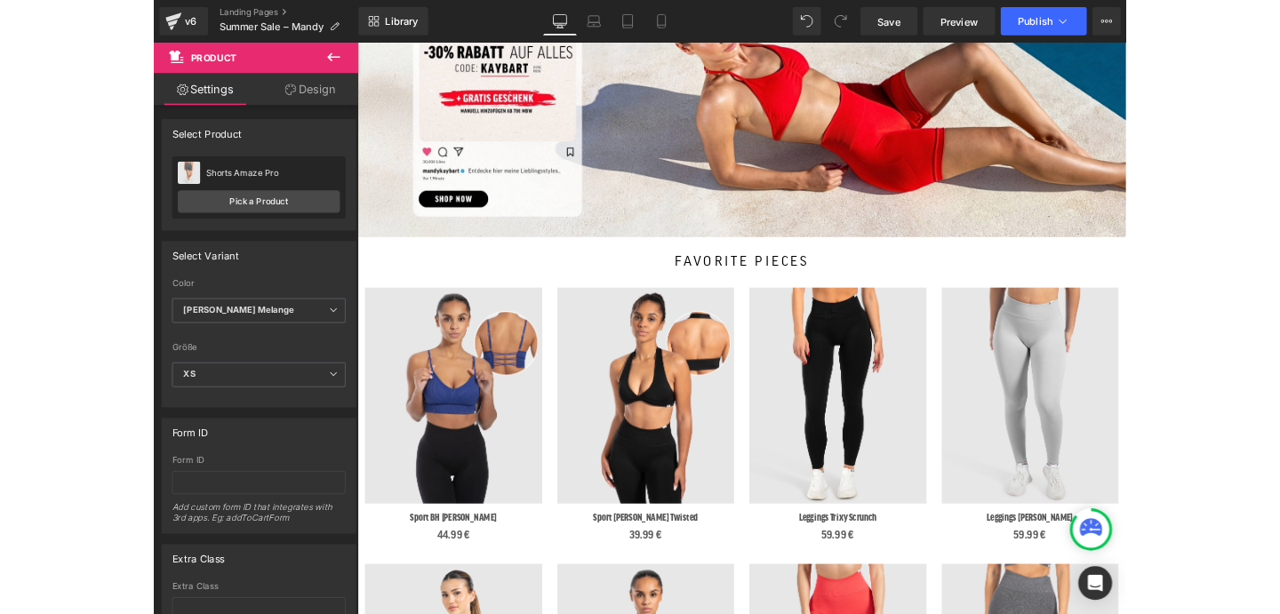
scroll to position [295, 0]
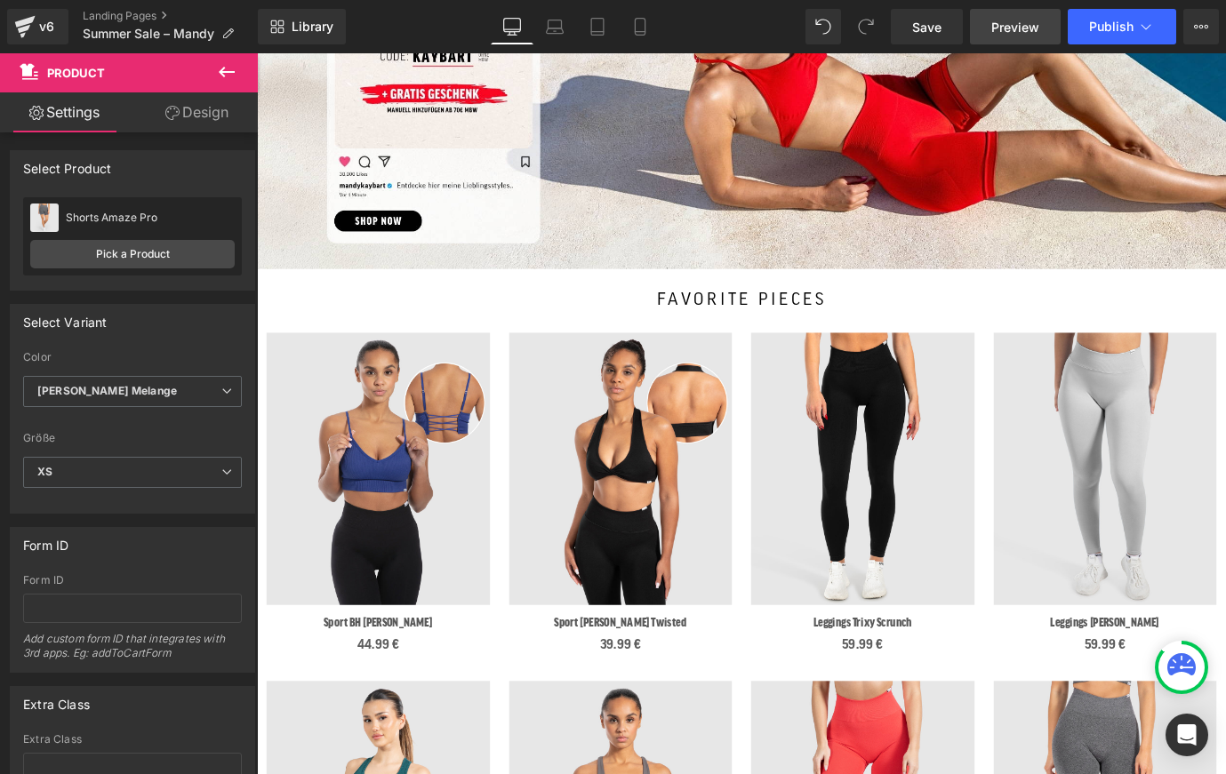
click at [1005, 24] on span "Preview" at bounding box center [1015, 27] width 48 height 19
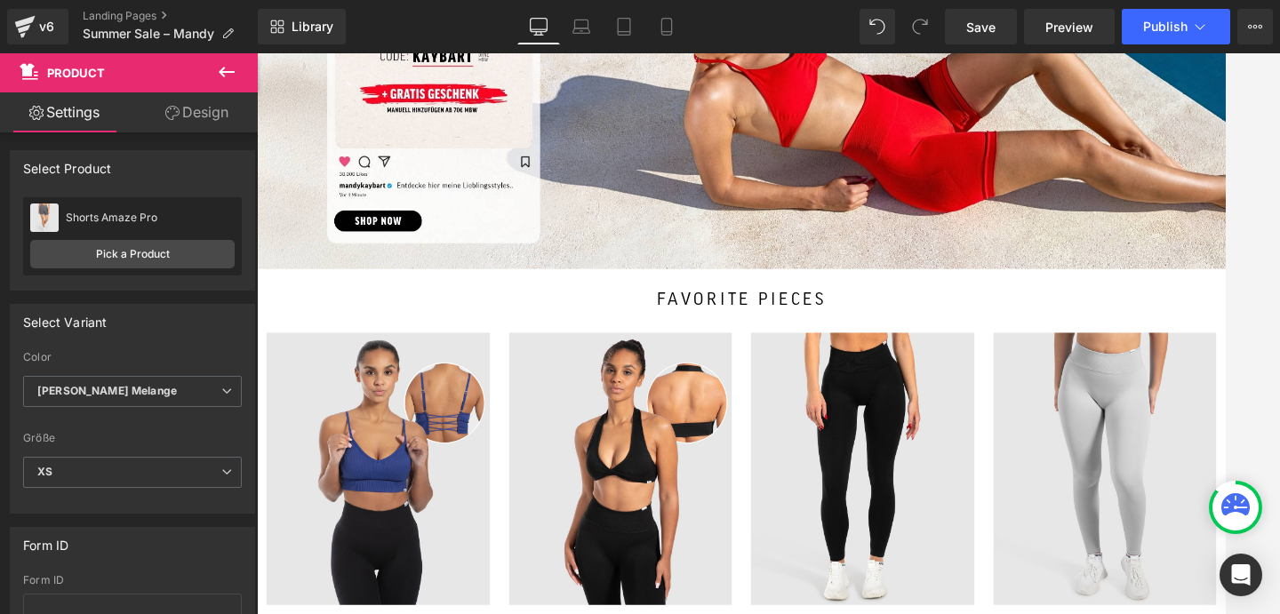
scroll to position [301, 0]
